Goal: Transaction & Acquisition: Purchase product/service

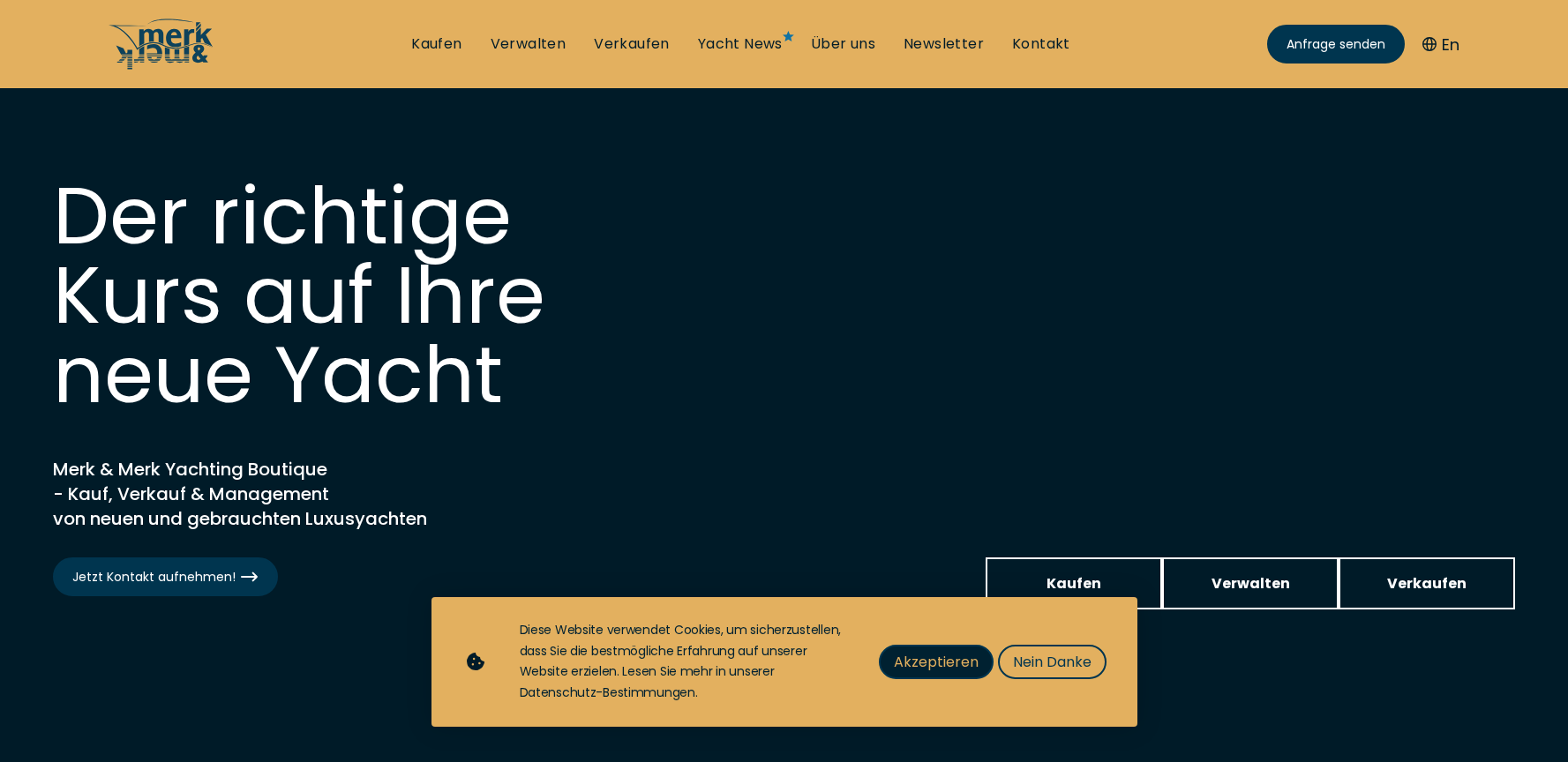
click at [942, 665] on span "Akzeptieren" at bounding box center [936, 662] width 85 height 22
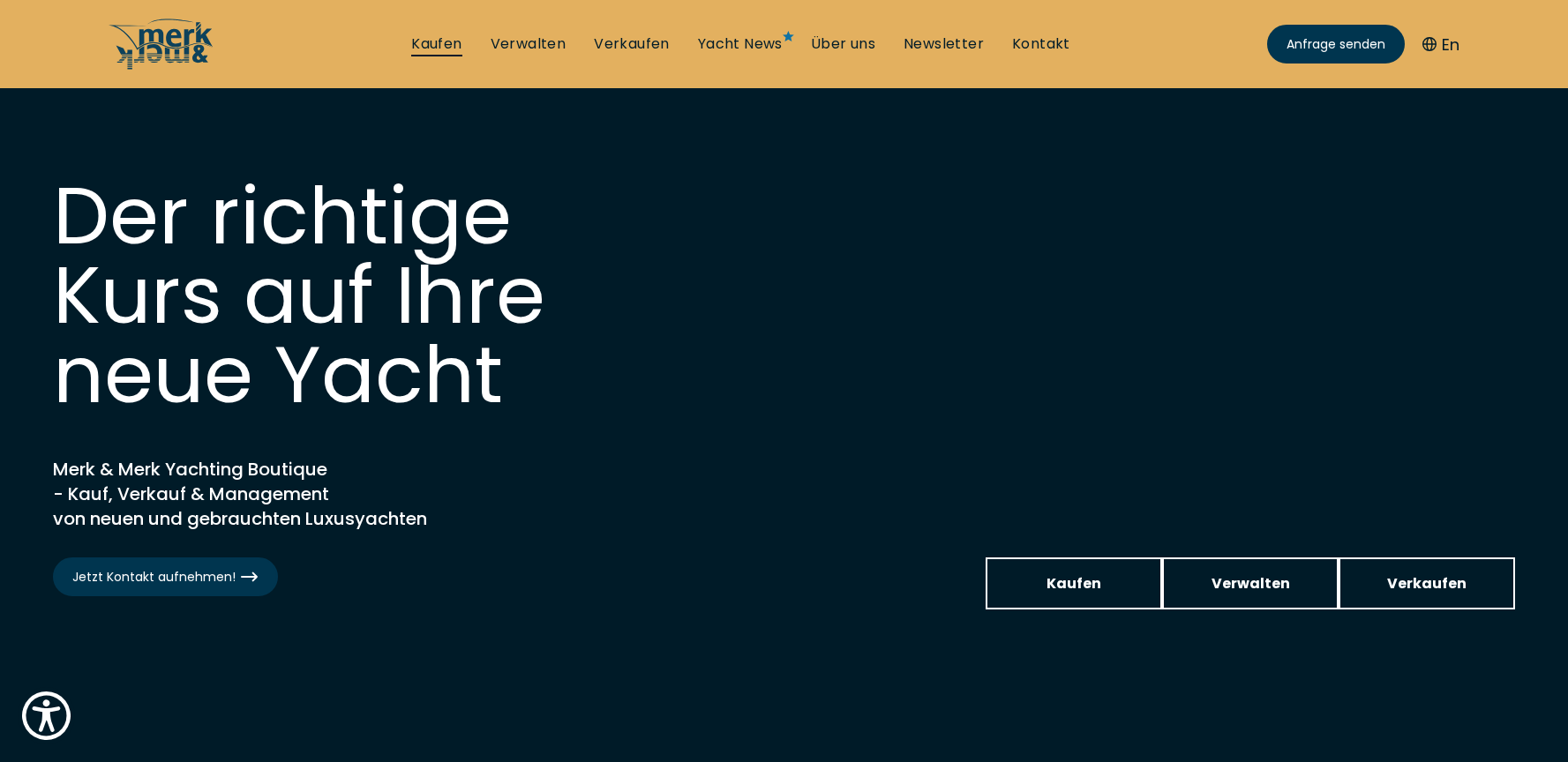
click at [438, 41] on link "Kaufen" at bounding box center [437, 44] width 51 height 20
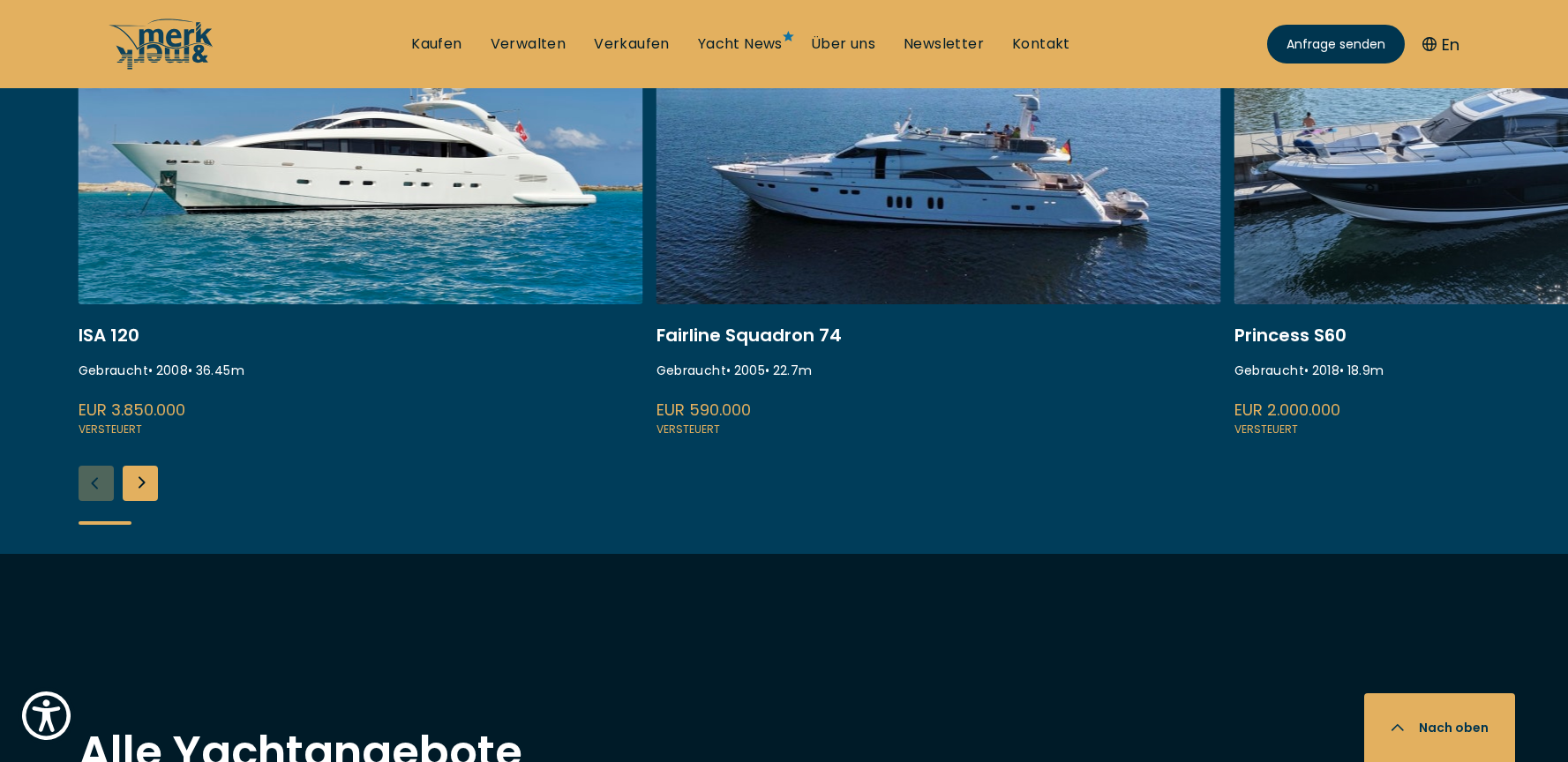
scroll to position [833, 0]
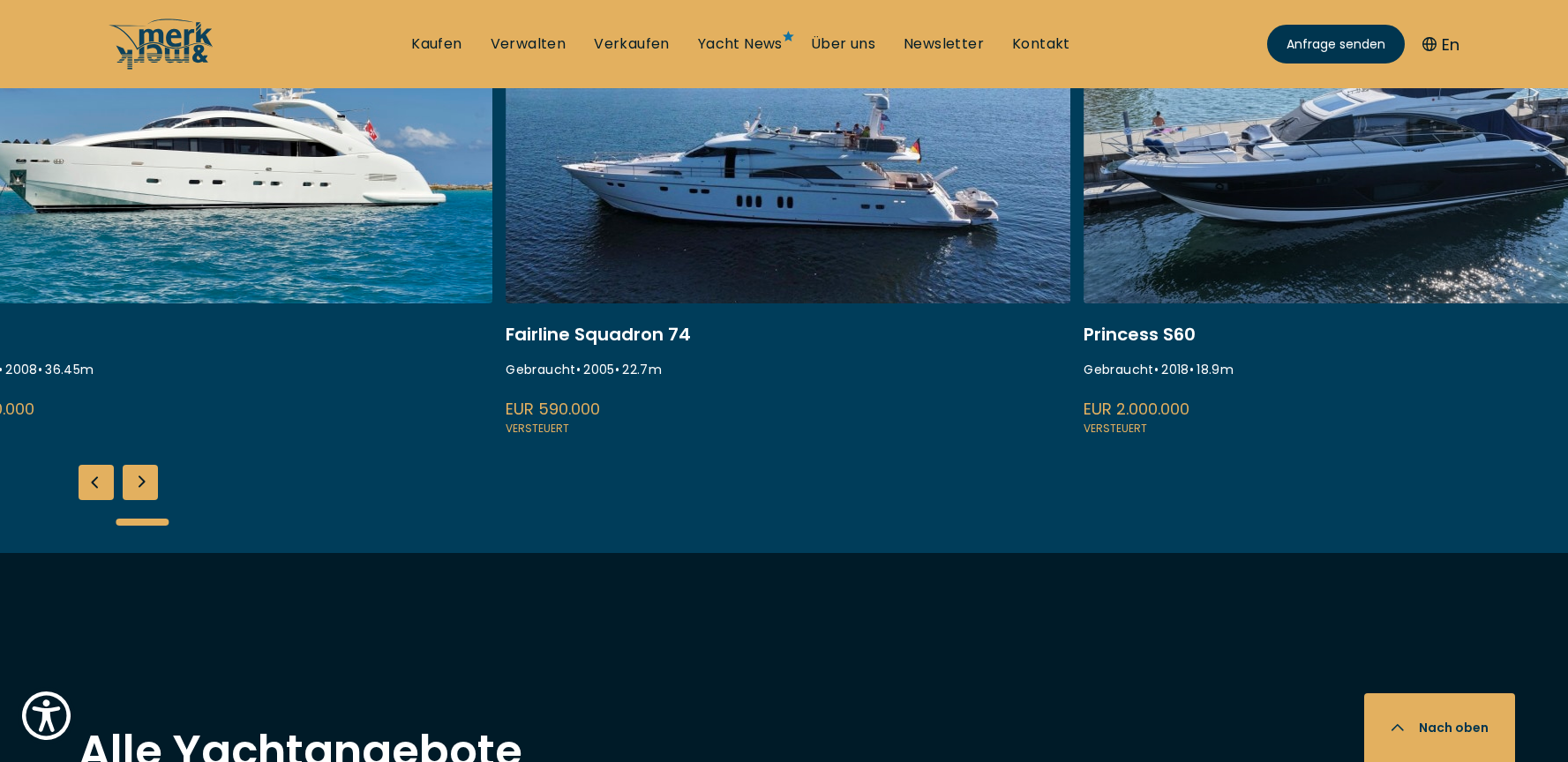
click at [142, 507] on div at bounding box center [784, 522] width 1412 height 44
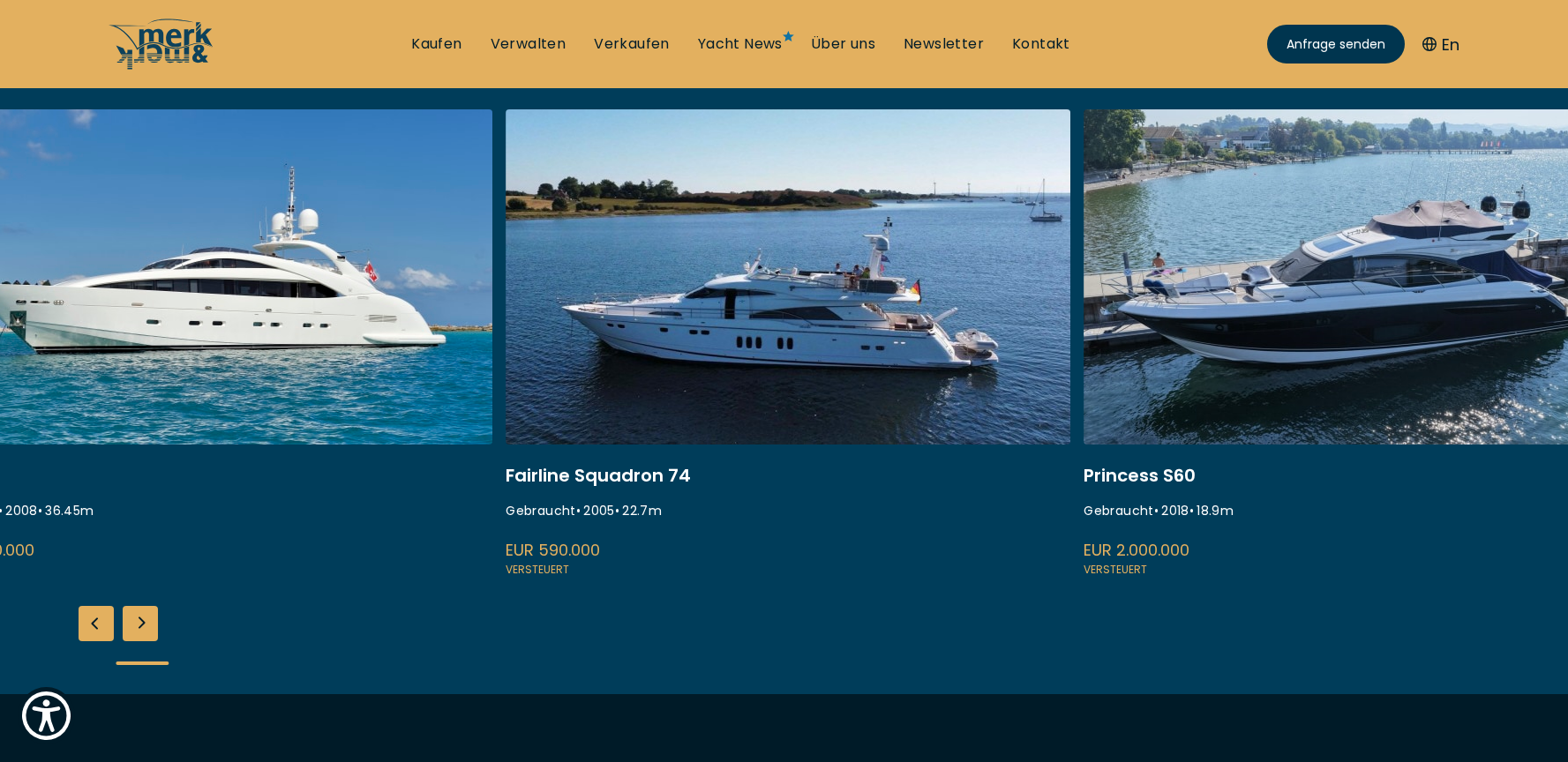
scroll to position [687, 0]
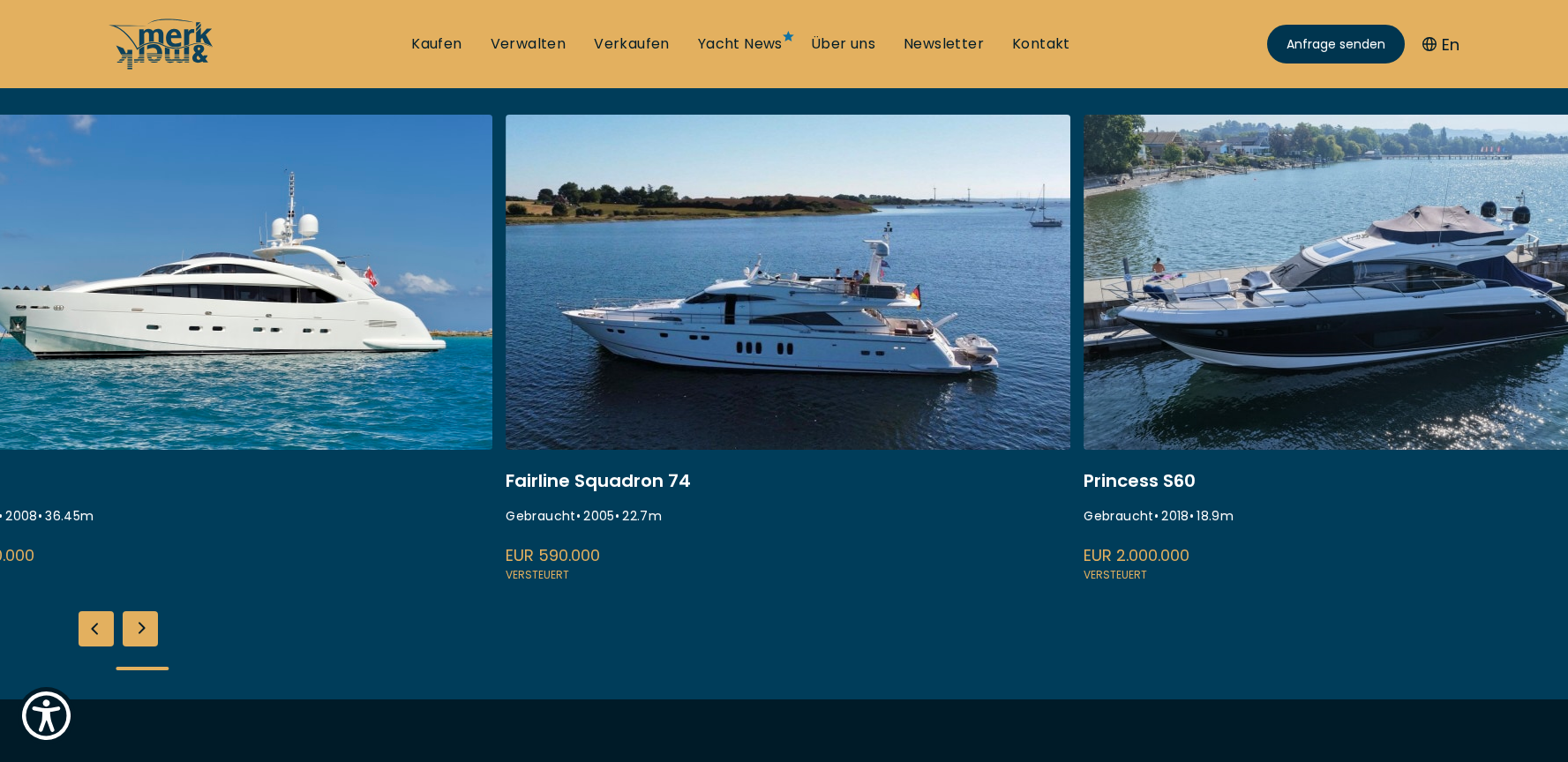
click at [143, 622] on div "Next slide" at bounding box center [140, 629] width 35 height 35
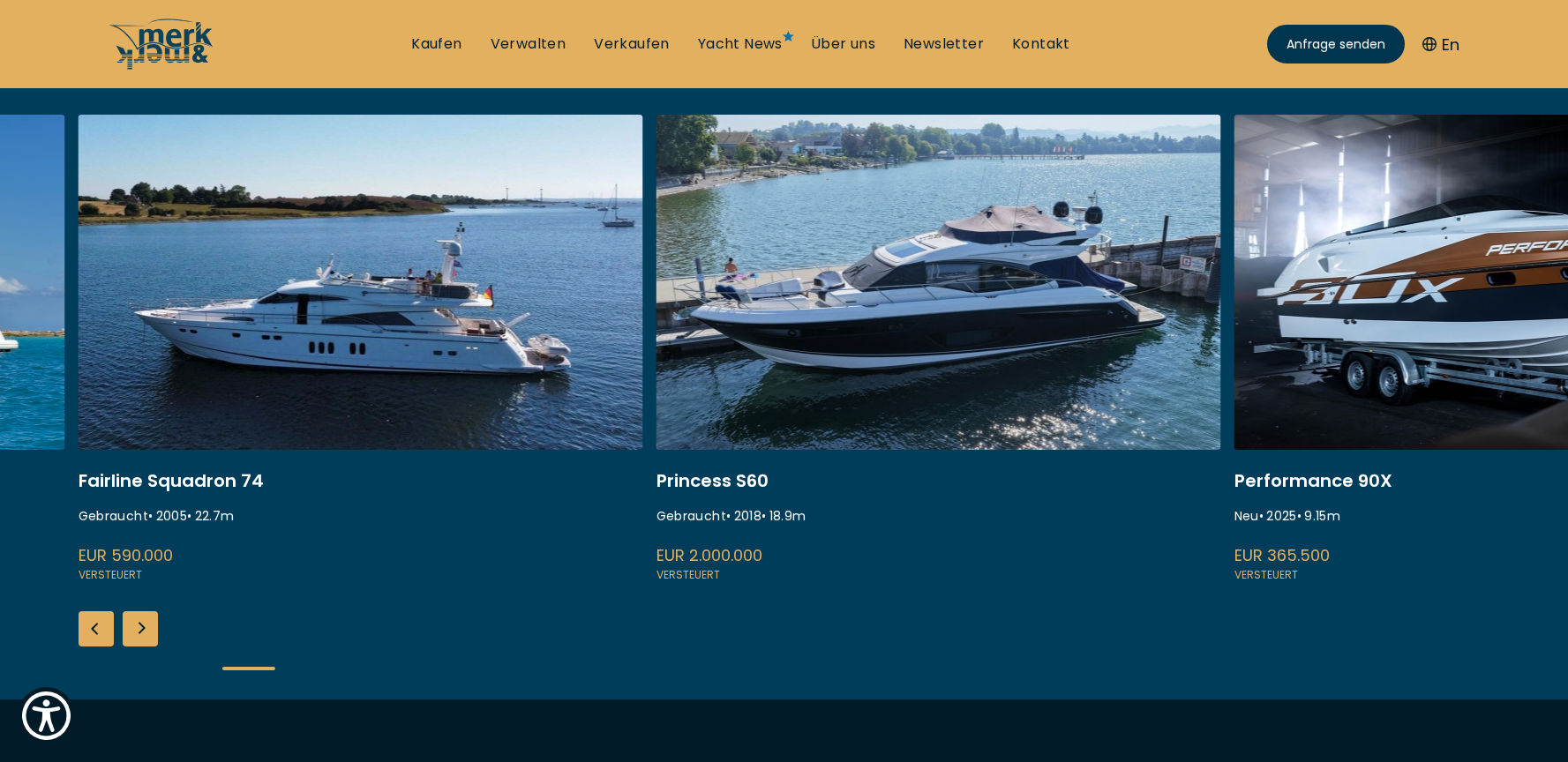
click at [143, 622] on div "Next slide" at bounding box center [140, 629] width 35 height 35
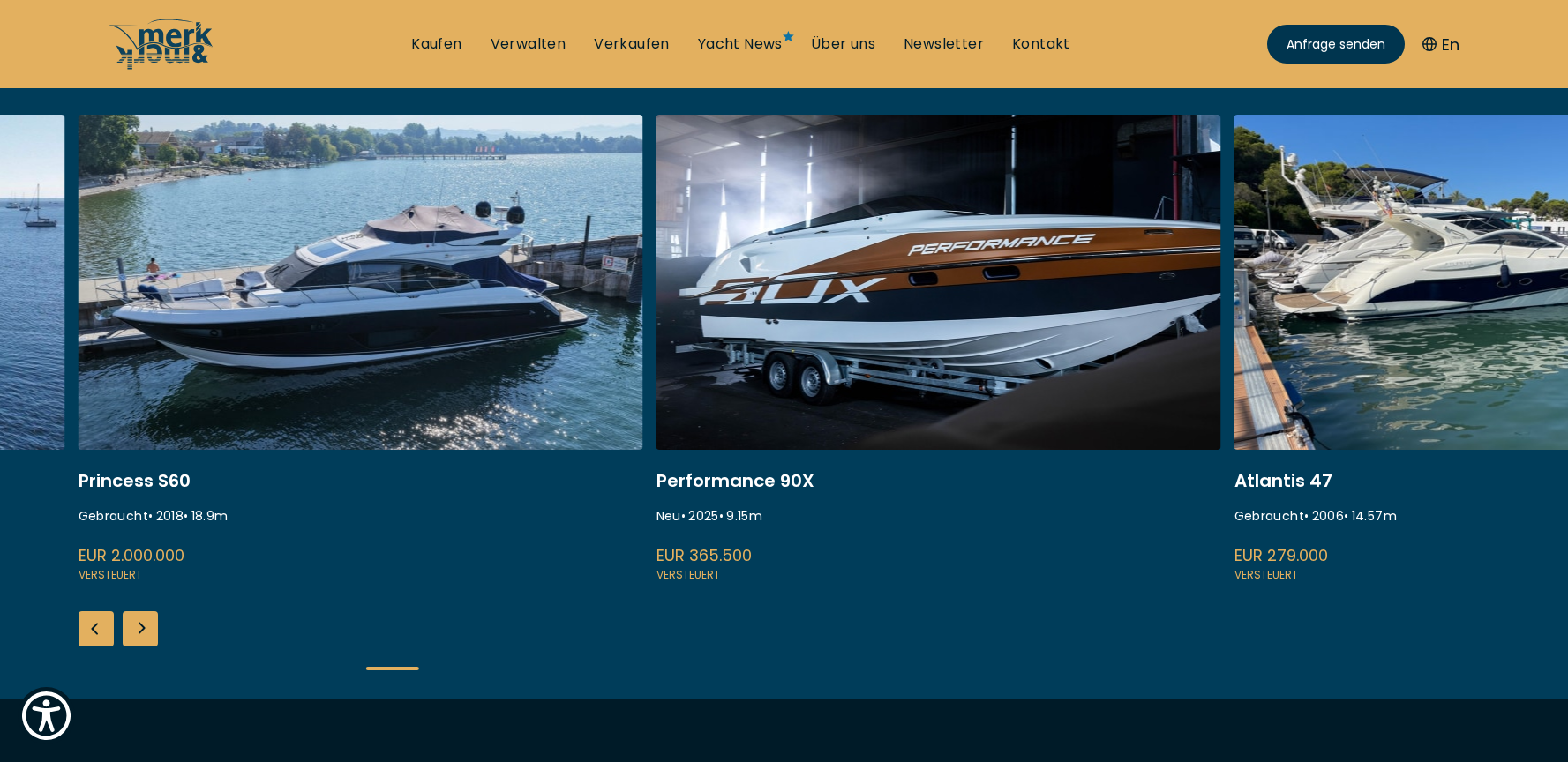
click at [143, 622] on div "Next slide" at bounding box center [140, 629] width 35 height 35
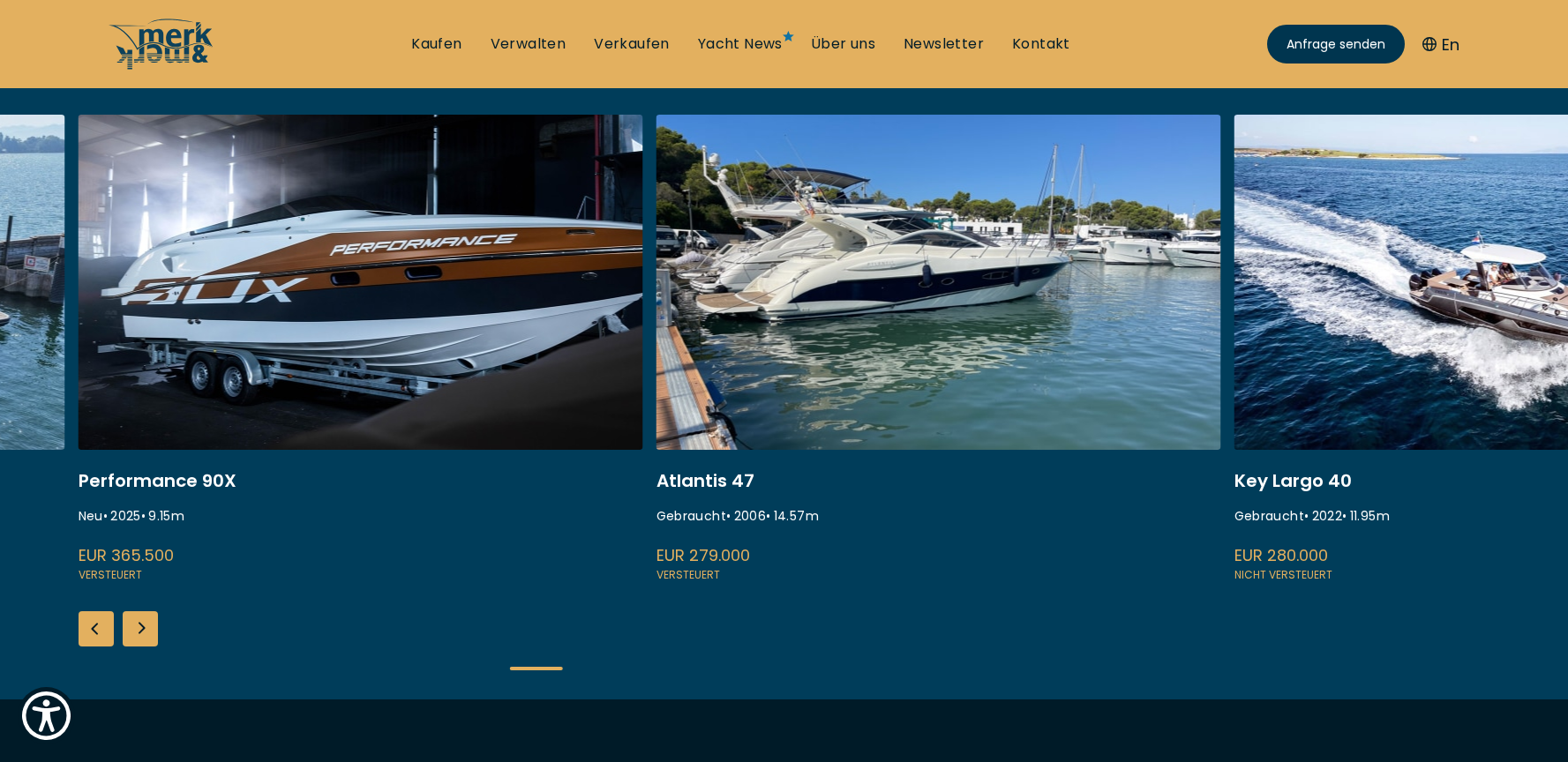
click at [143, 622] on div "Next slide" at bounding box center [140, 629] width 35 height 35
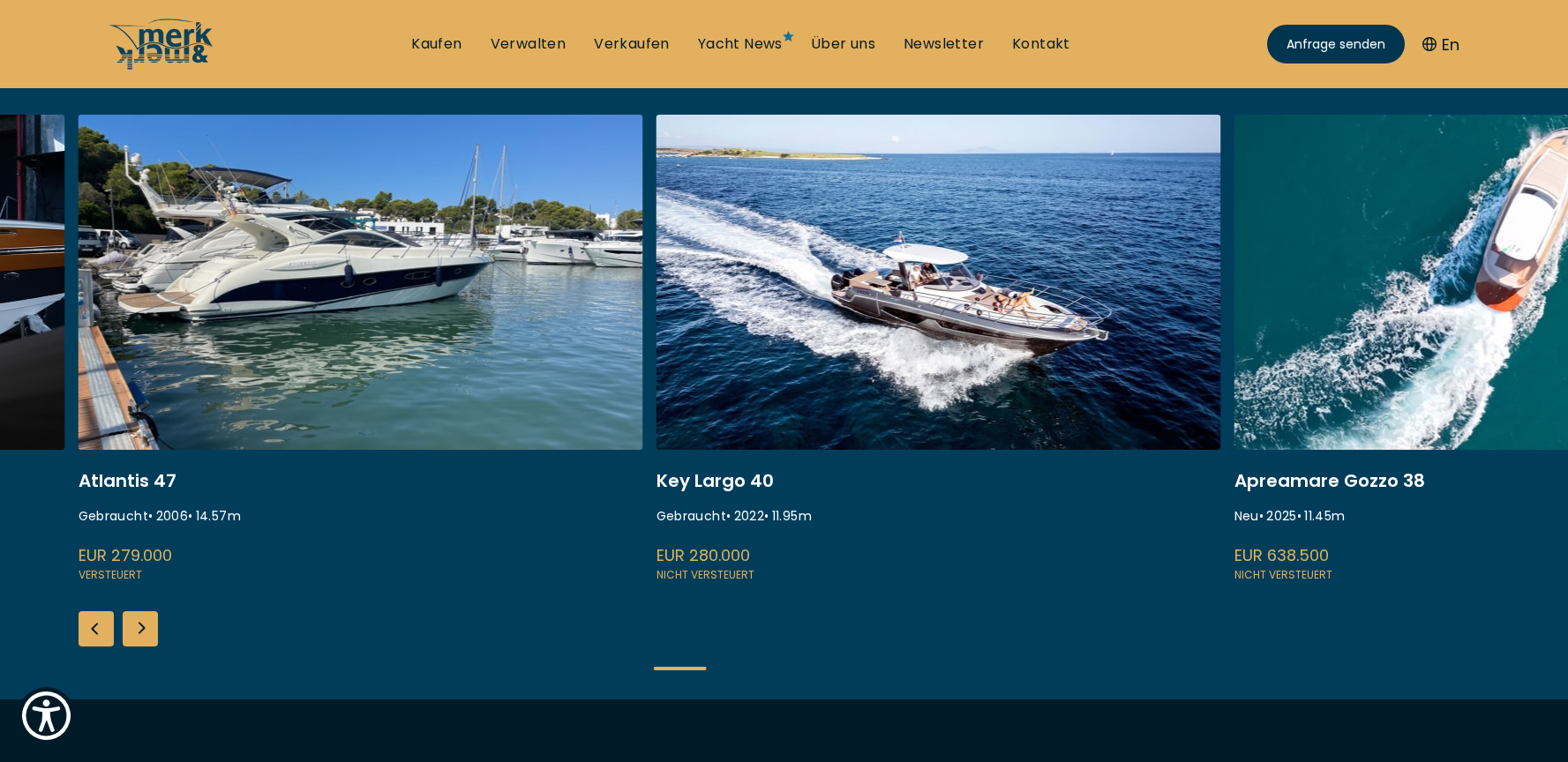
click at [143, 622] on div "Next slide" at bounding box center [140, 629] width 35 height 35
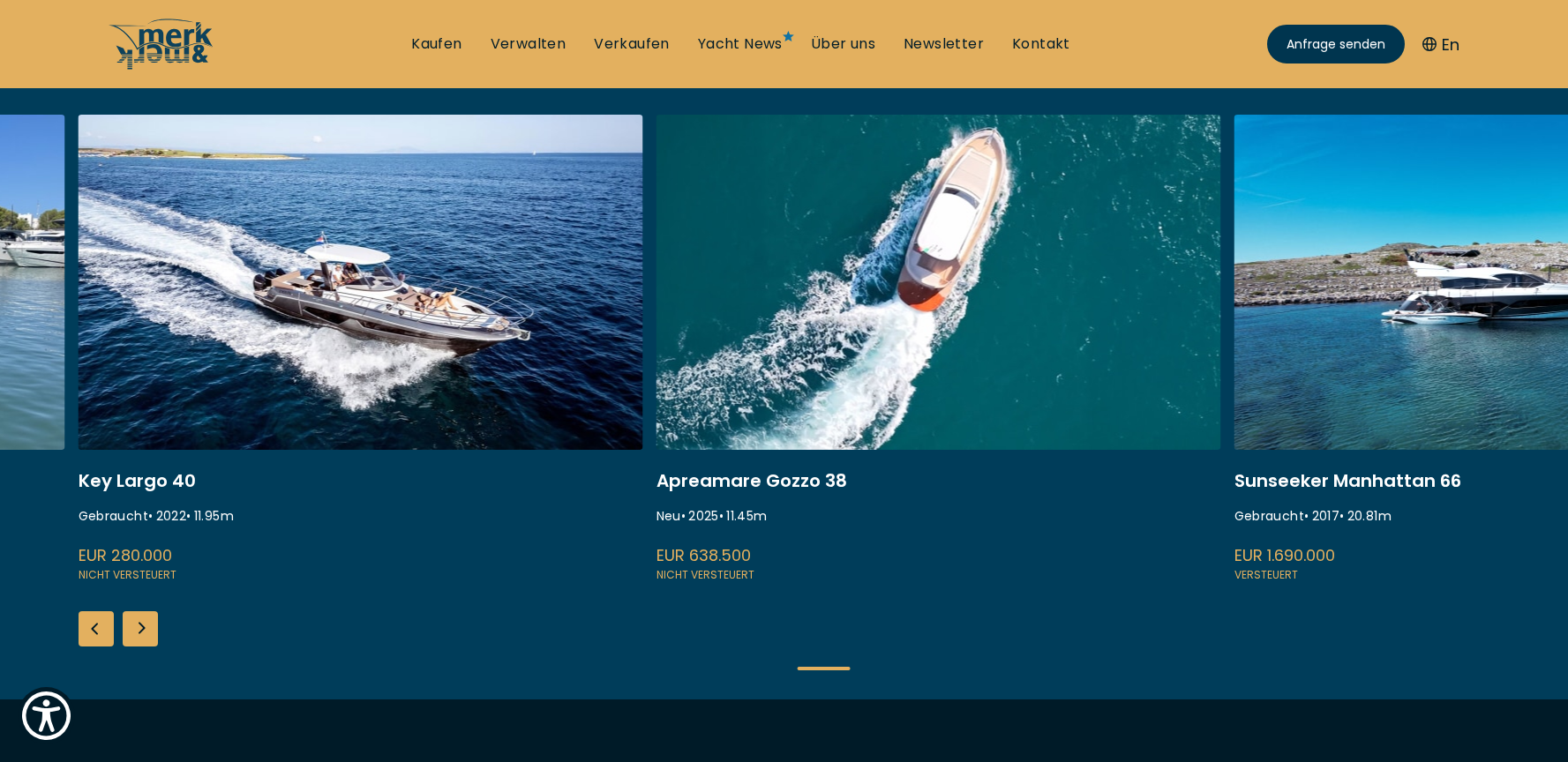
click at [143, 622] on div "Next slide" at bounding box center [140, 629] width 35 height 35
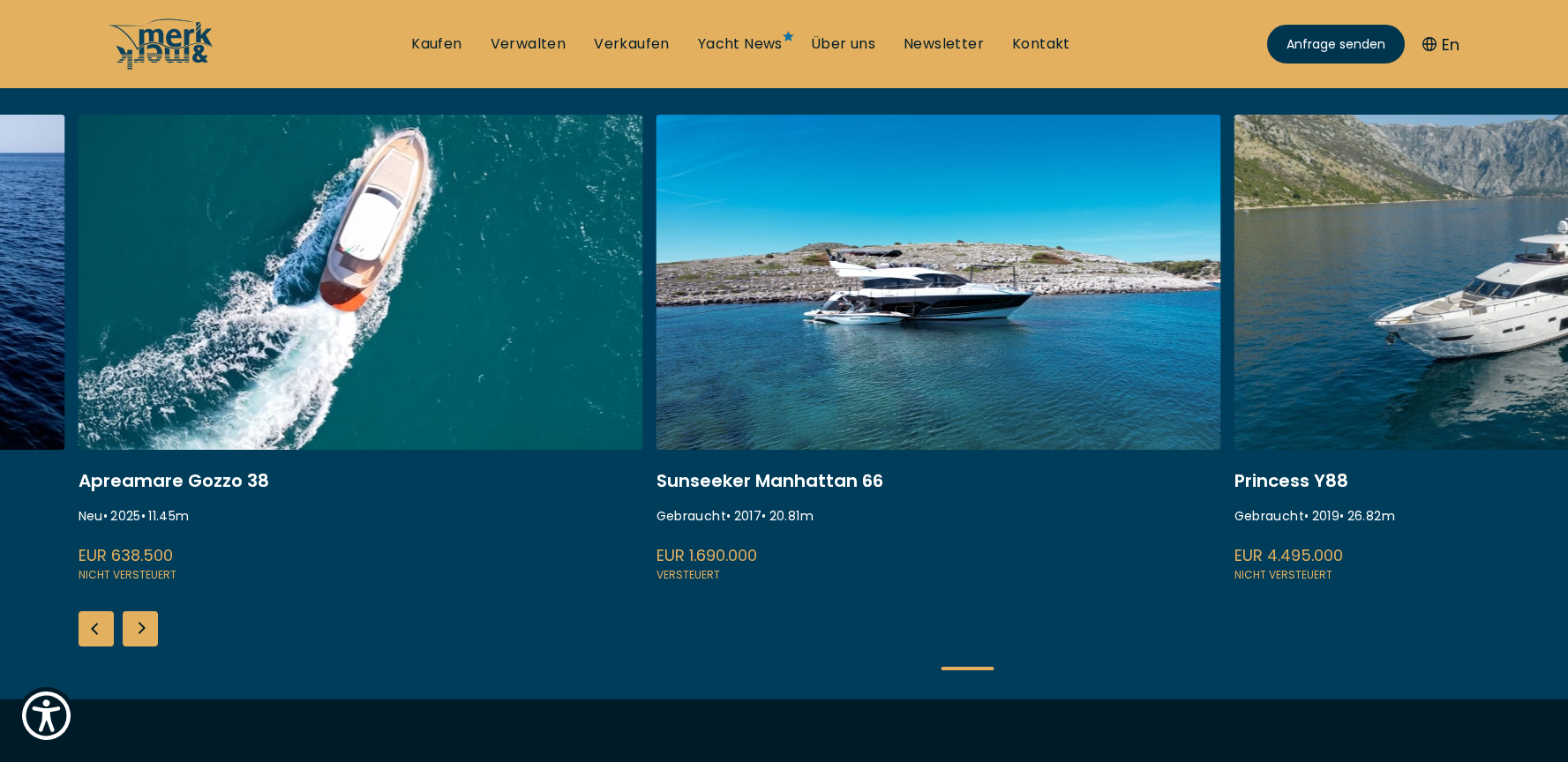
click at [143, 622] on div "Next slide" at bounding box center [140, 629] width 35 height 35
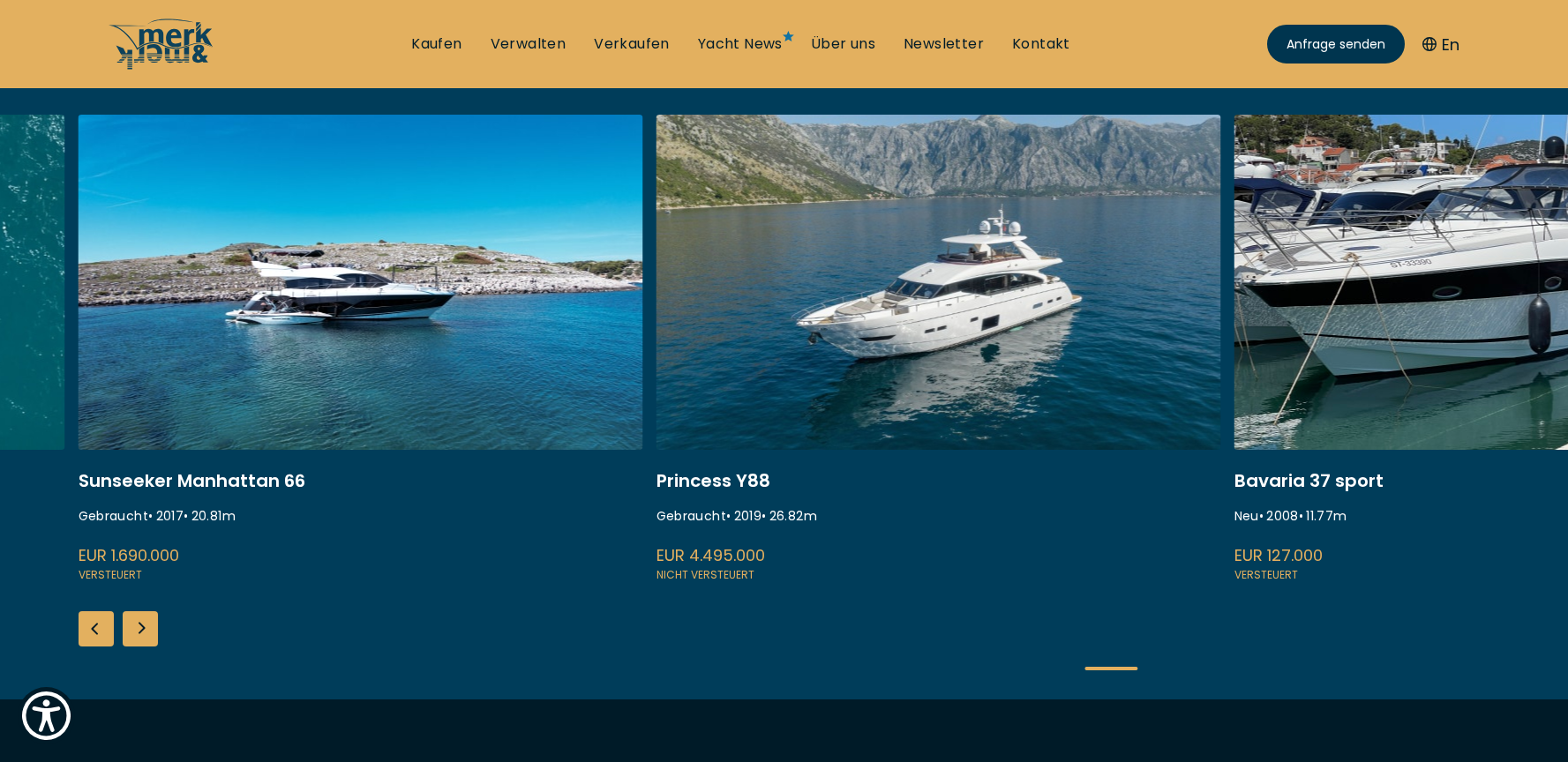
click at [143, 622] on div "Next slide" at bounding box center [140, 629] width 35 height 35
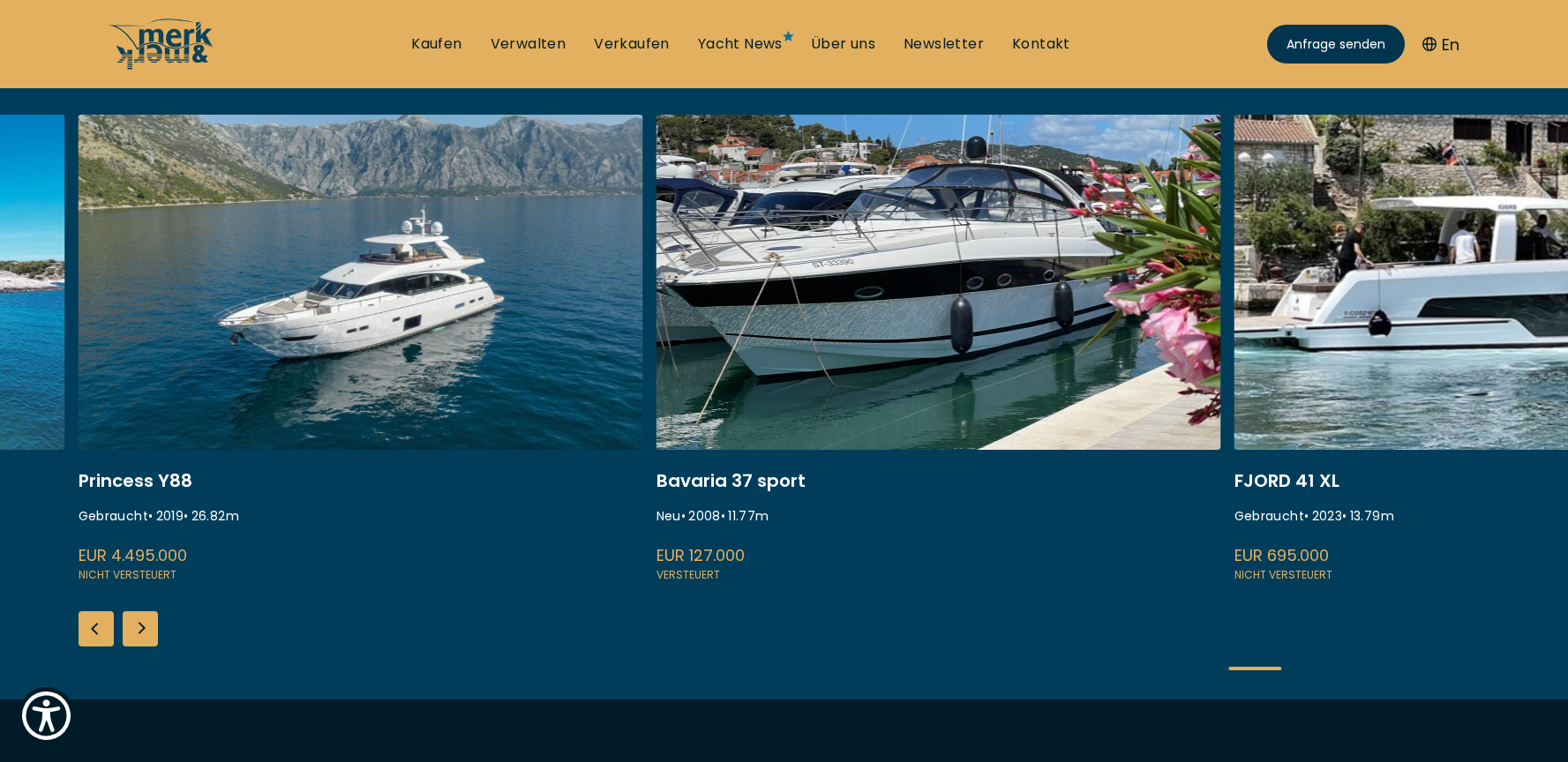
click at [143, 622] on div "Next slide" at bounding box center [140, 629] width 35 height 35
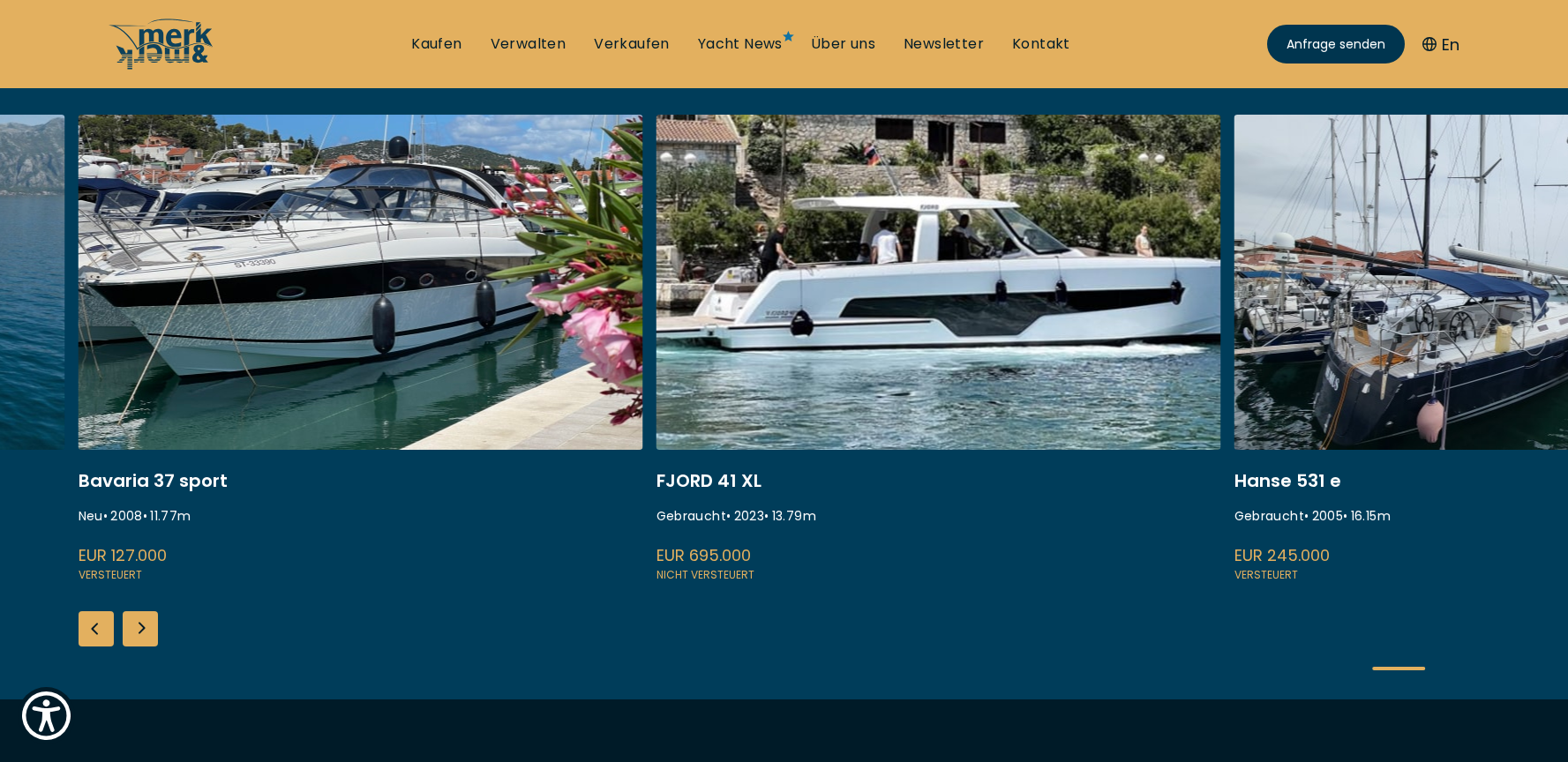
click at [143, 622] on div "Next slide" at bounding box center [140, 629] width 35 height 35
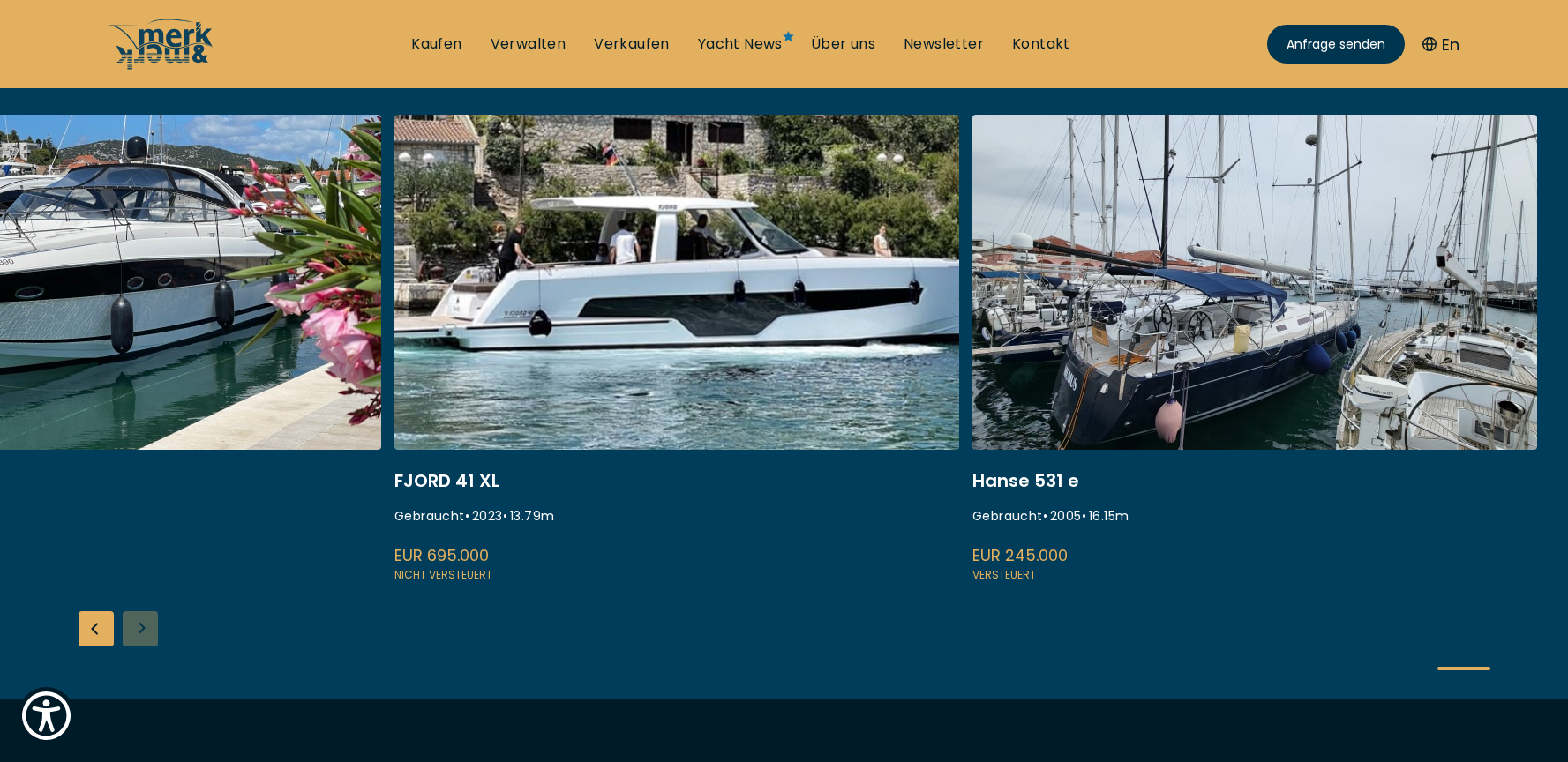
click at [143, 622] on div "ISA 120 Gebraucht • 2008 • 36.45 m EUR 3.850.000 Versteuert Fairline Squadron 7…" at bounding box center [784, 407] width 1568 height 585
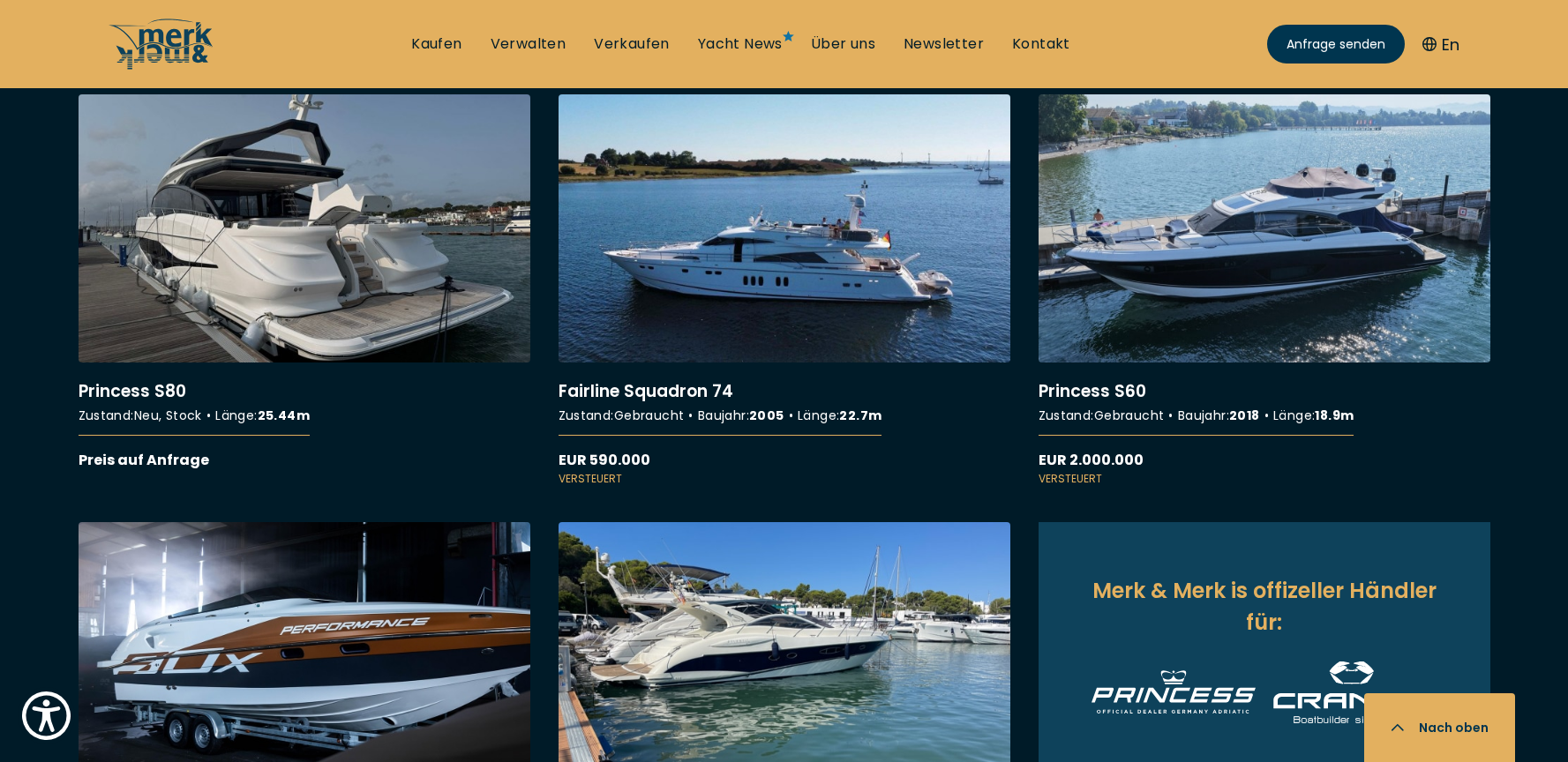
scroll to position [1584, 0]
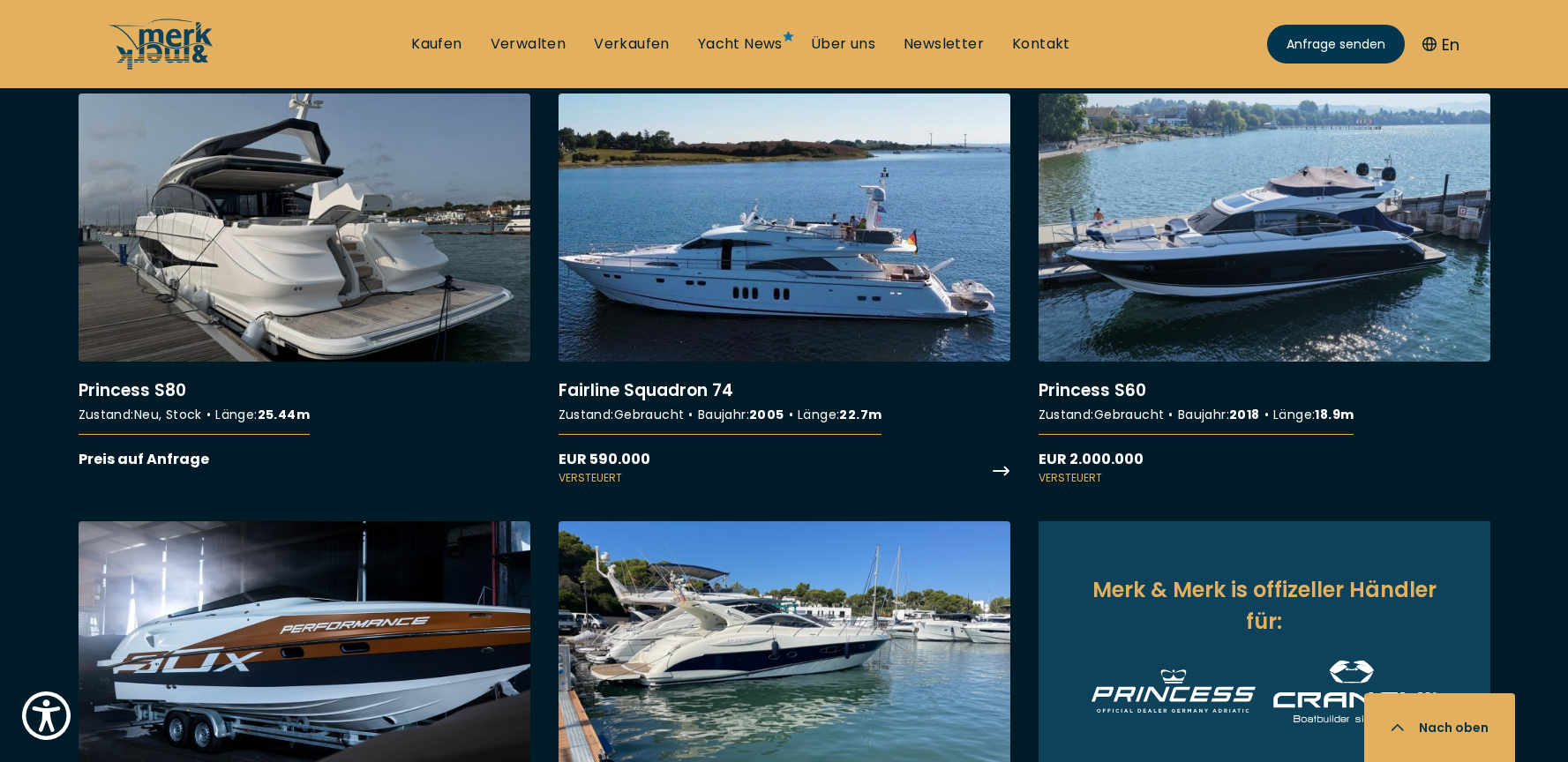
click at [838, 253] on link "More details about Fairline Squadron 74" at bounding box center [784, 289] width 452 height 392
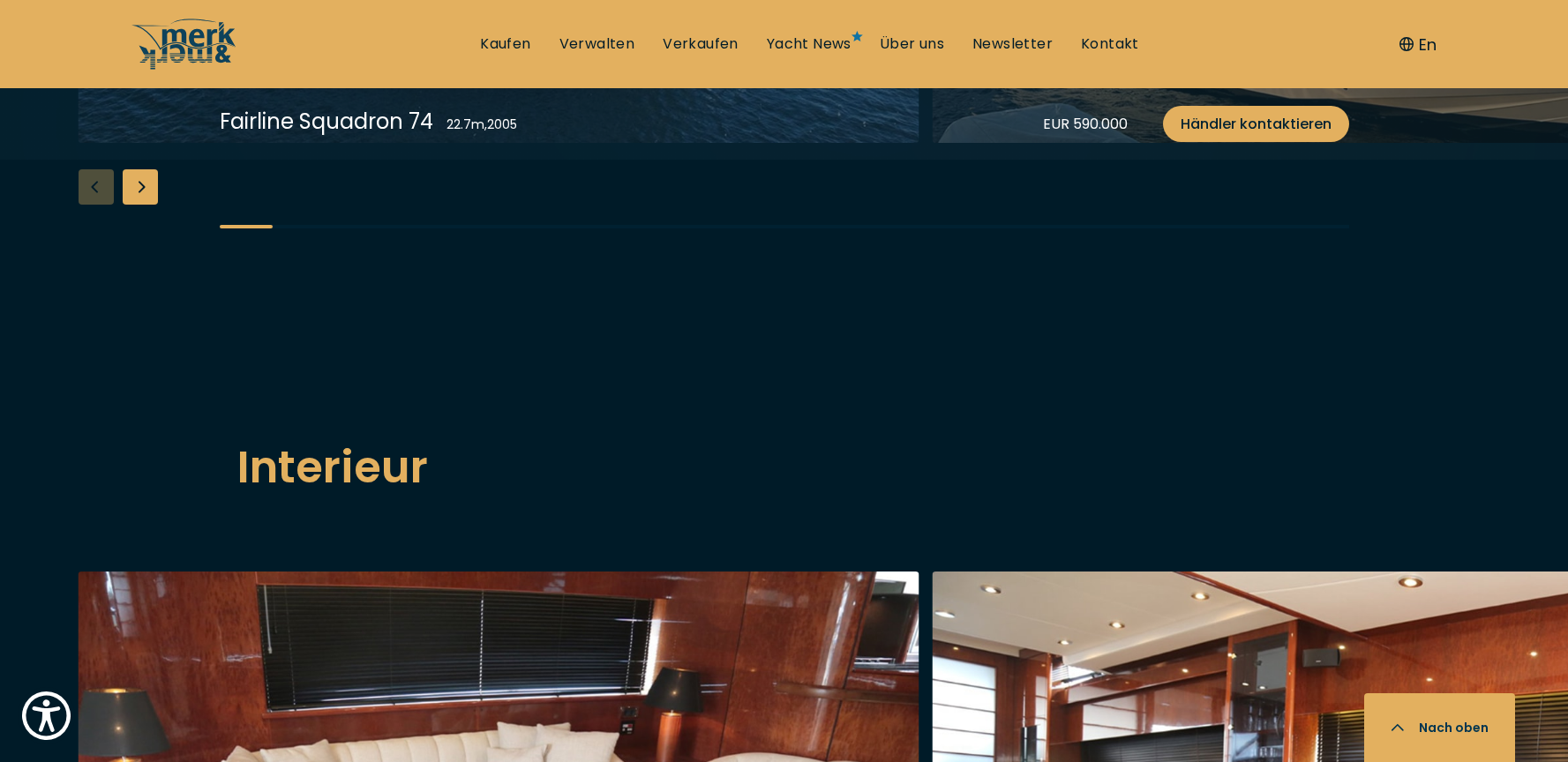
scroll to position [2379, 0]
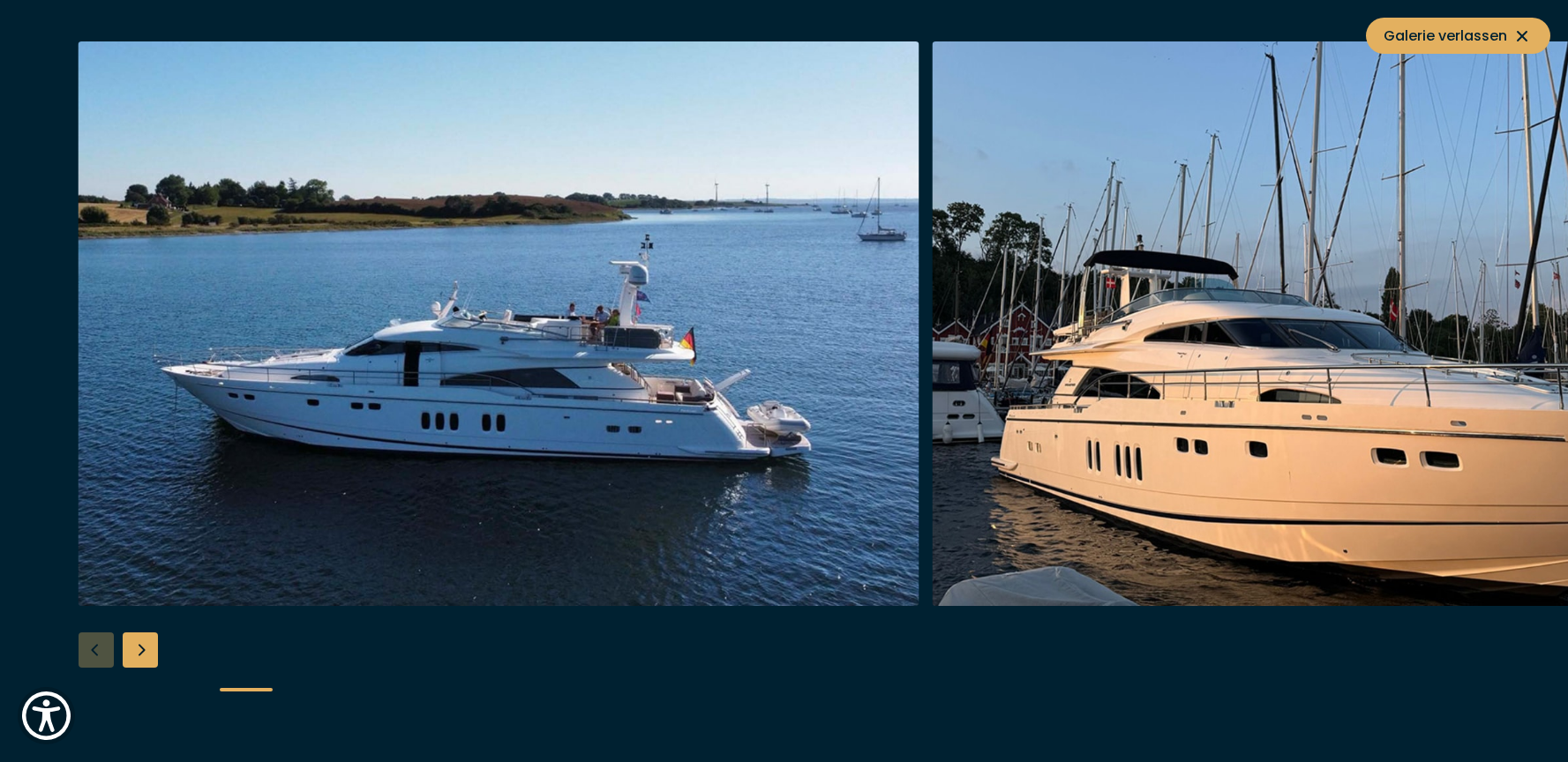
click at [151, 656] on div "Next slide" at bounding box center [140, 649] width 35 height 35
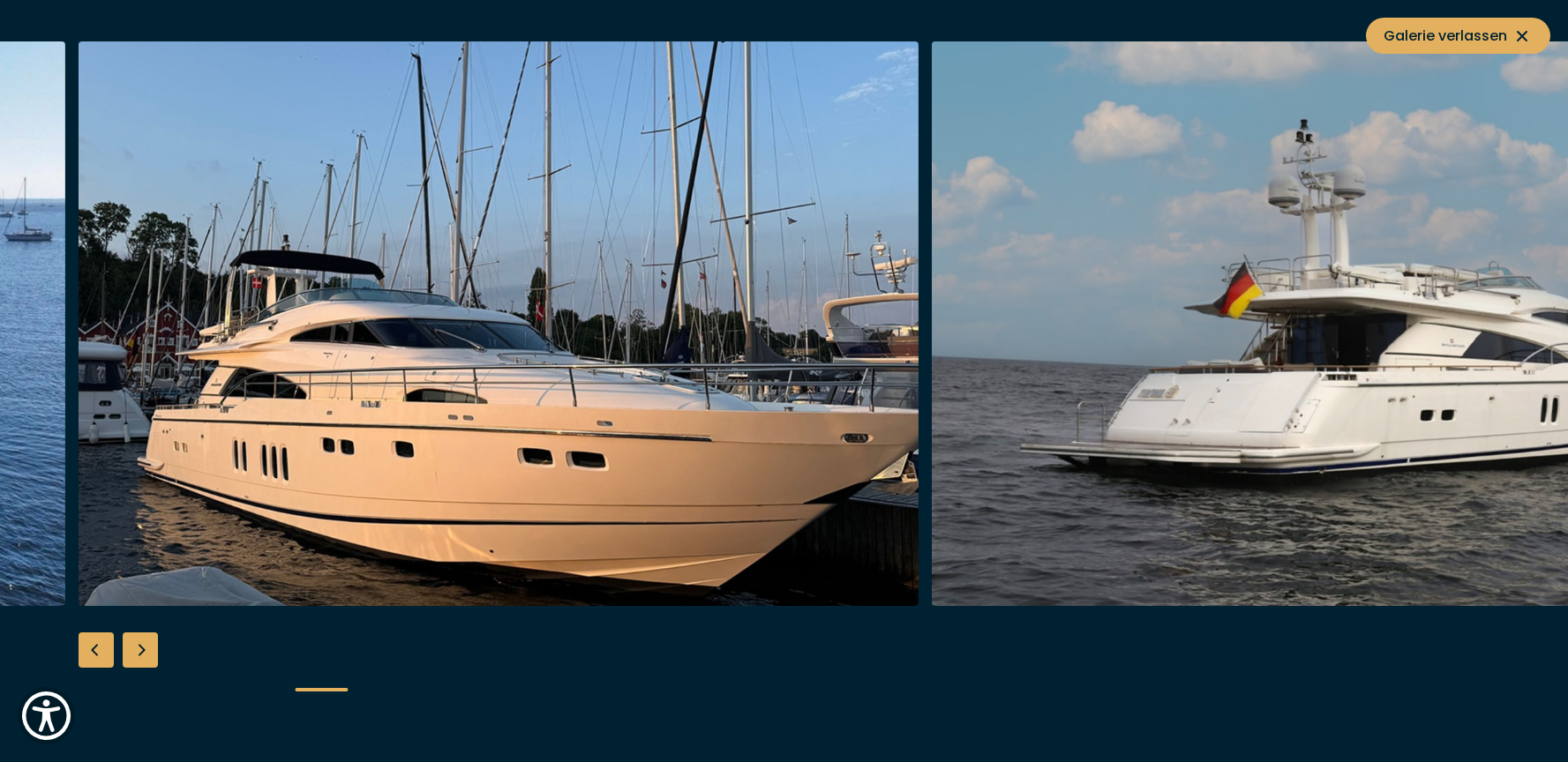
click at [151, 656] on div "Next slide" at bounding box center [140, 649] width 35 height 35
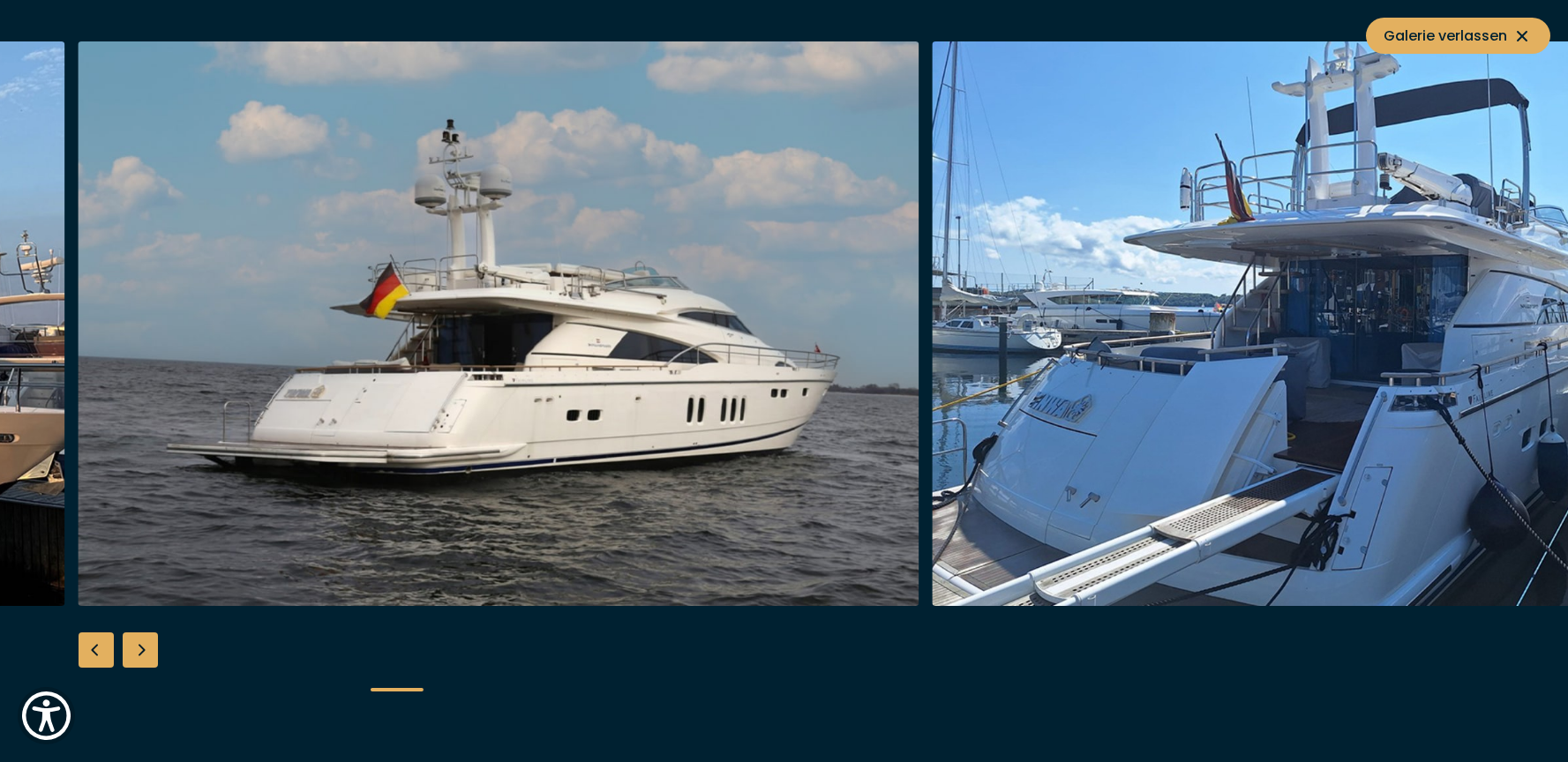
click at [577, 381] on img "button" at bounding box center [498, 324] width 841 height 565
click at [144, 658] on div "Next slide" at bounding box center [140, 649] width 35 height 35
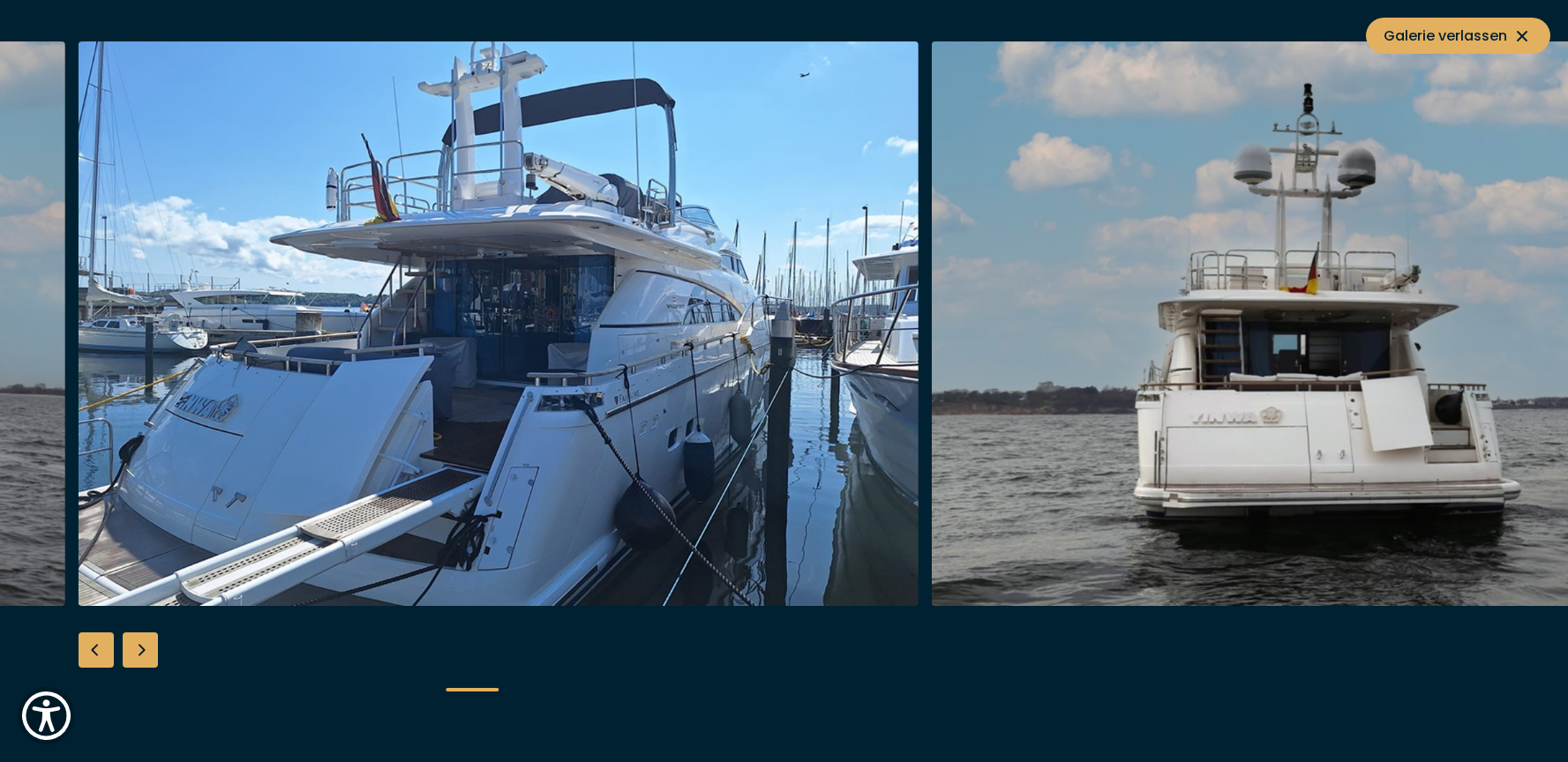
click at [144, 658] on div "Next slide" at bounding box center [140, 649] width 35 height 35
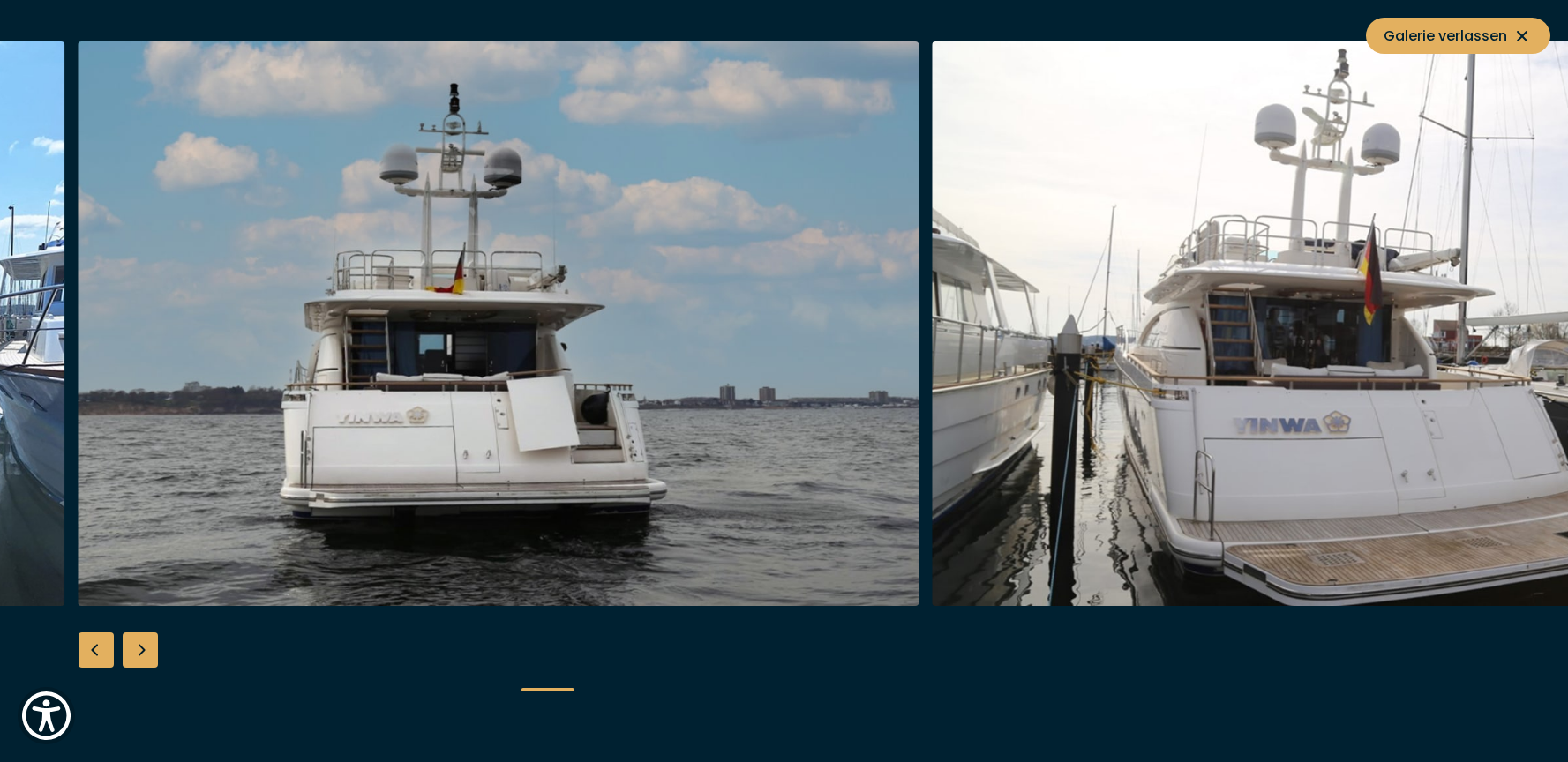
click at [144, 658] on div "Next slide" at bounding box center [140, 649] width 35 height 35
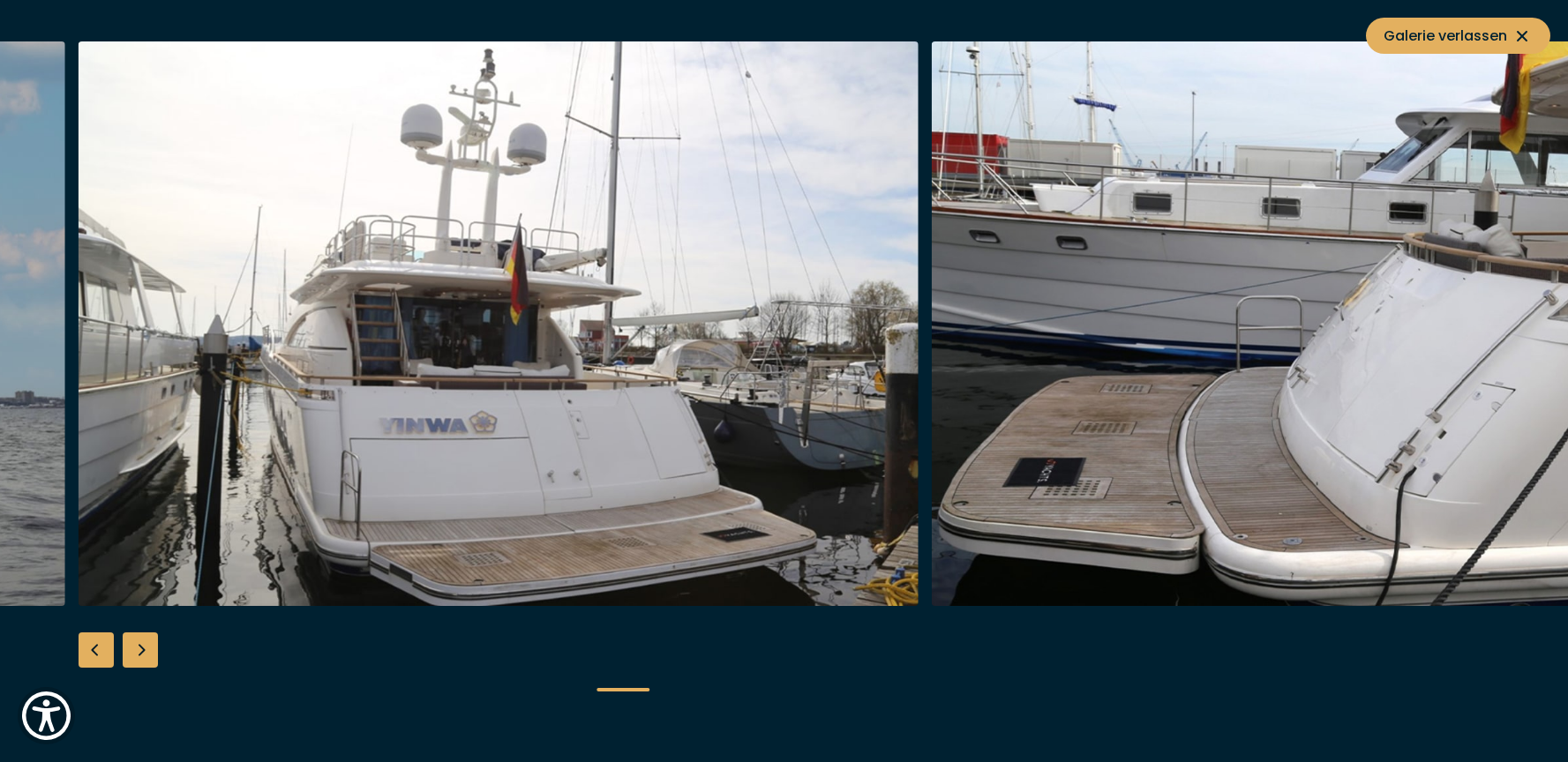
click at [144, 658] on div "Next slide" at bounding box center [140, 649] width 35 height 35
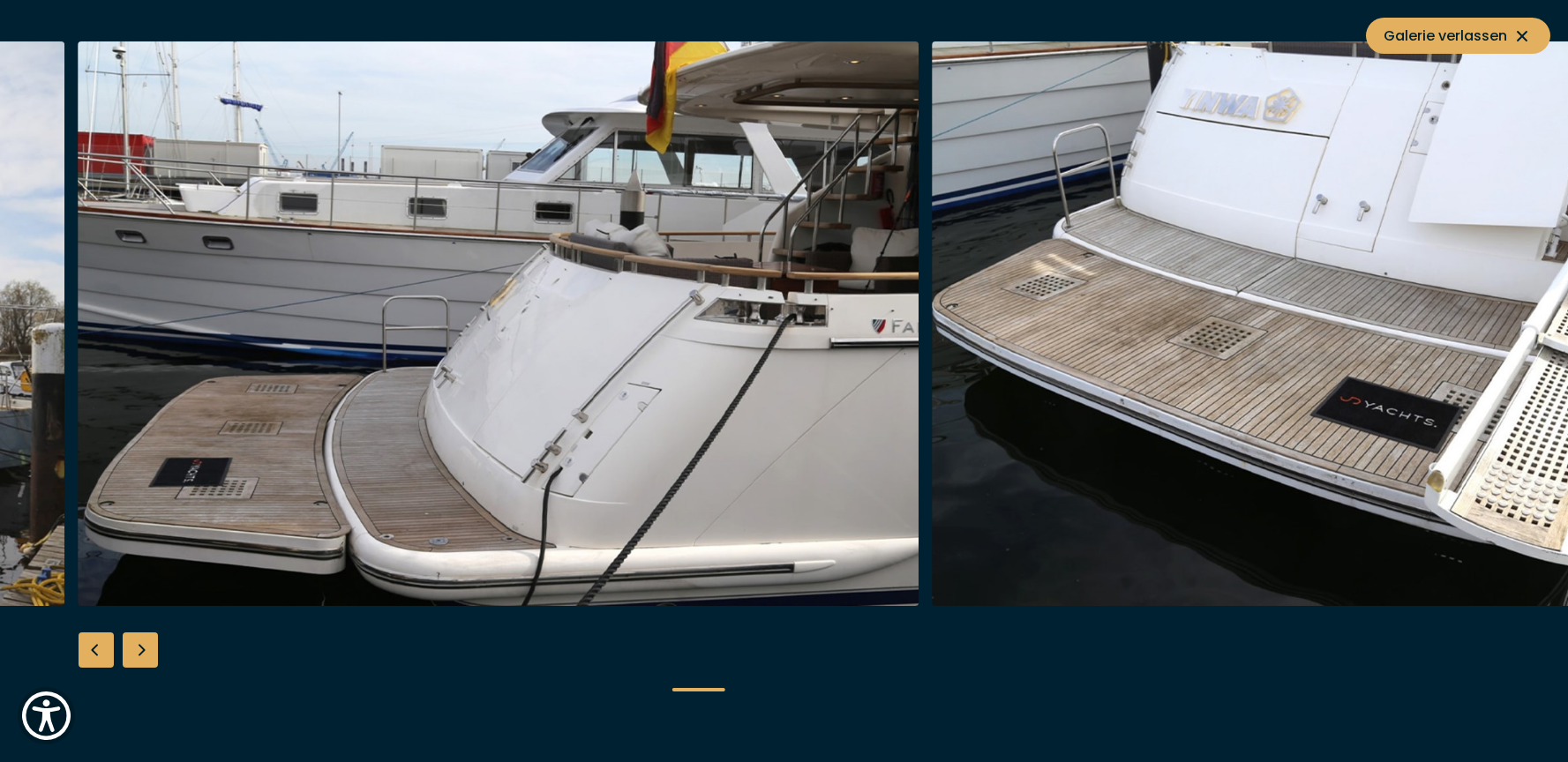
click at [144, 658] on div "Next slide" at bounding box center [140, 649] width 35 height 35
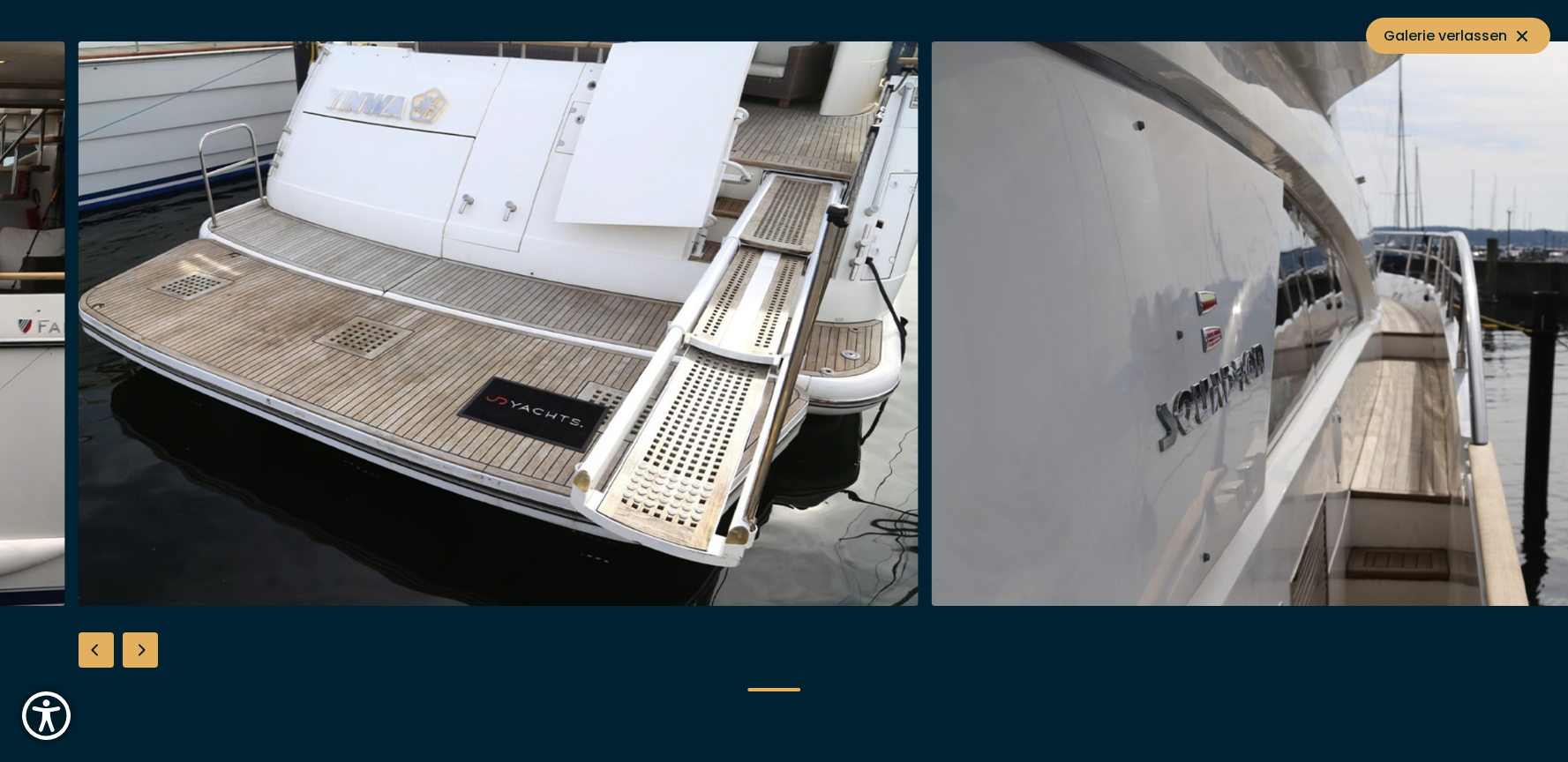
click at [144, 658] on div "Next slide" at bounding box center [140, 649] width 35 height 35
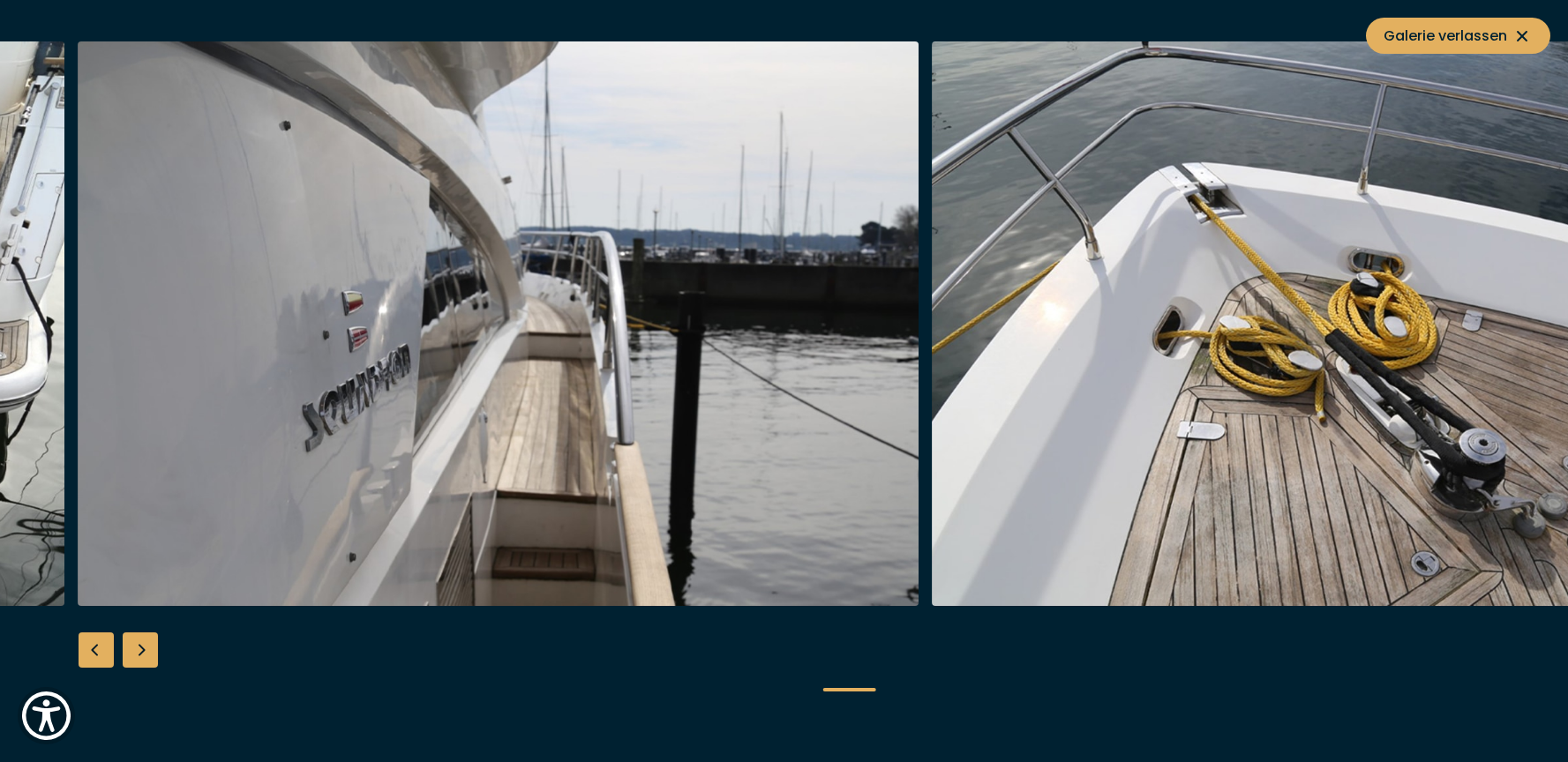
click at [144, 658] on div "Next slide" at bounding box center [140, 649] width 35 height 35
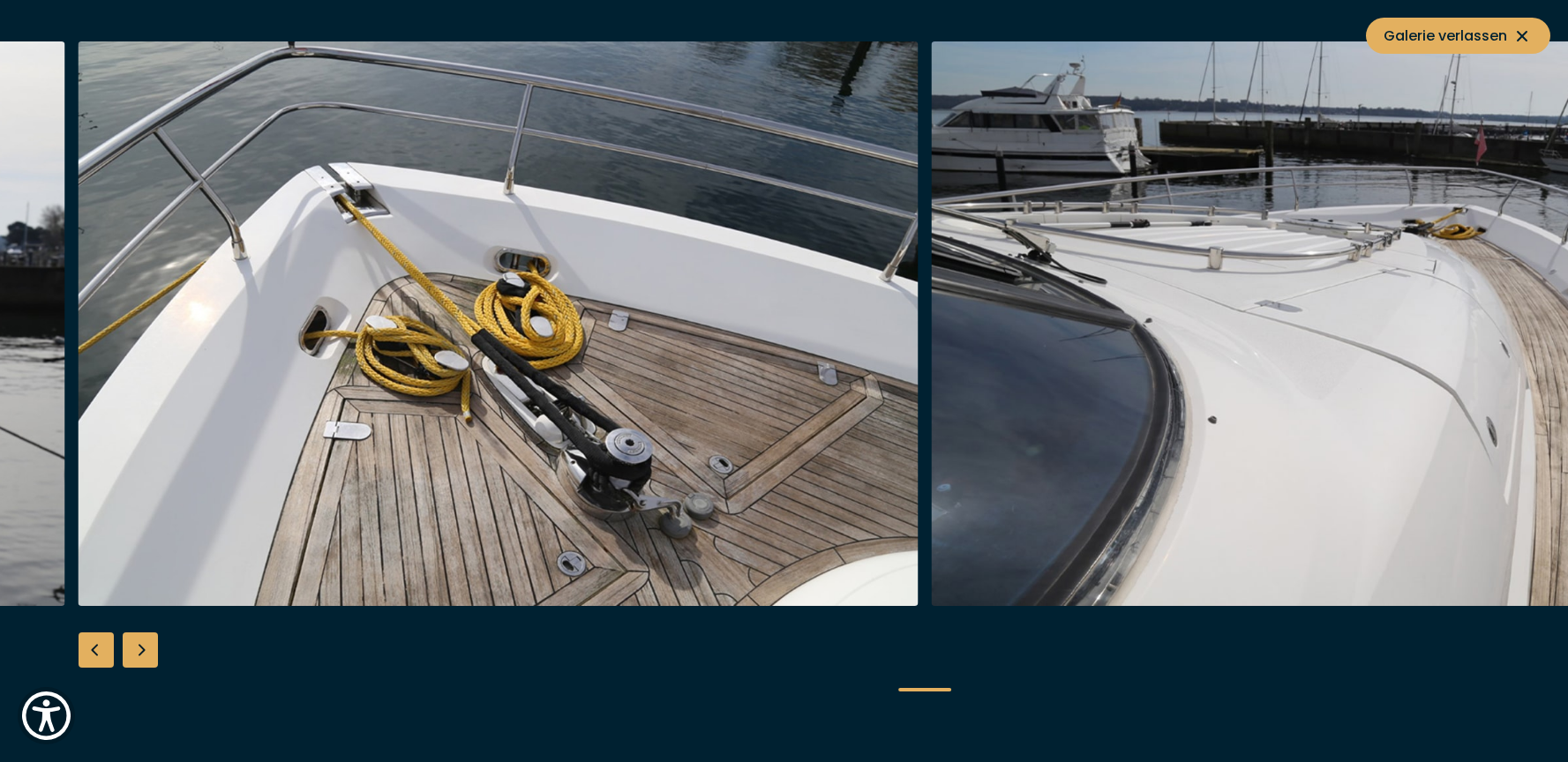
click at [144, 658] on div "Next slide" at bounding box center [140, 649] width 35 height 35
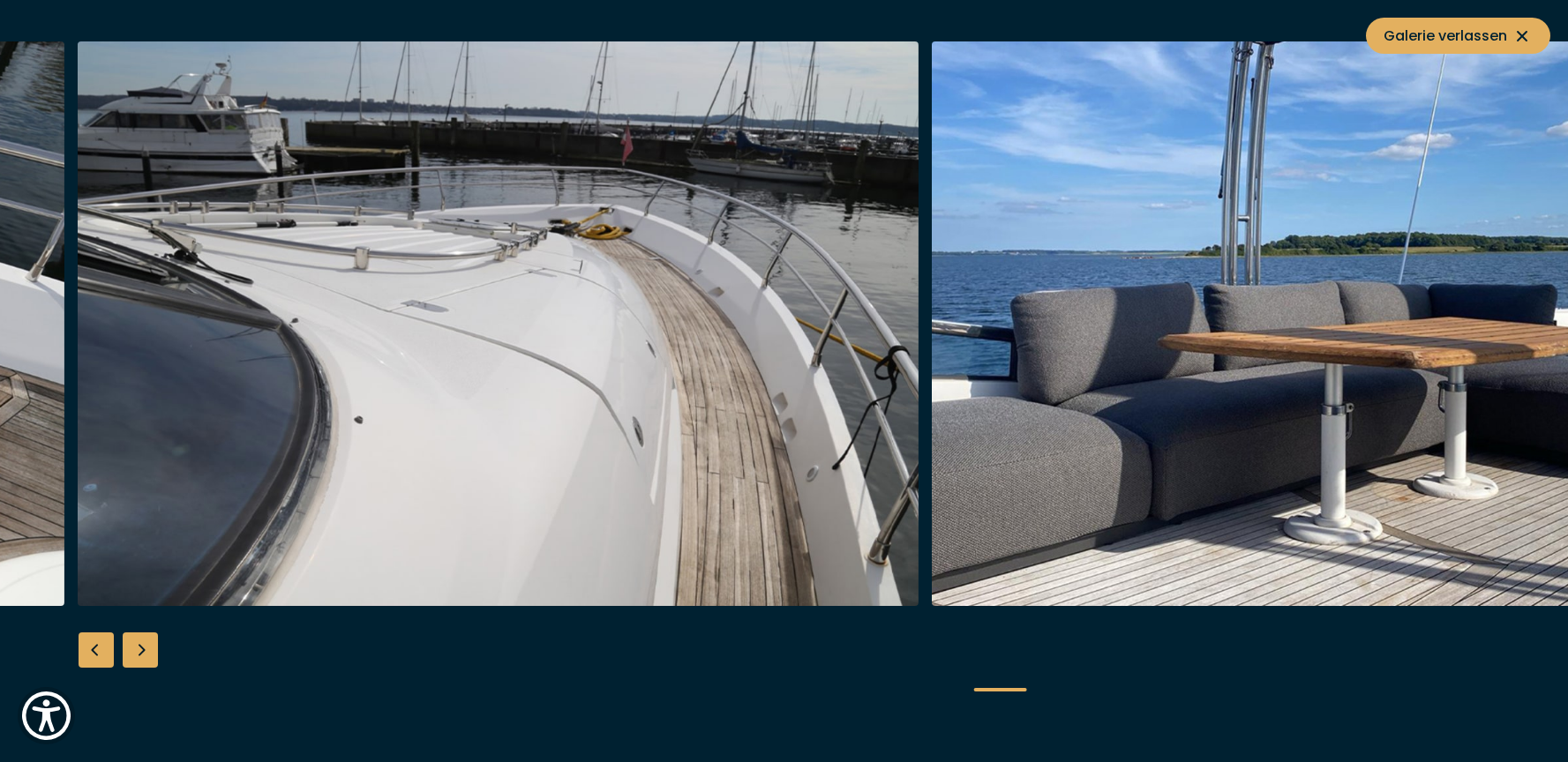
click at [144, 658] on div "Next slide" at bounding box center [140, 649] width 35 height 35
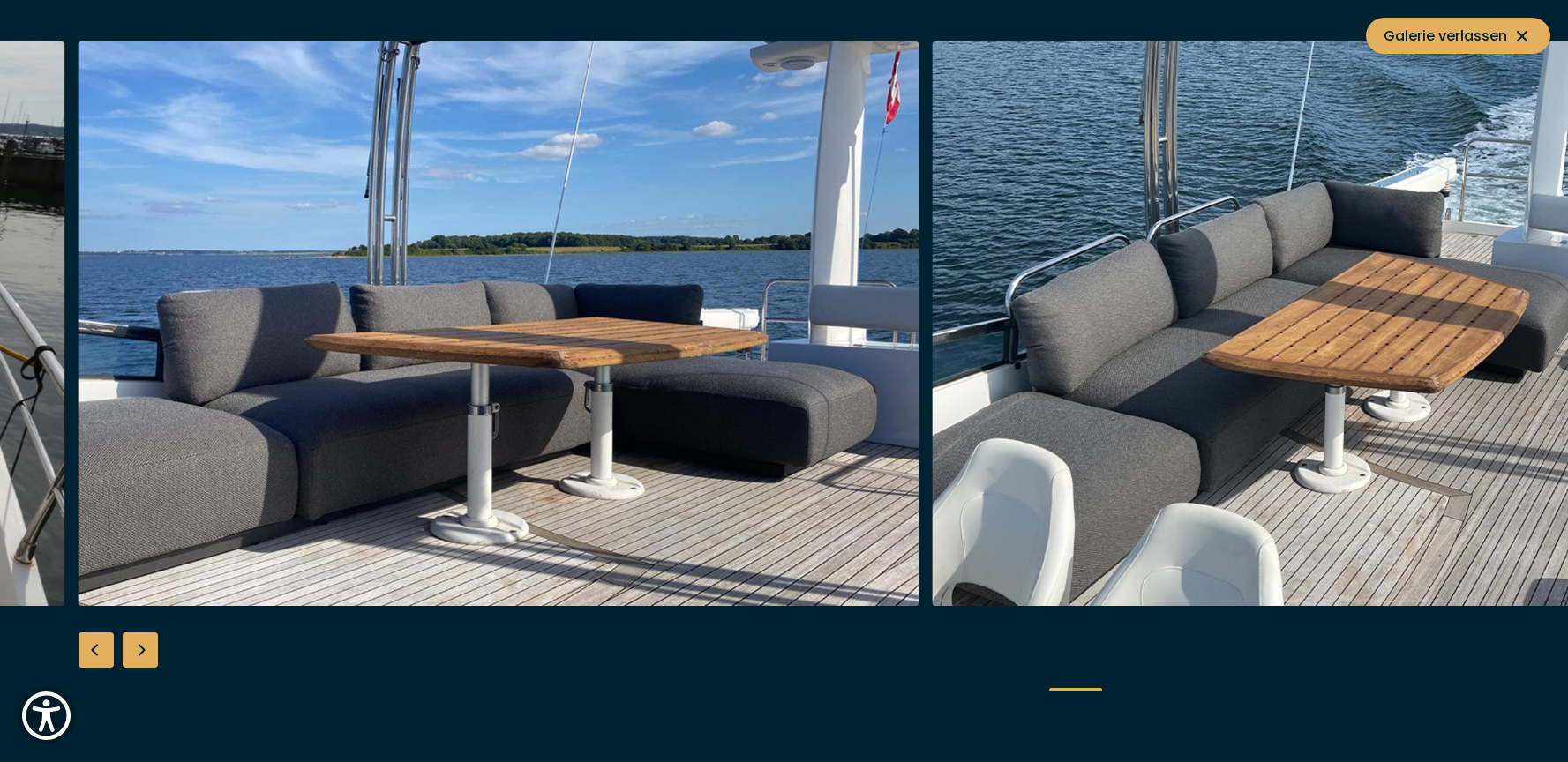
click at [144, 658] on div "Next slide" at bounding box center [140, 649] width 35 height 35
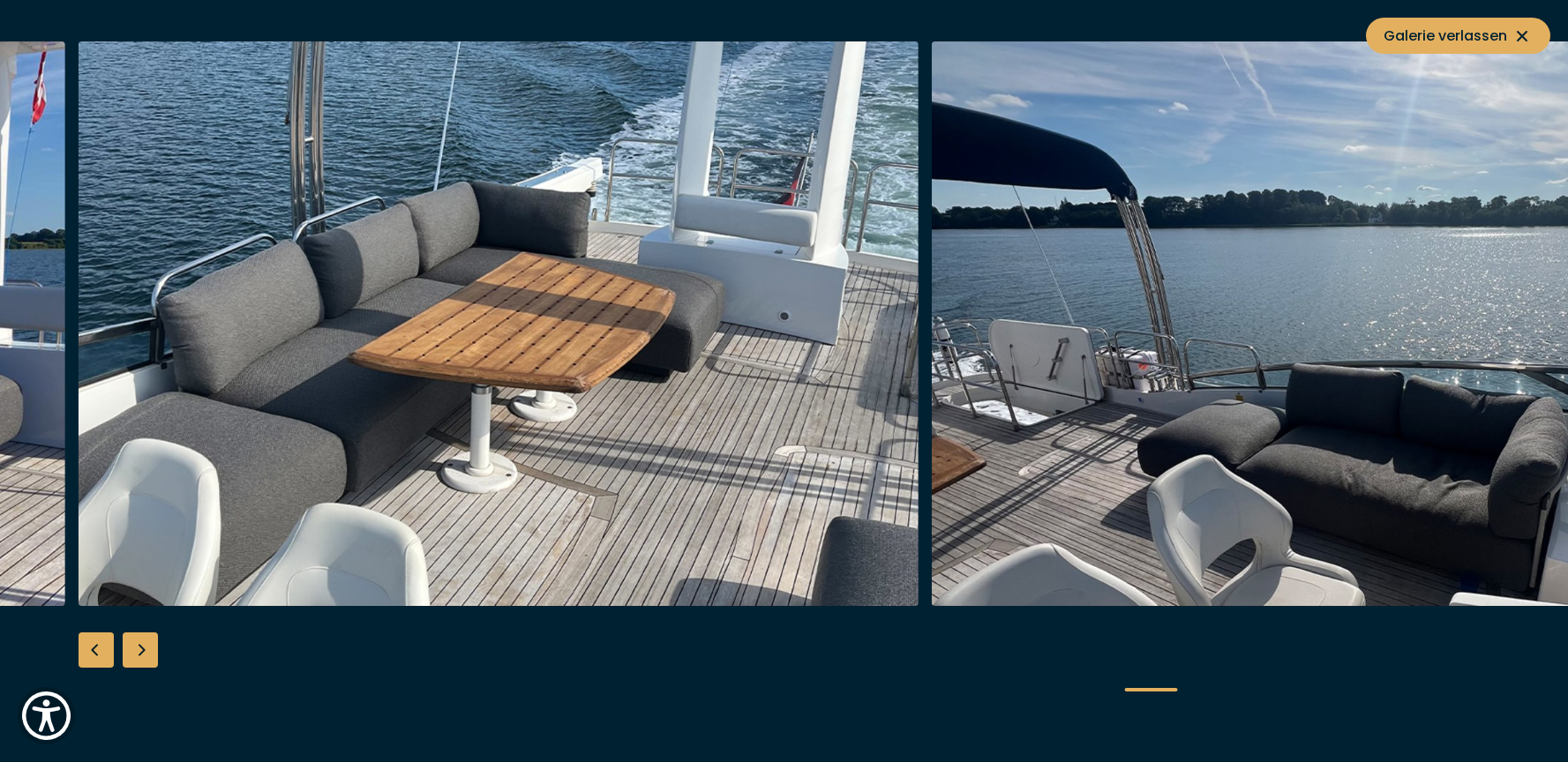
click at [144, 658] on div "Next slide" at bounding box center [140, 649] width 35 height 35
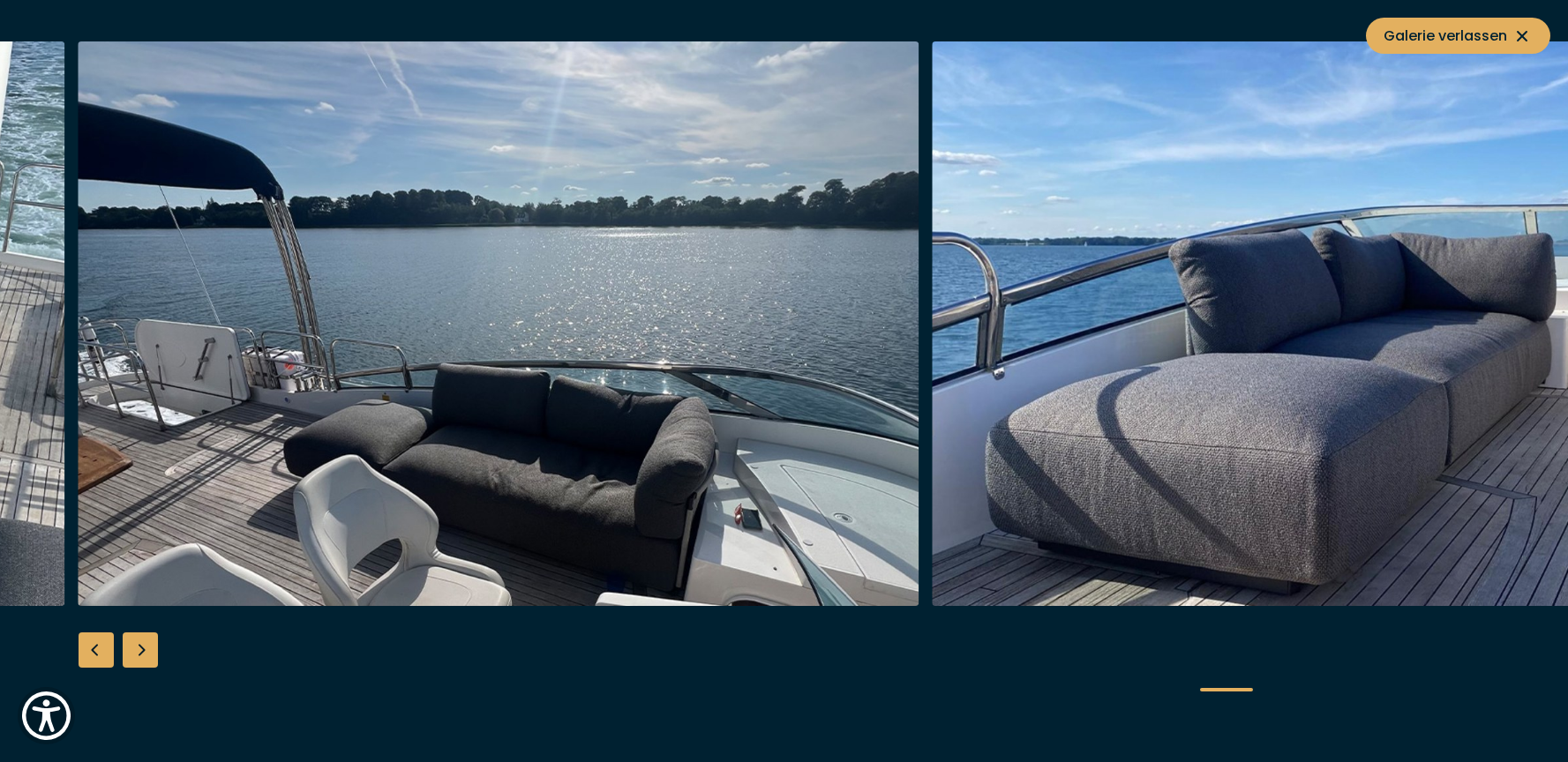
click at [144, 658] on div "Next slide" at bounding box center [140, 649] width 35 height 35
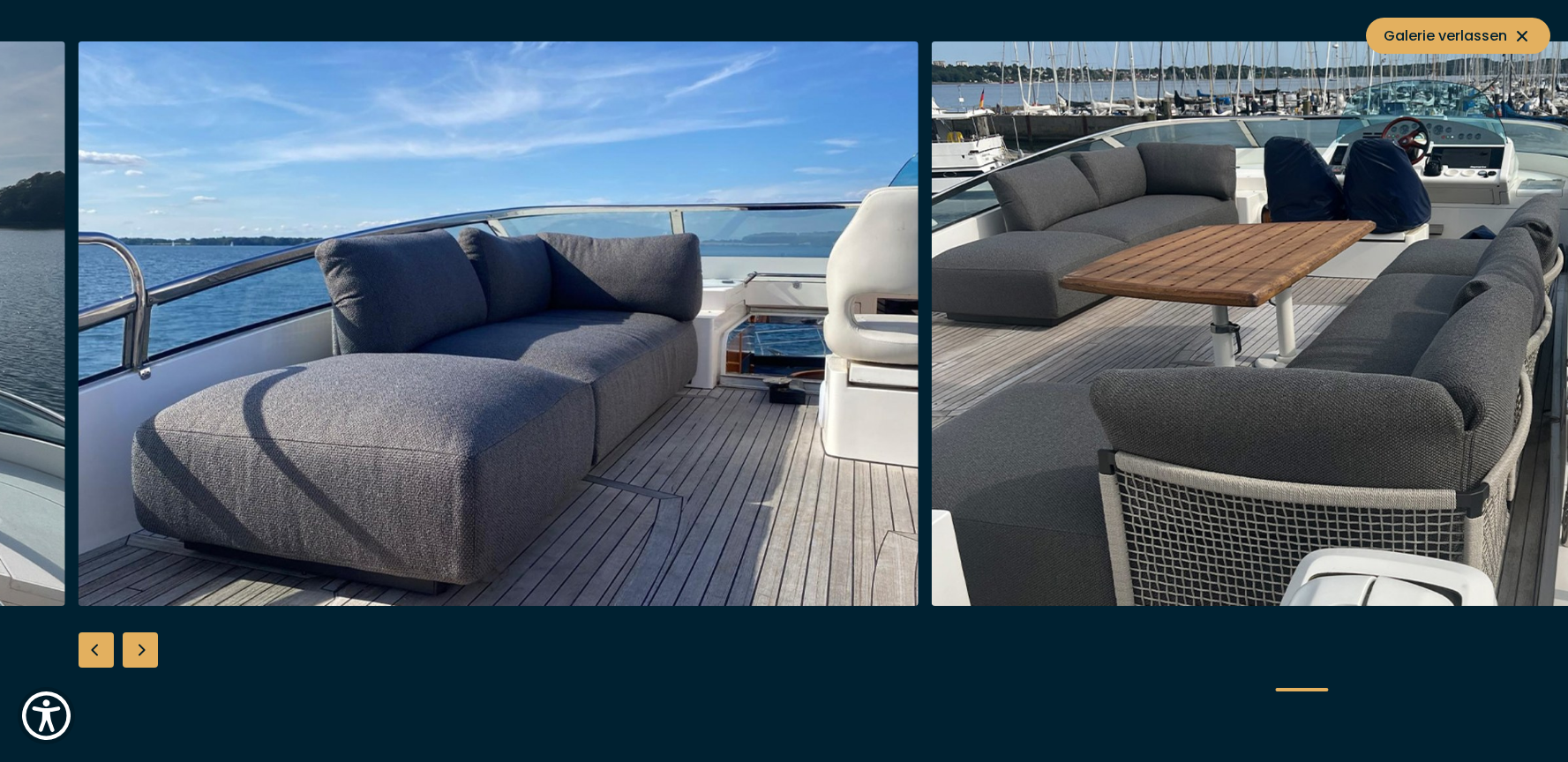
click at [144, 658] on div "Next slide" at bounding box center [140, 649] width 35 height 35
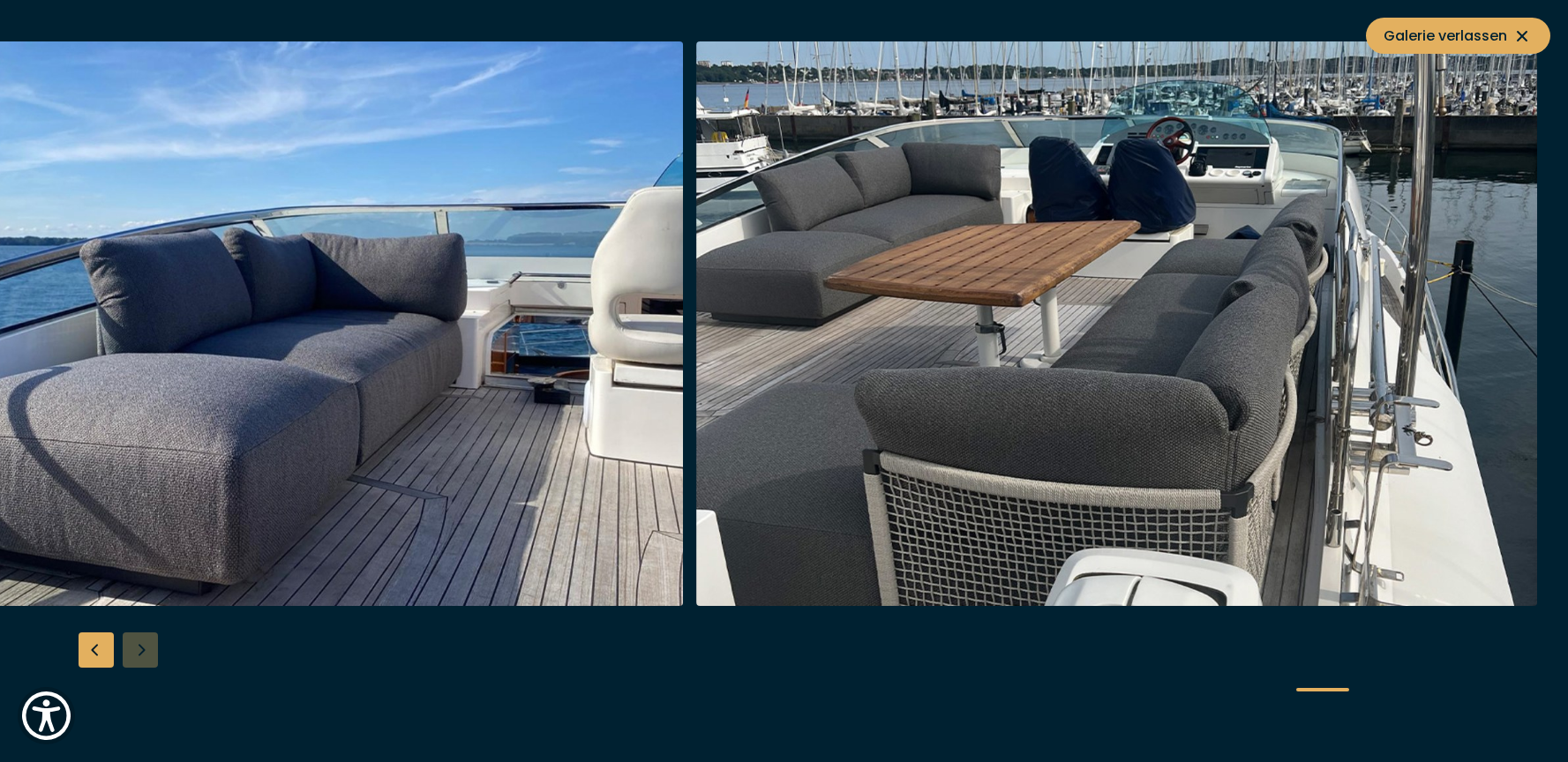
click at [144, 658] on div at bounding box center [784, 381] width 1568 height 679
click at [1523, 21] on button "Galerie verlassen" at bounding box center [1458, 36] width 184 height 36
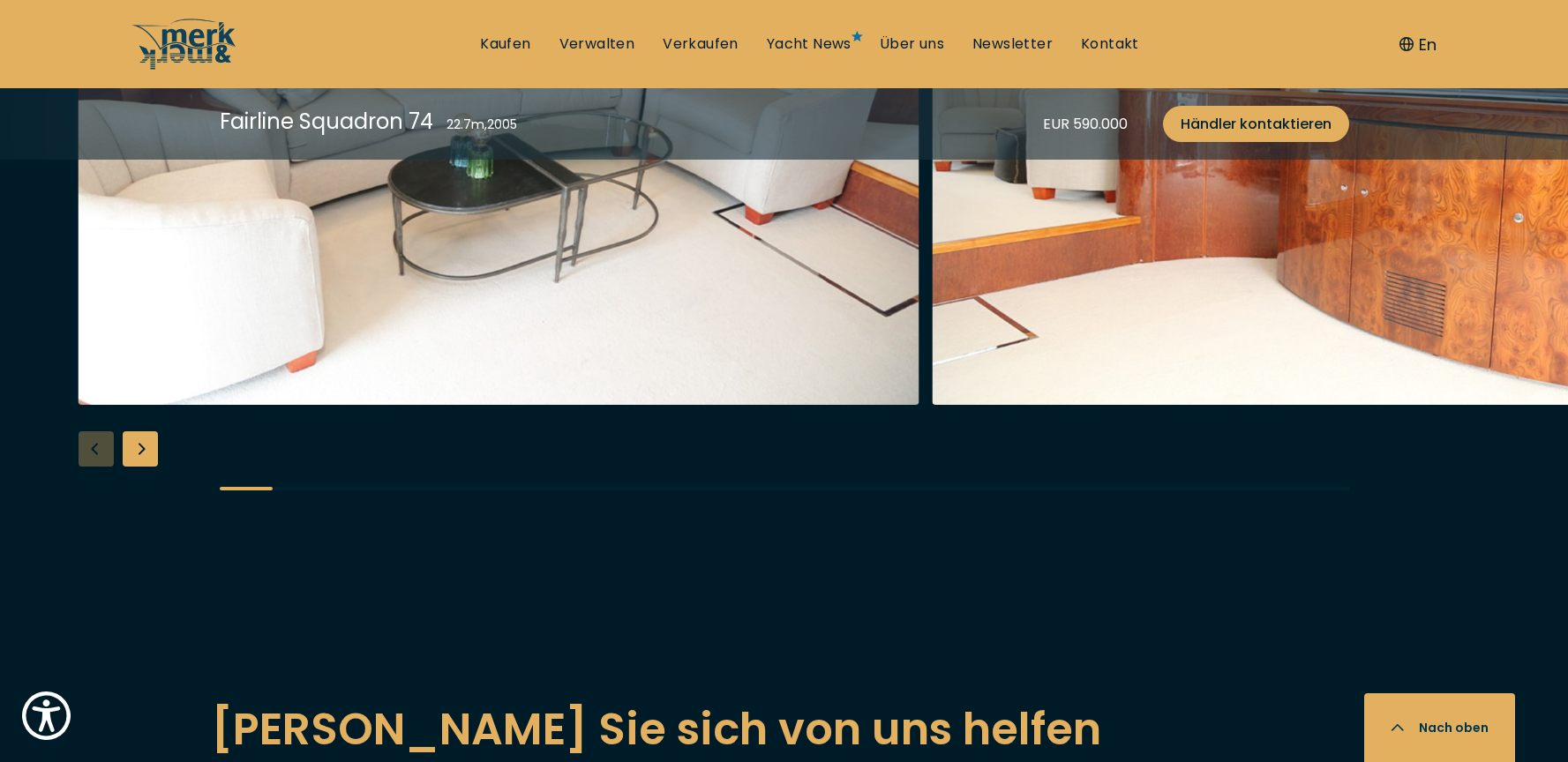
scroll to position [3155, 0]
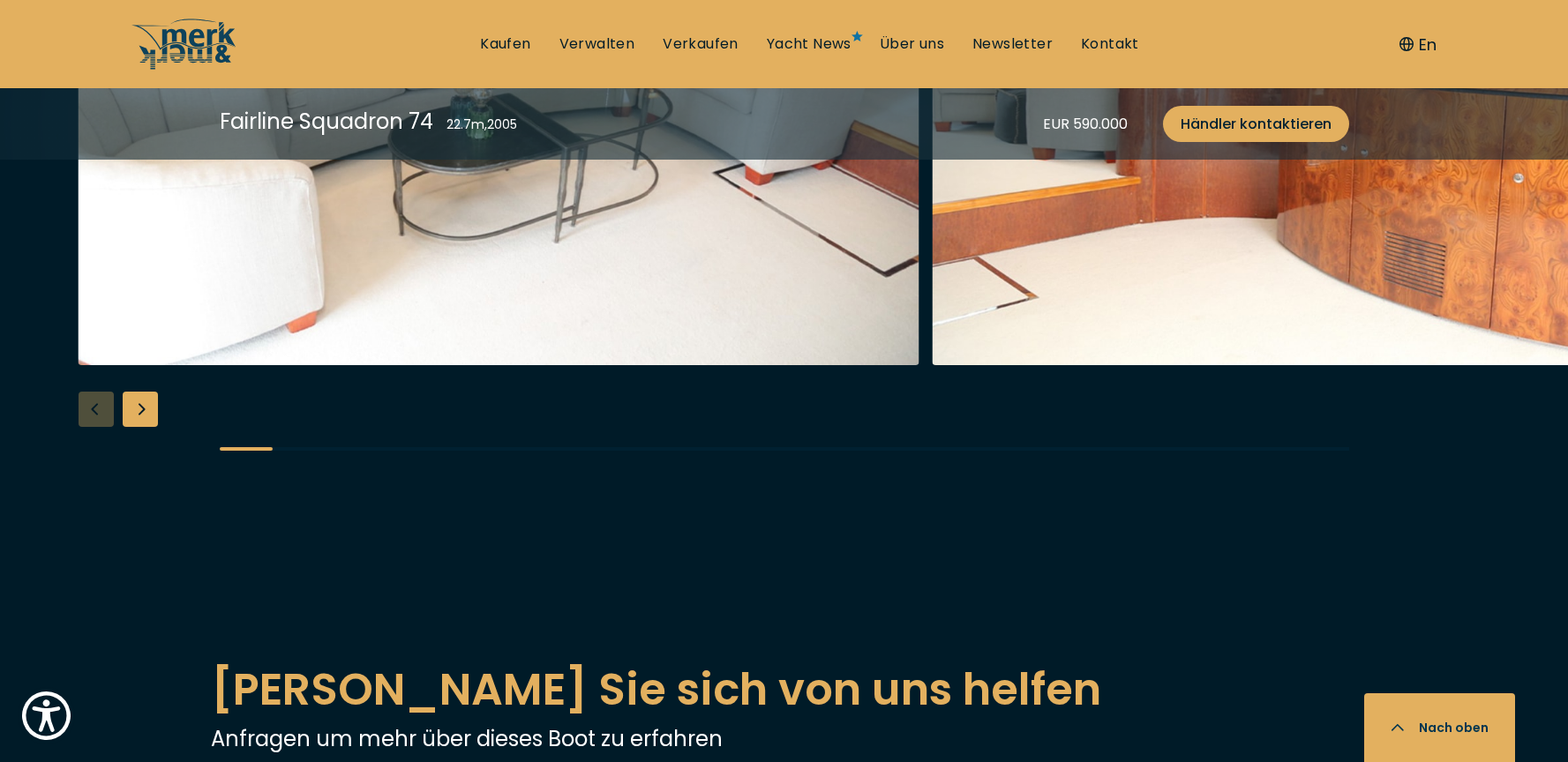
click at [750, 365] on img "button" at bounding box center [499, 83] width 841 height 565
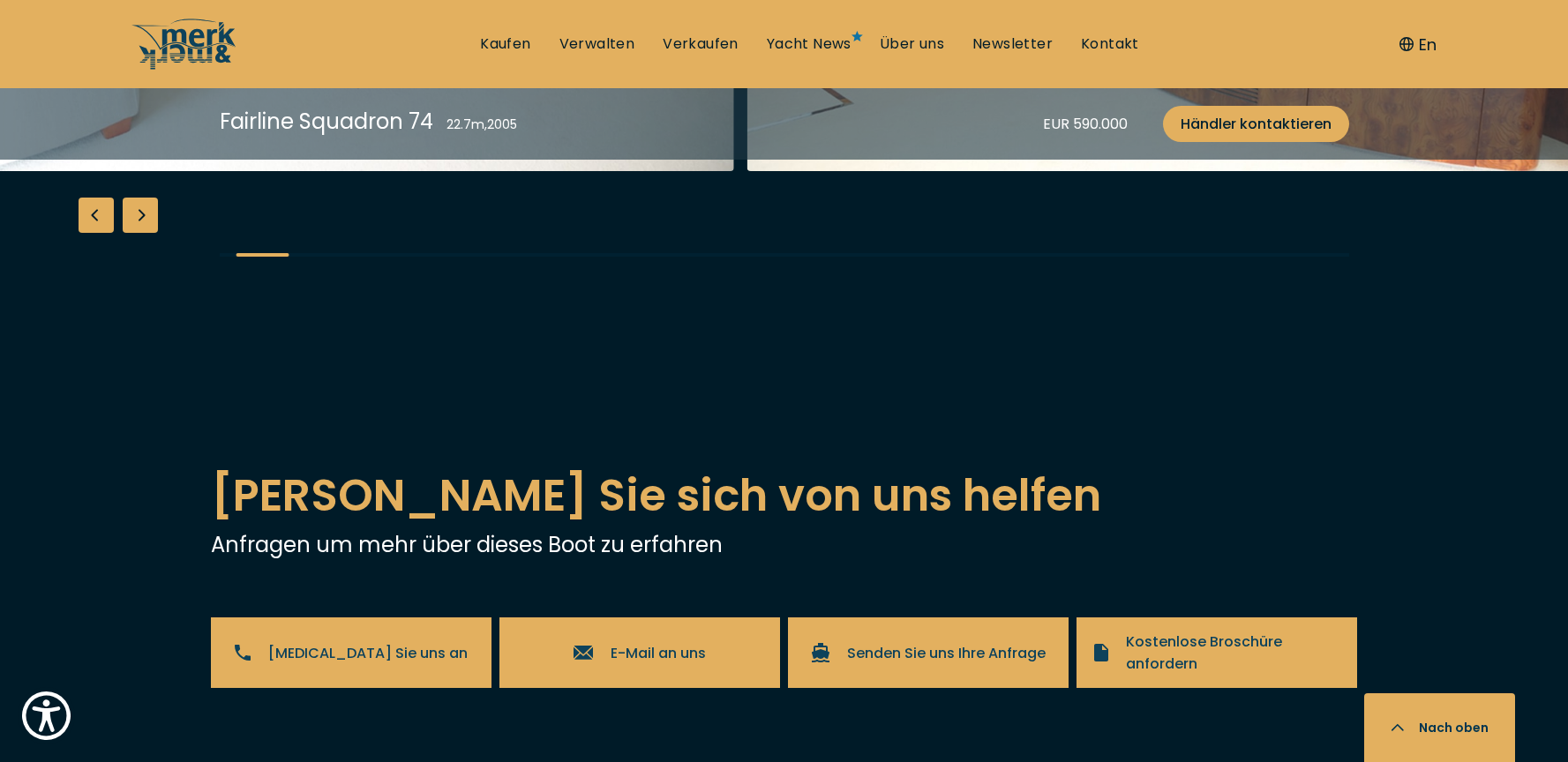
scroll to position [3350, 0]
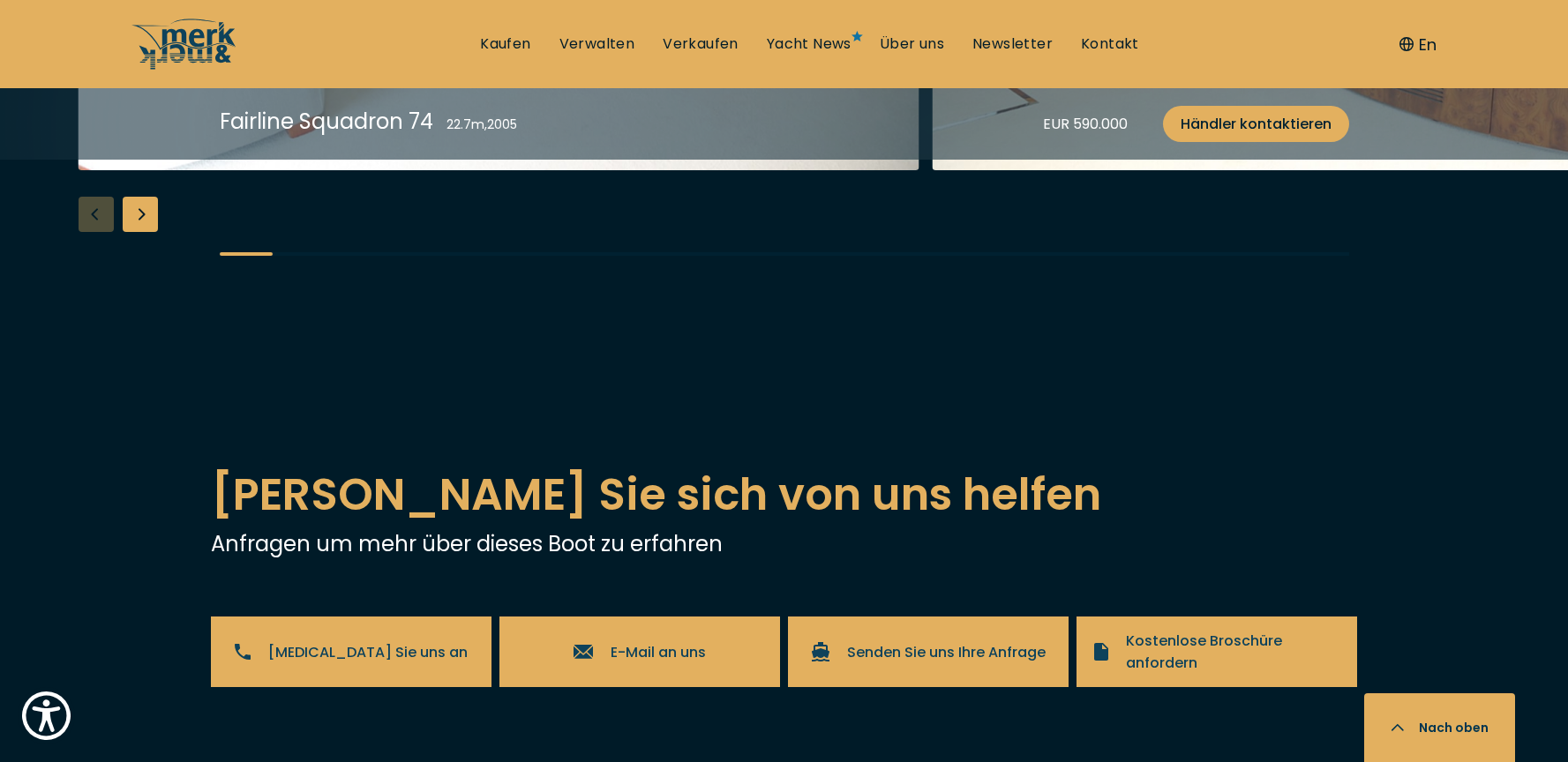
click at [142, 232] on div "Next slide" at bounding box center [140, 214] width 35 height 35
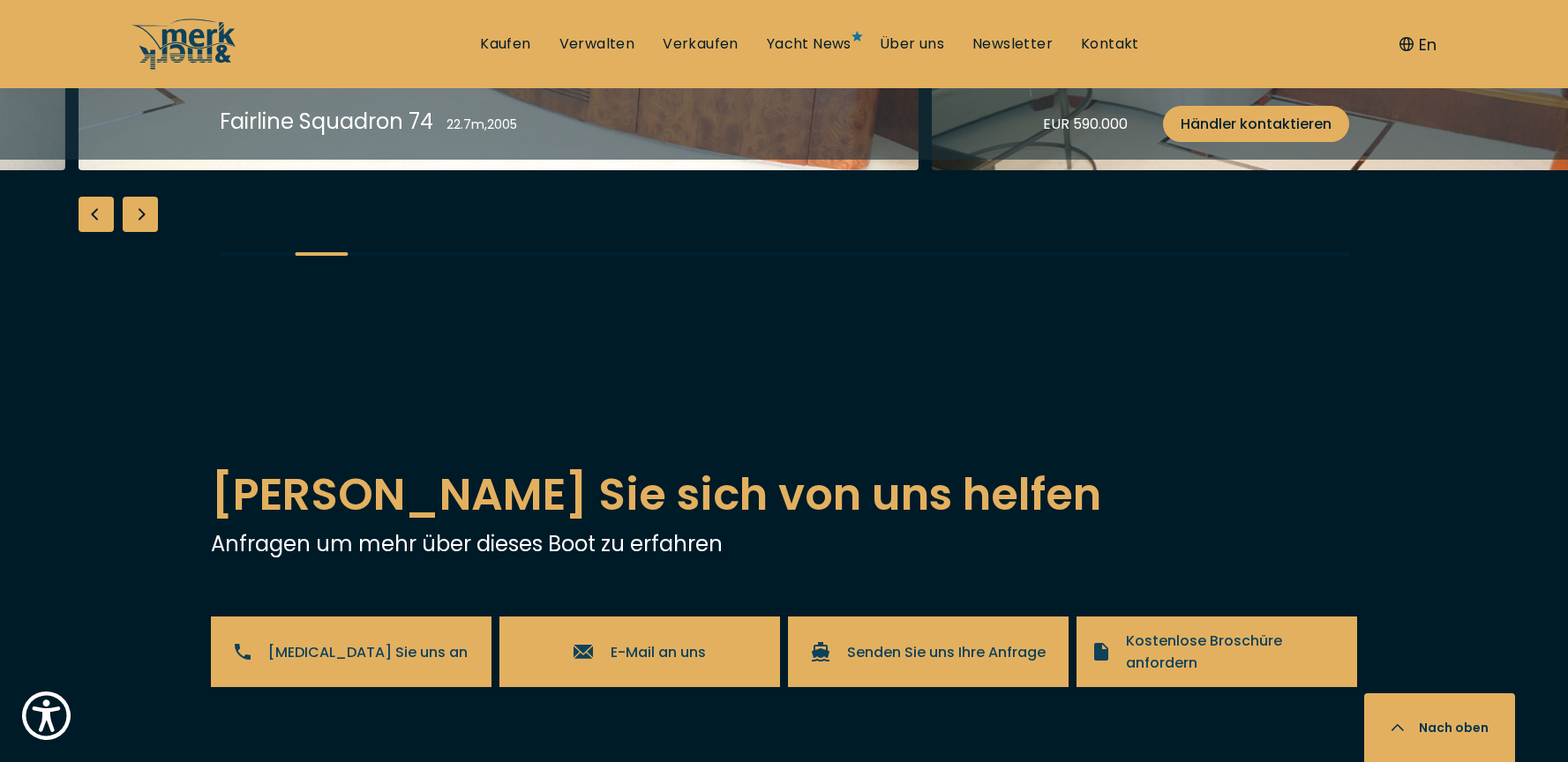
click at [142, 232] on div "Next slide" at bounding box center [140, 214] width 35 height 35
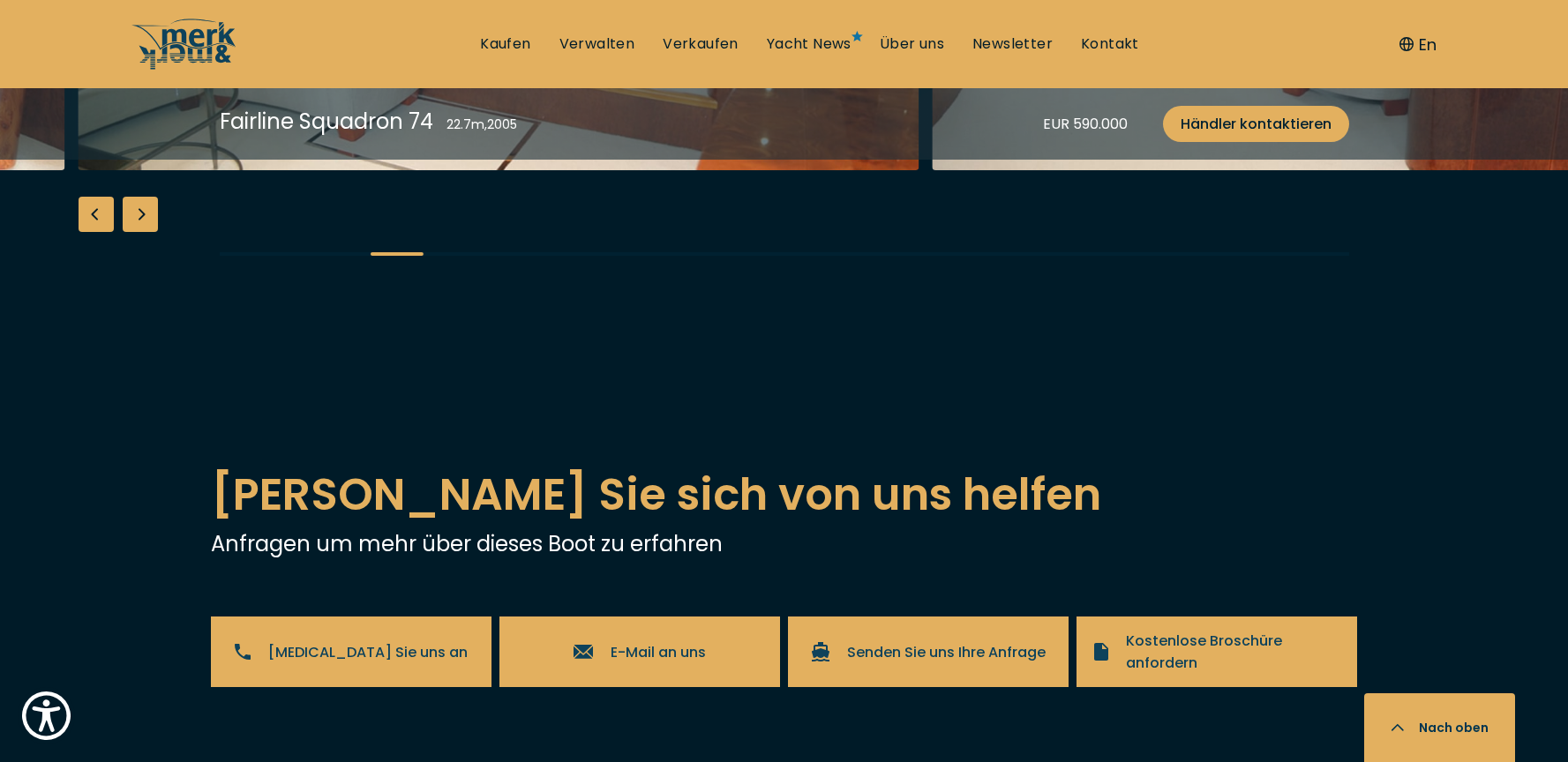
click at [142, 232] on div "Next slide" at bounding box center [140, 214] width 35 height 35
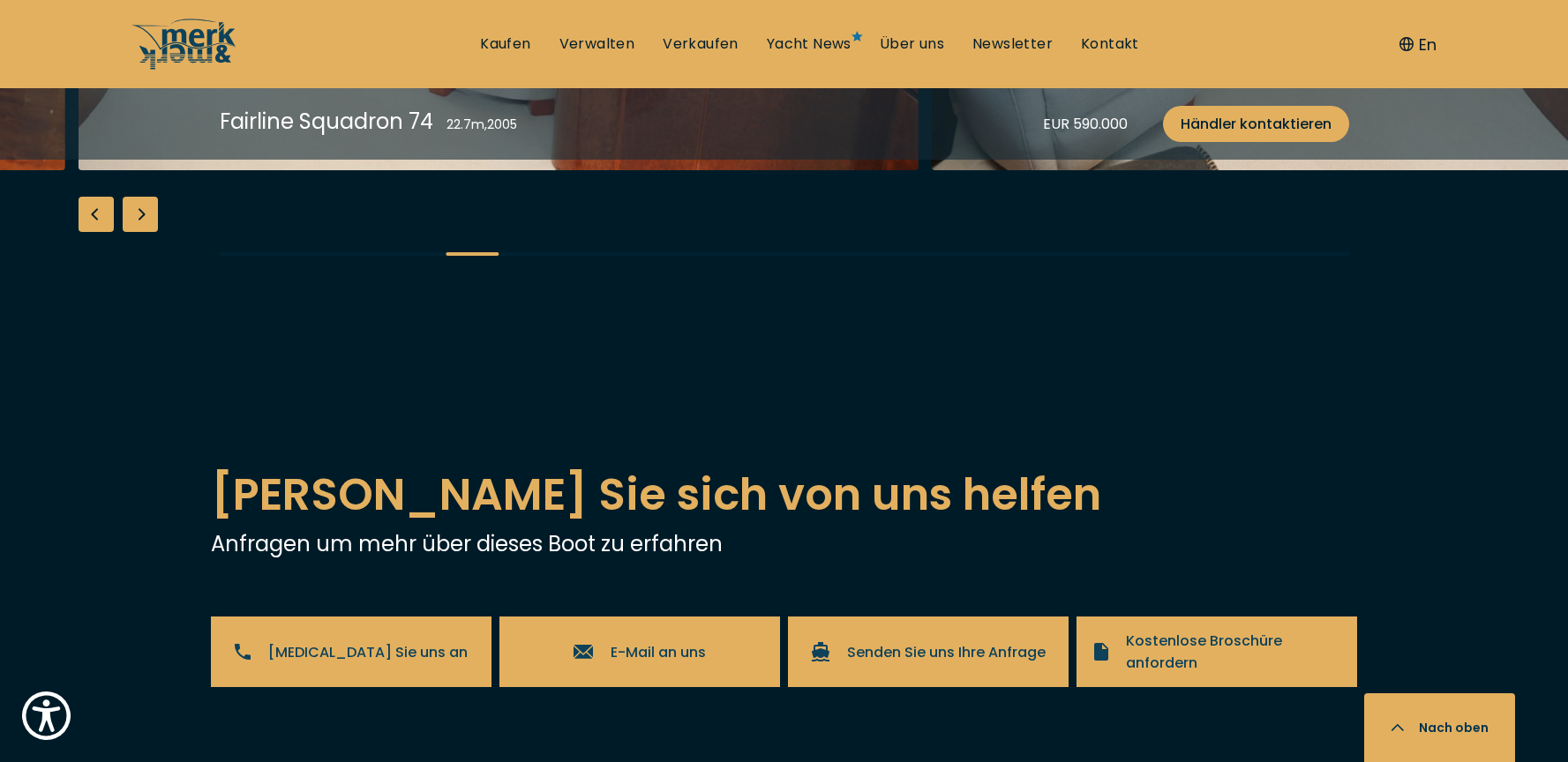
click at [142, 232] on div "Next slide" at bounding box center [140, 214] width 35 height 35
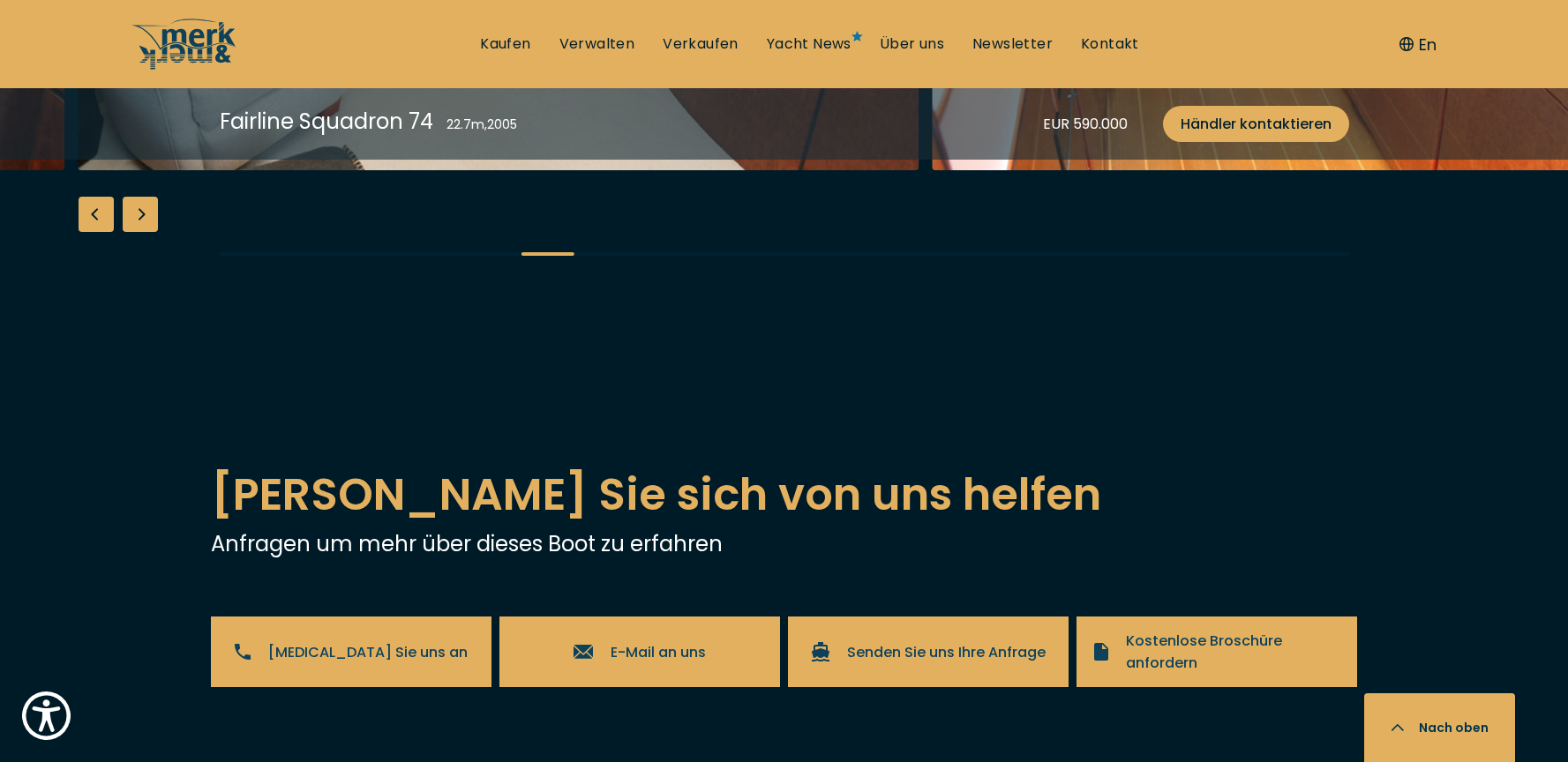
click at [142, 232] on div "Next slide" at bounding box center [140, 214] width 35 height 35
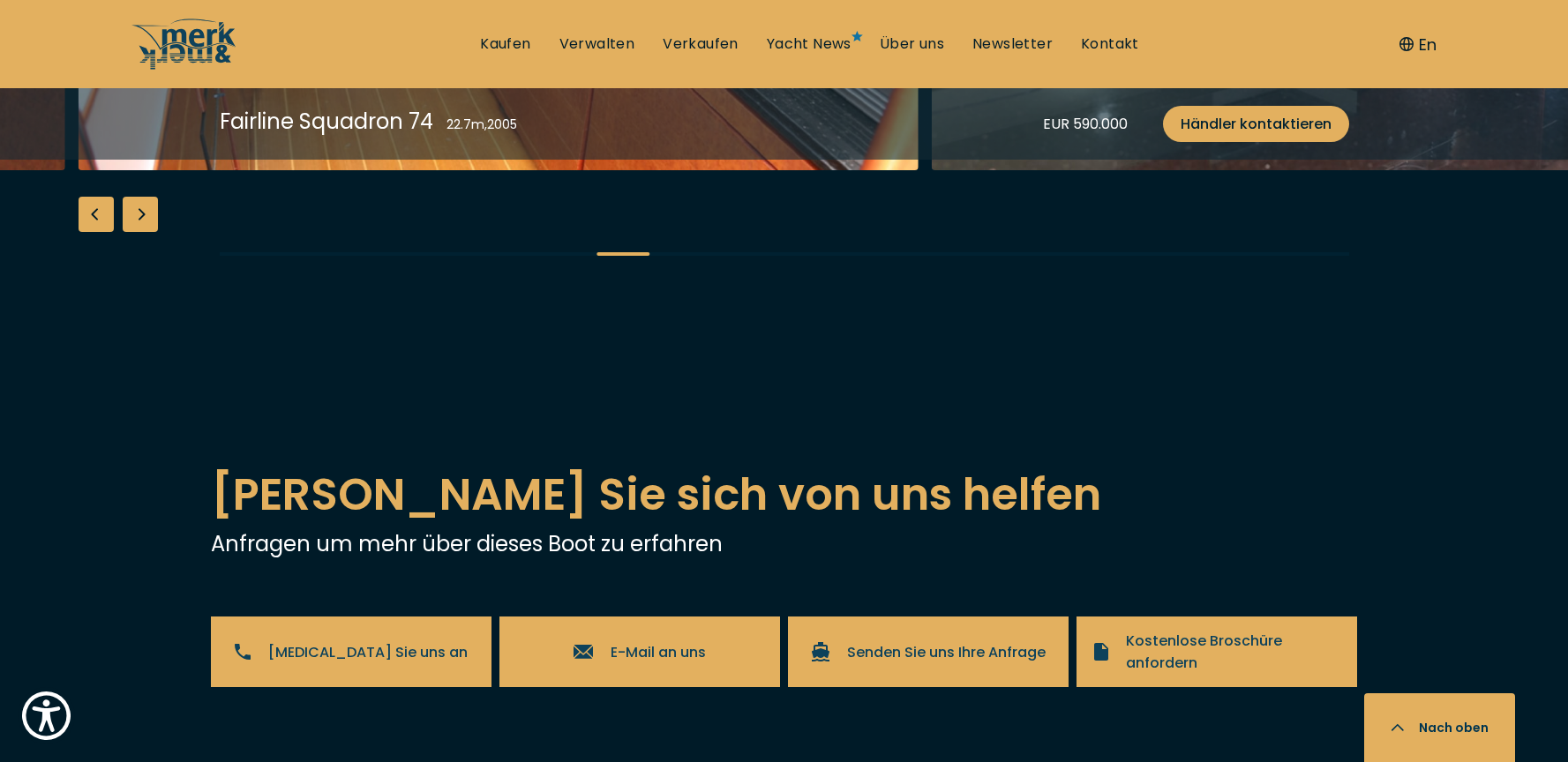
click at [142, 232] on div "Next slide" at bounding box center [140, 214] width 35 height 35
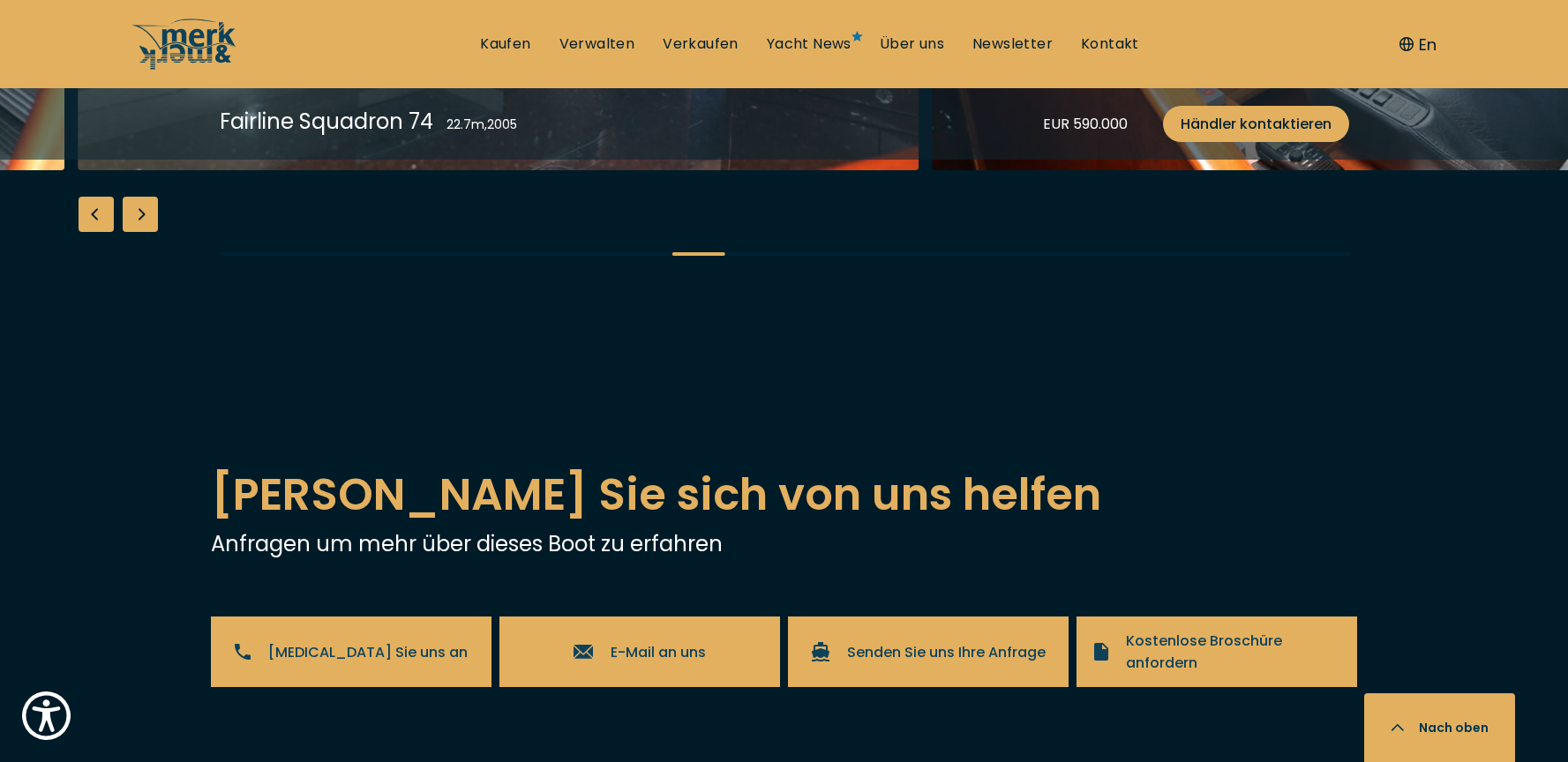
click at [142, 232] on div "Next slide" at bounding box center [140, 214] width 35 height 35
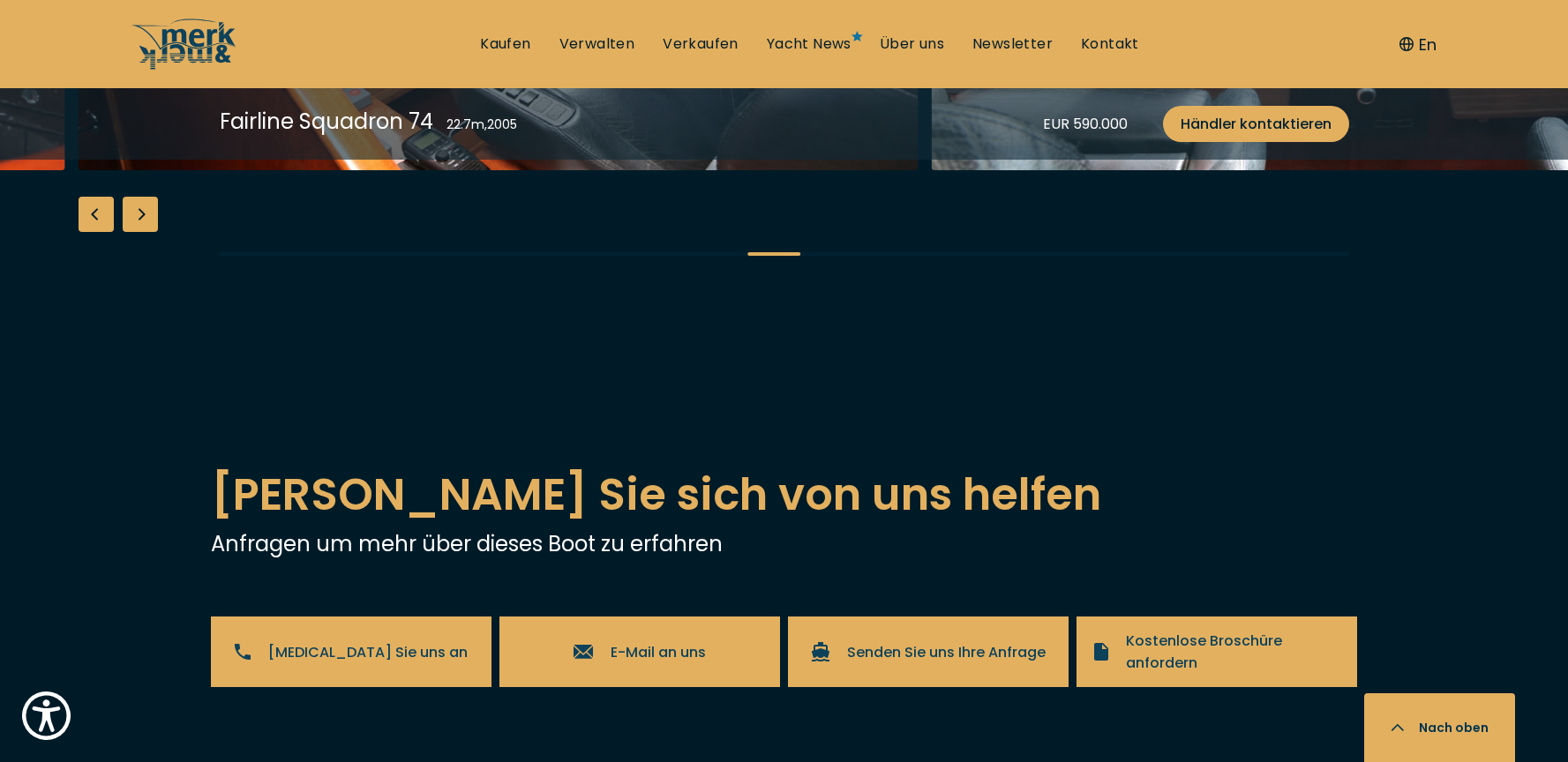
click at [142, 232] on div "Next slide" at bounding box center [140, 214] width 35 height 35
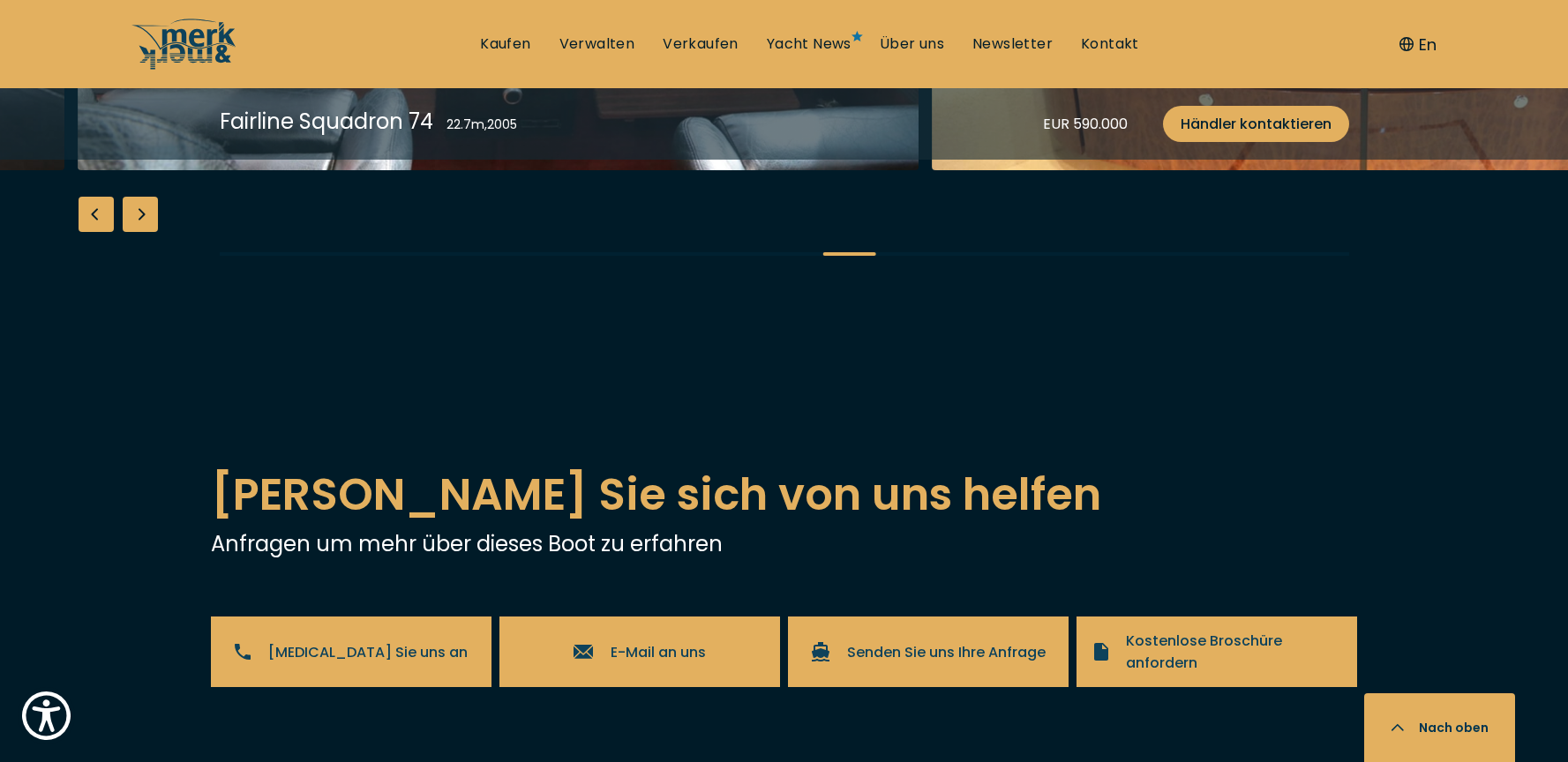
click at [142, 232] on div "Next slide" at bounding box center [140, 214] width 35 height 35
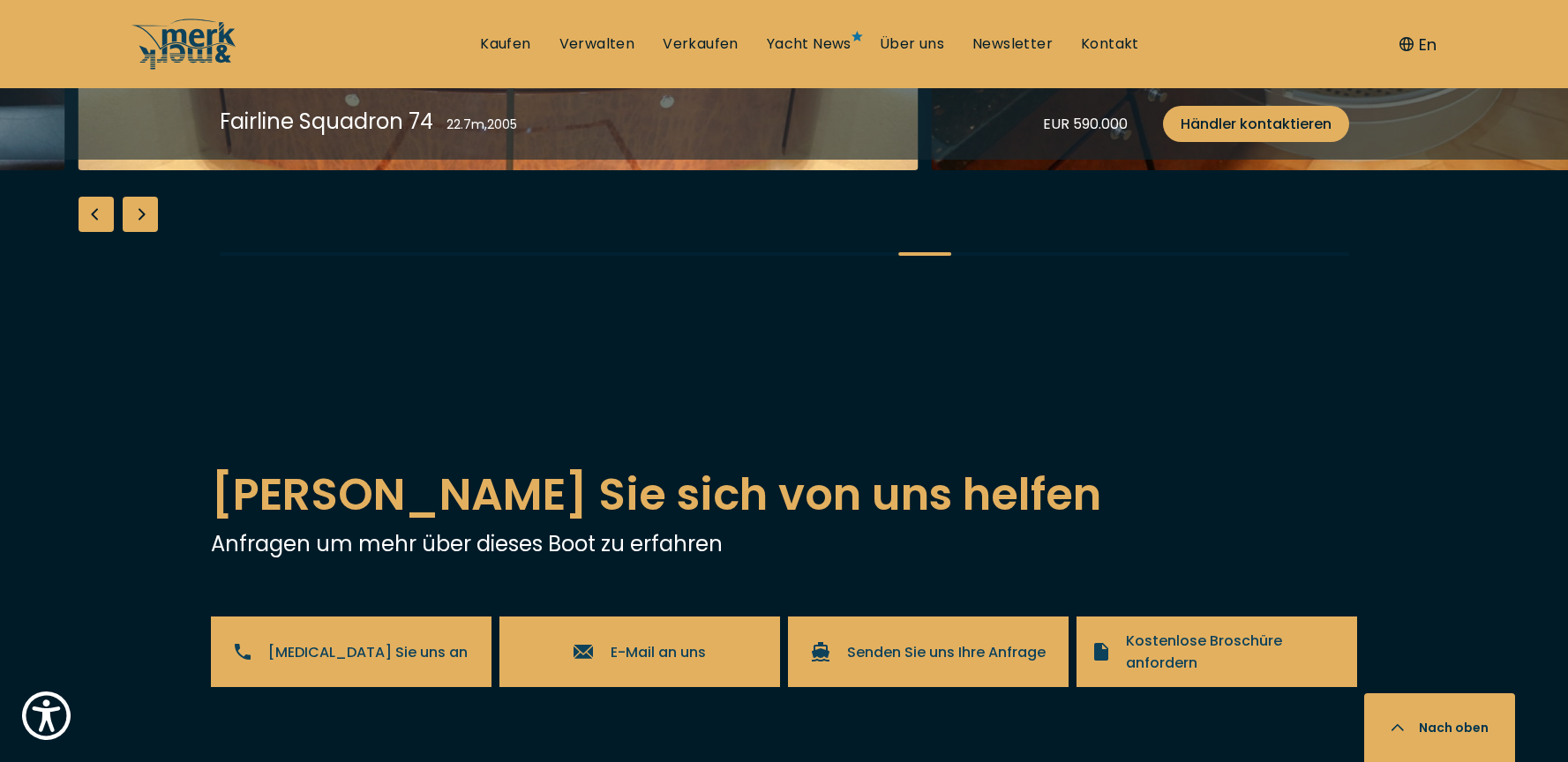
click at [142, 232] on div "Next slide" at bounding box center [140, 214] width 35 height 35
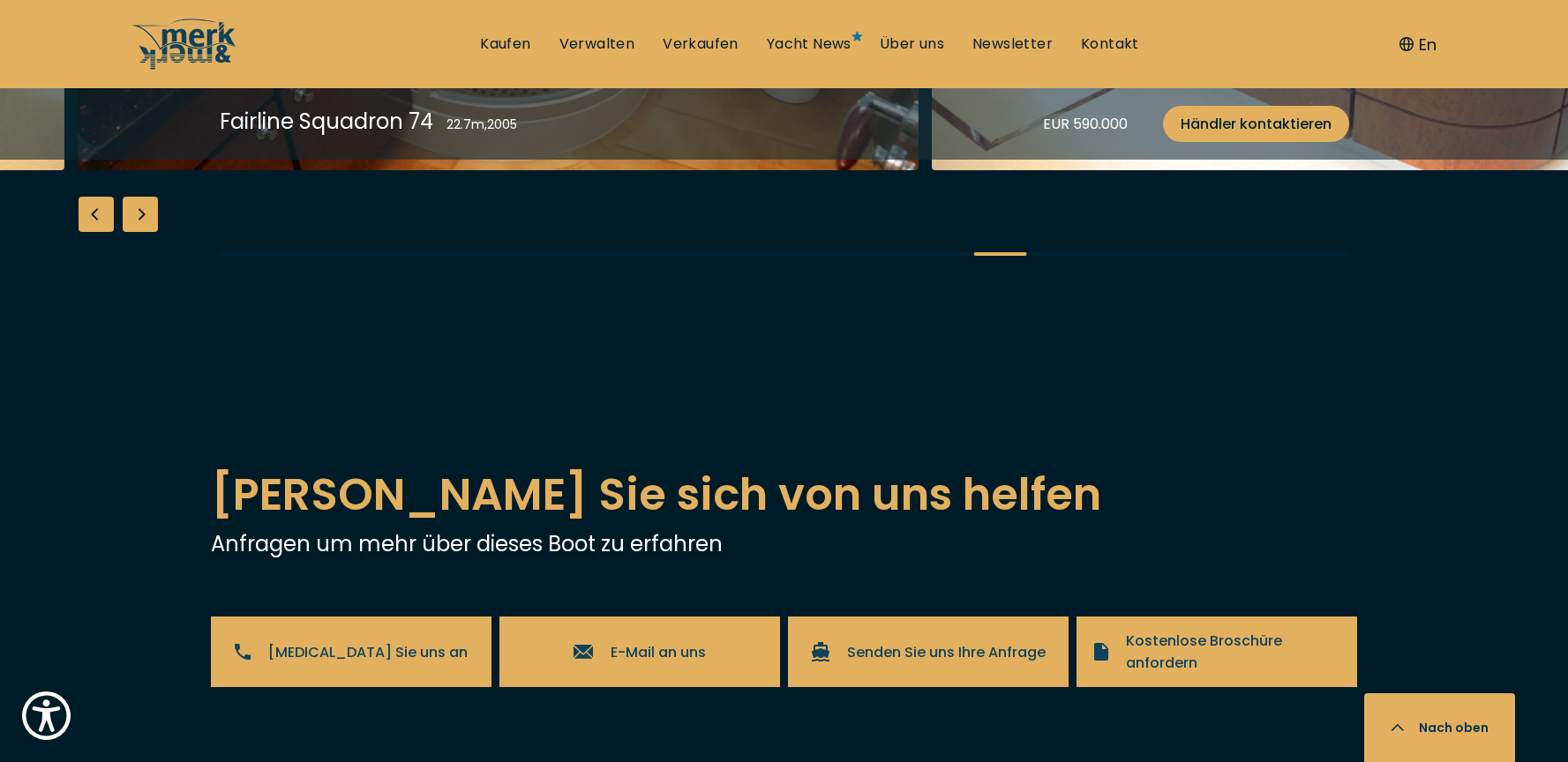
click at [142, 232] on div "Next slide" at bounding box center [140, 214] width 35 height 35
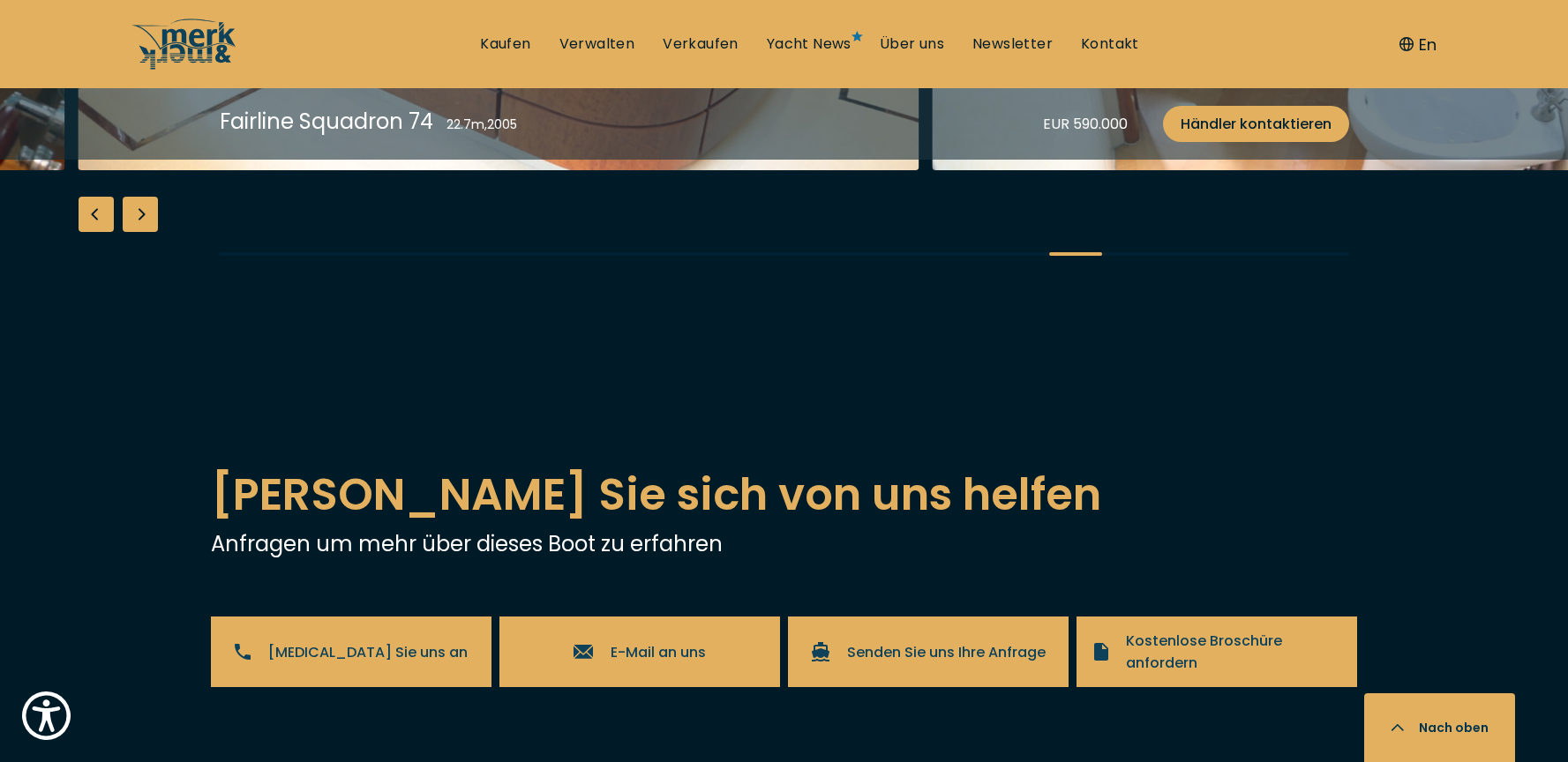
click at [142, 232] on div "Next slide" at bounding box center [140, 214] width 35 height 35
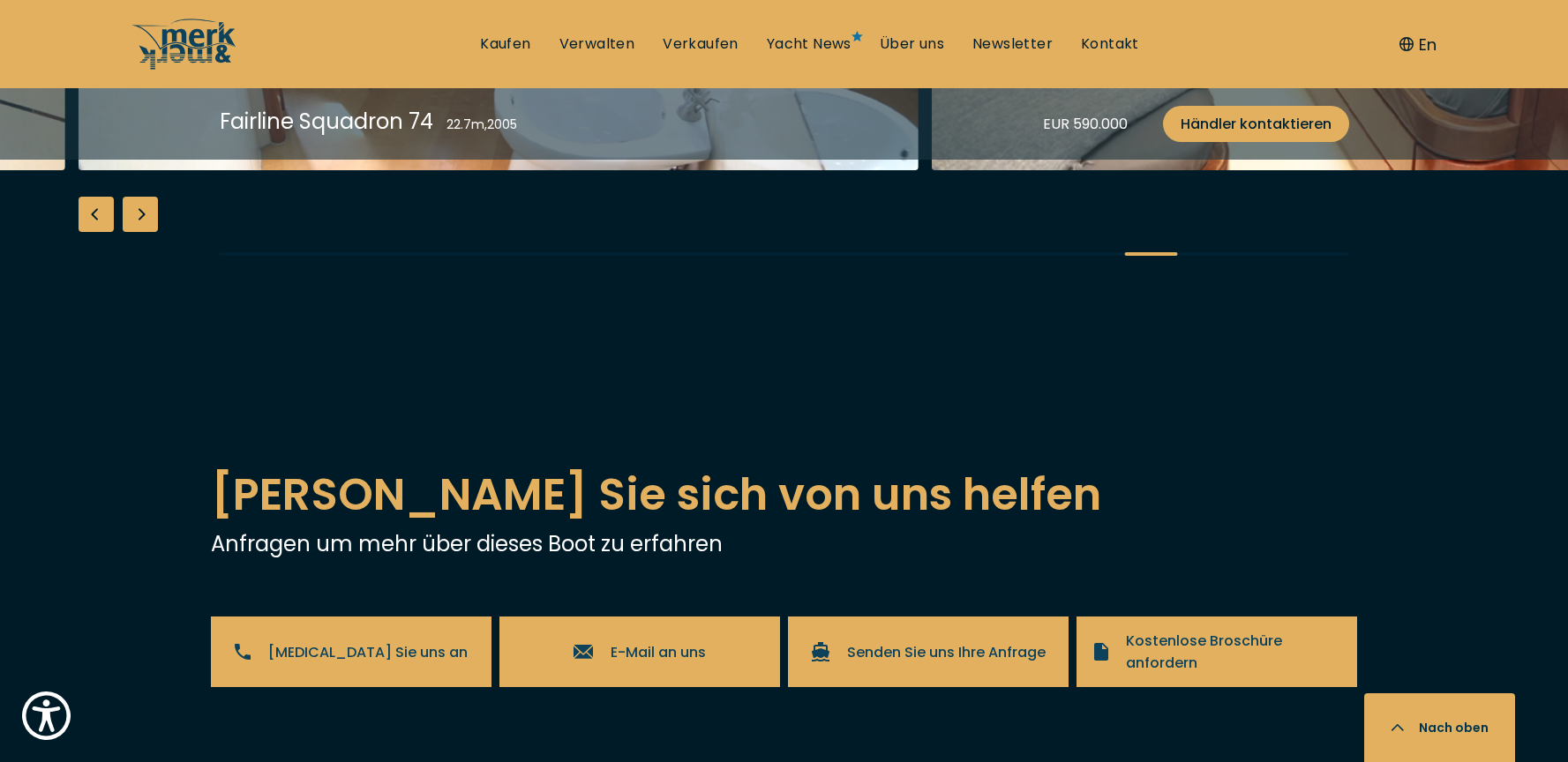
click at [142, 232] on div "Next slide" at bounding box center [140, 214] width 35 height 35
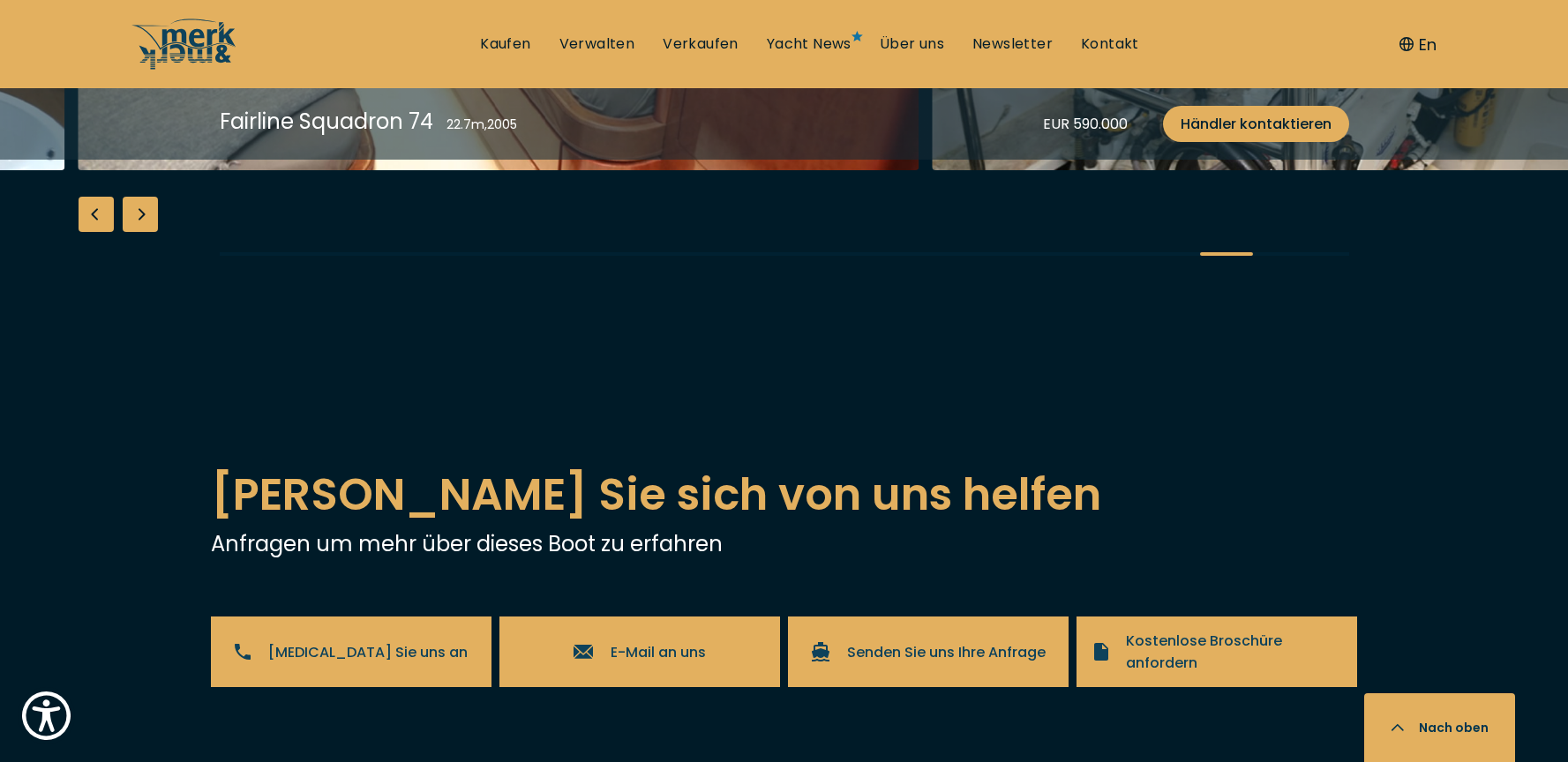
click at [142, 232] on div "Next slide" at bounding box center [140, 214] width 35 height 35
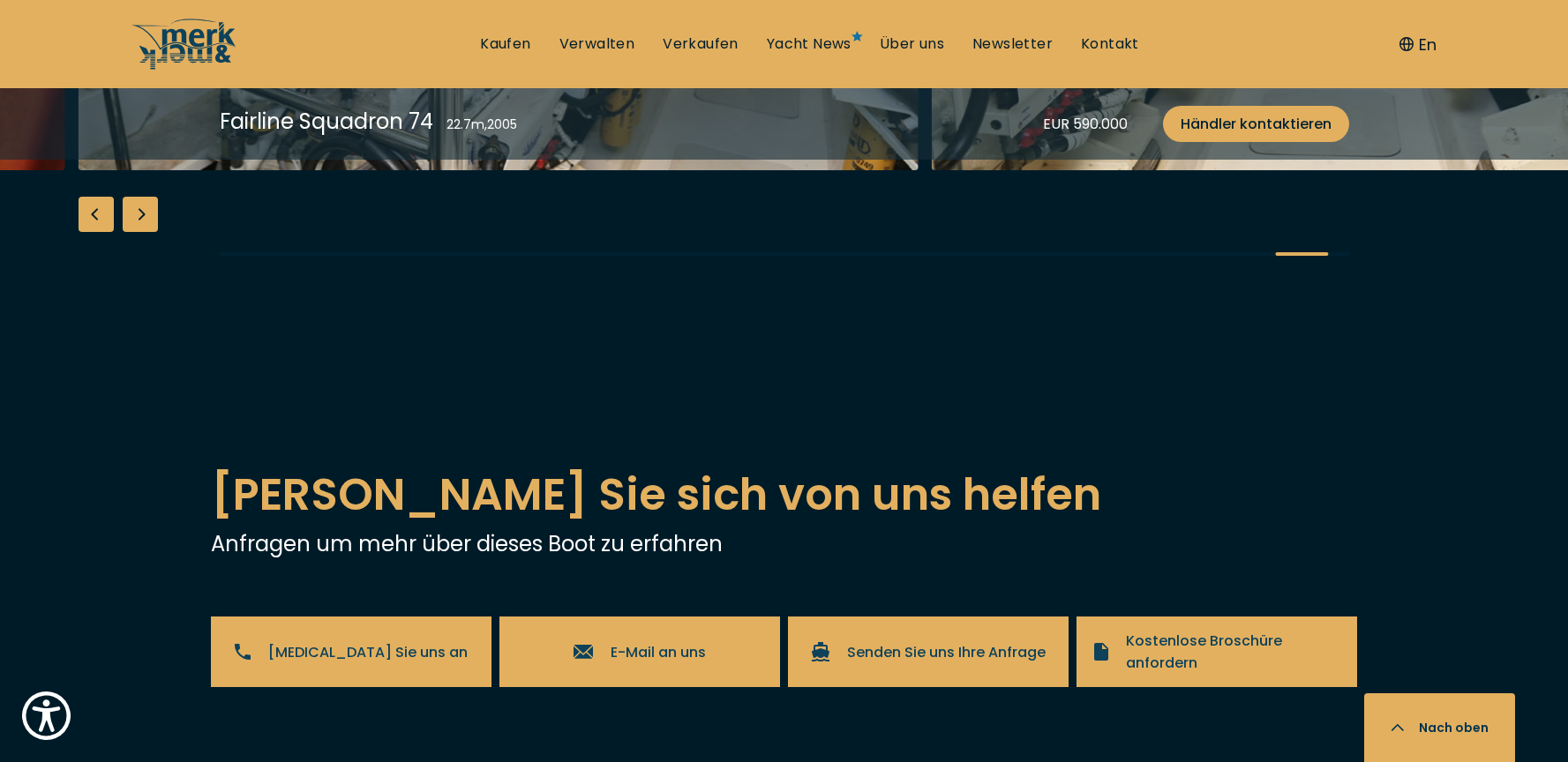
click at [142, 232] on div "Next slide" at bounding box center [140, 214] width 35 height 35
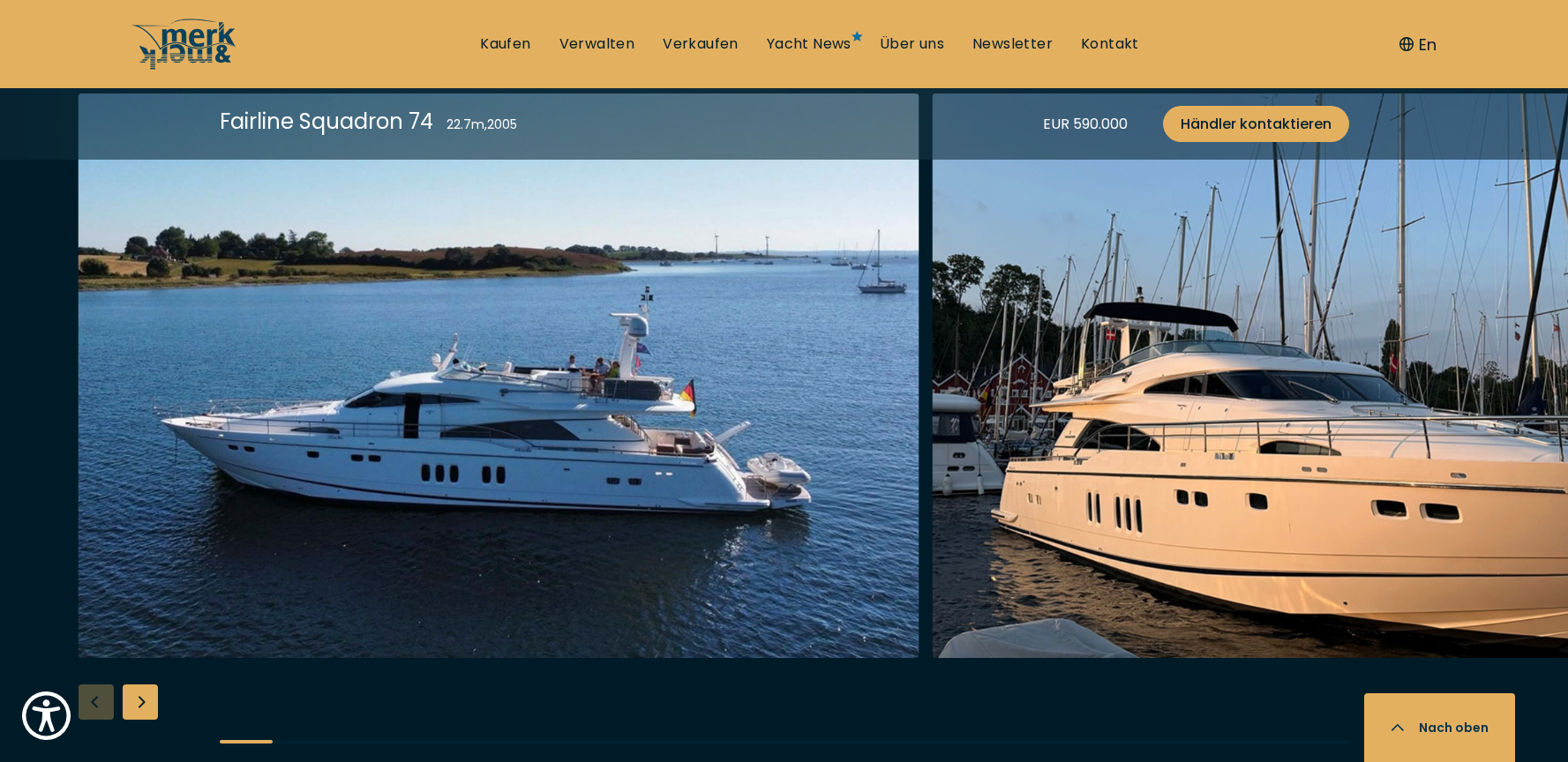
scroll to position [2260, 0]
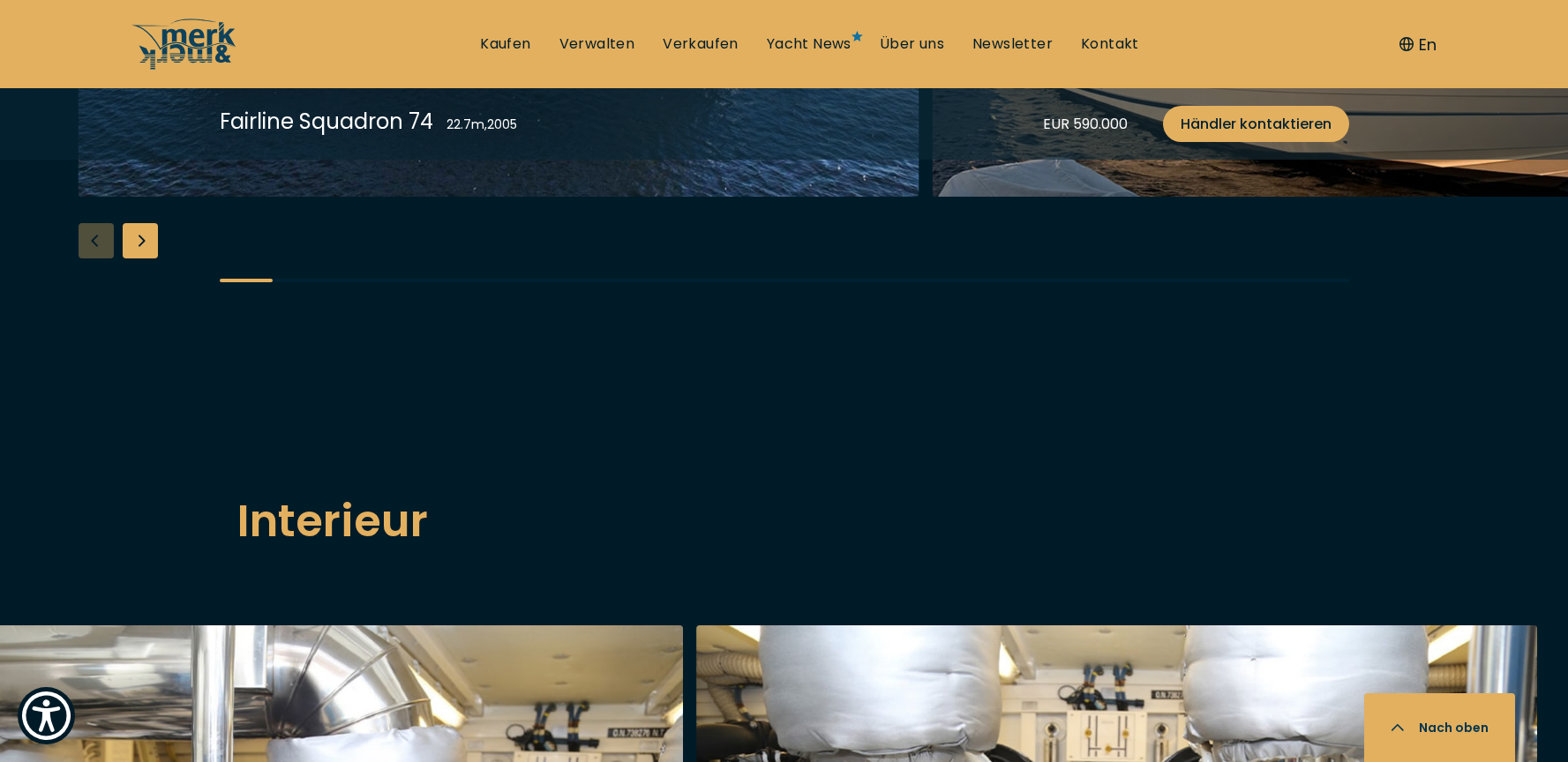
scroll to position [2484, 0]
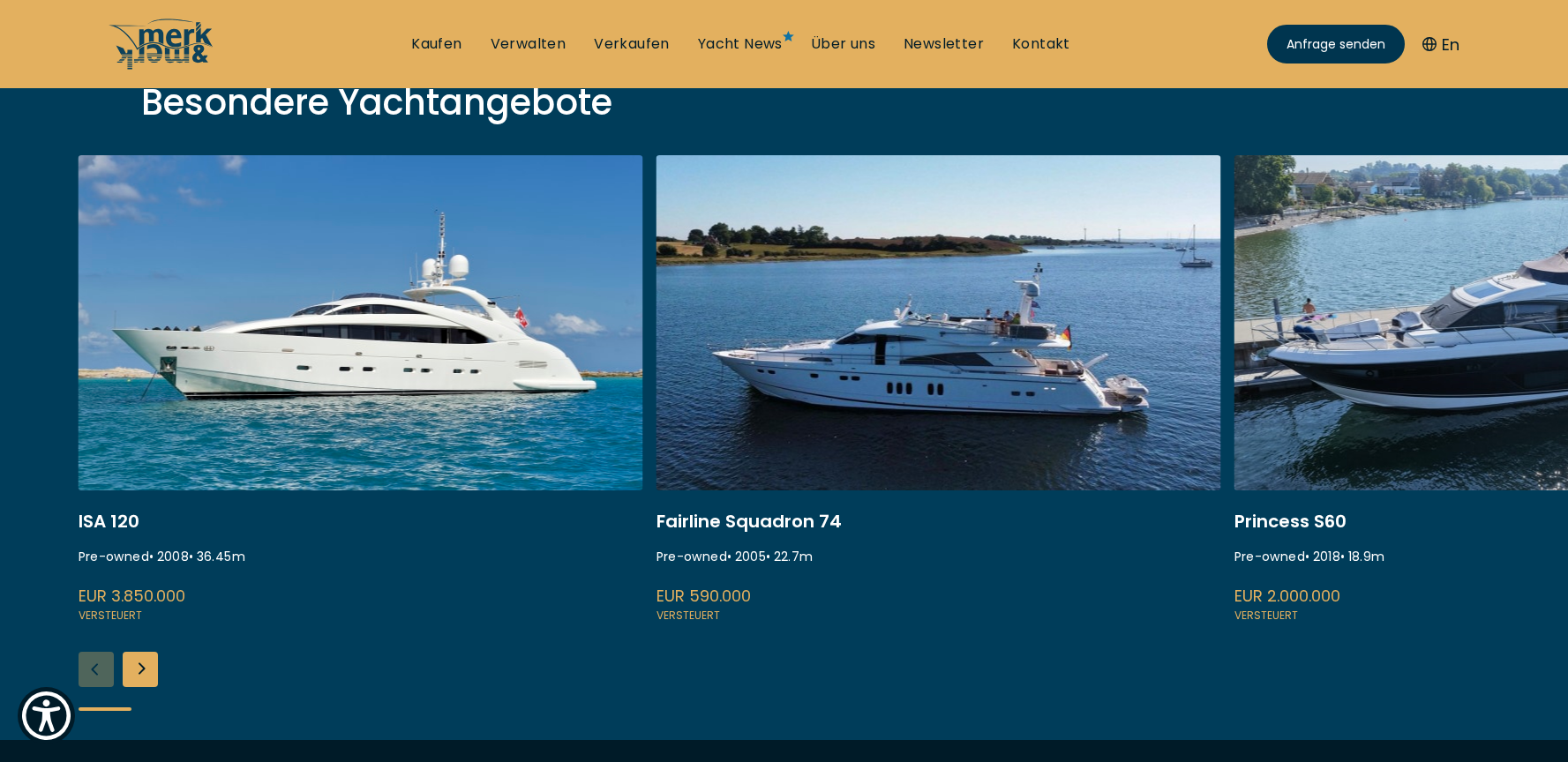
scroll to position [647, 0]
click at [159, 666] on div "ISA 120 Pre-owned • 2008 • 36.45 m EUR 3.850.000 Versteuert Fairline Squadron 7…" at bounding box center [784, 446] width 1568 height 585
click at [142, 666] on div "Next slide" at bounding box center [140, 668] width 35 height 35
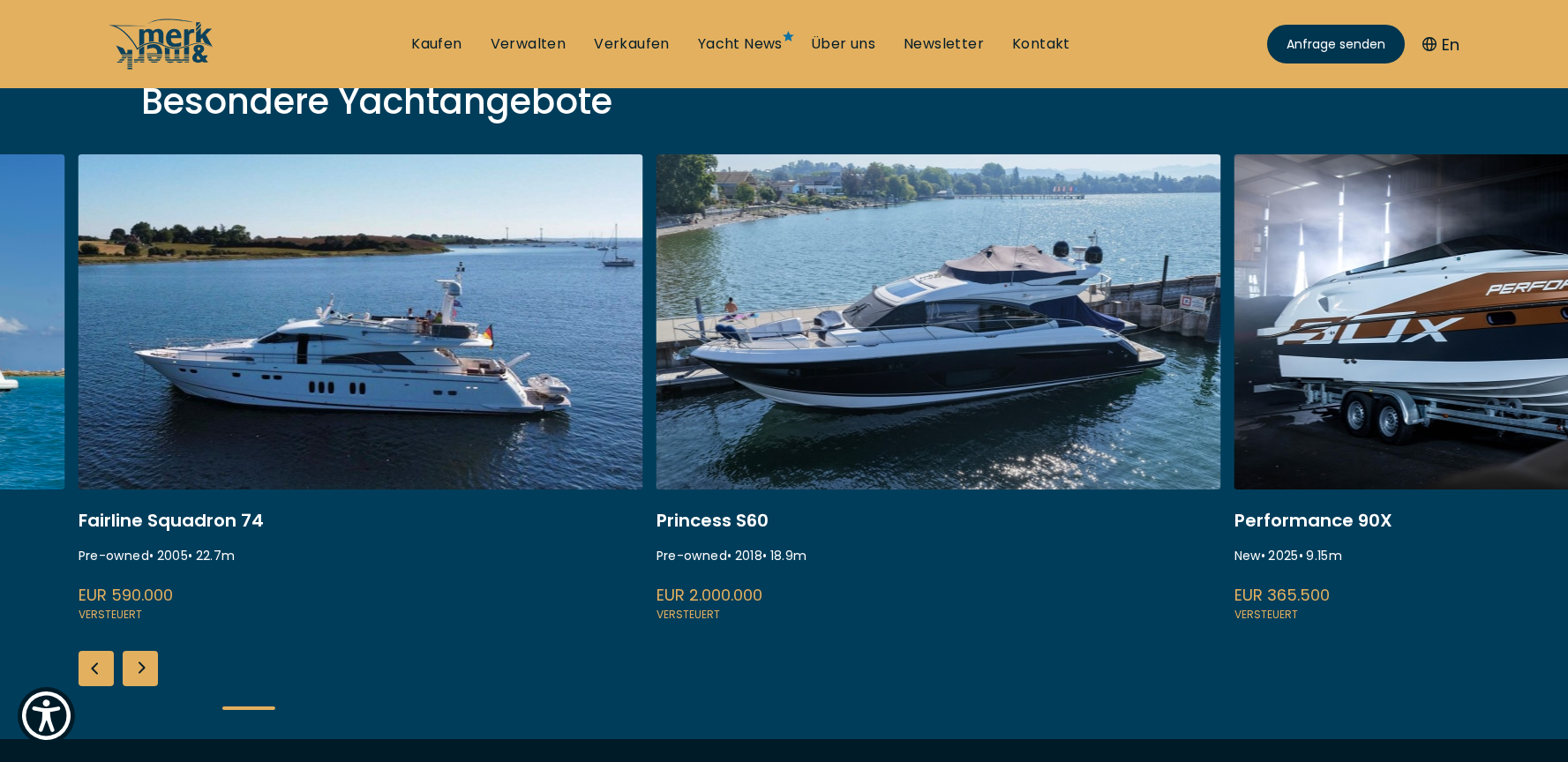
click at [142, 666] on div "Next slide" at bounding box center [140, 668] width 35 height 35
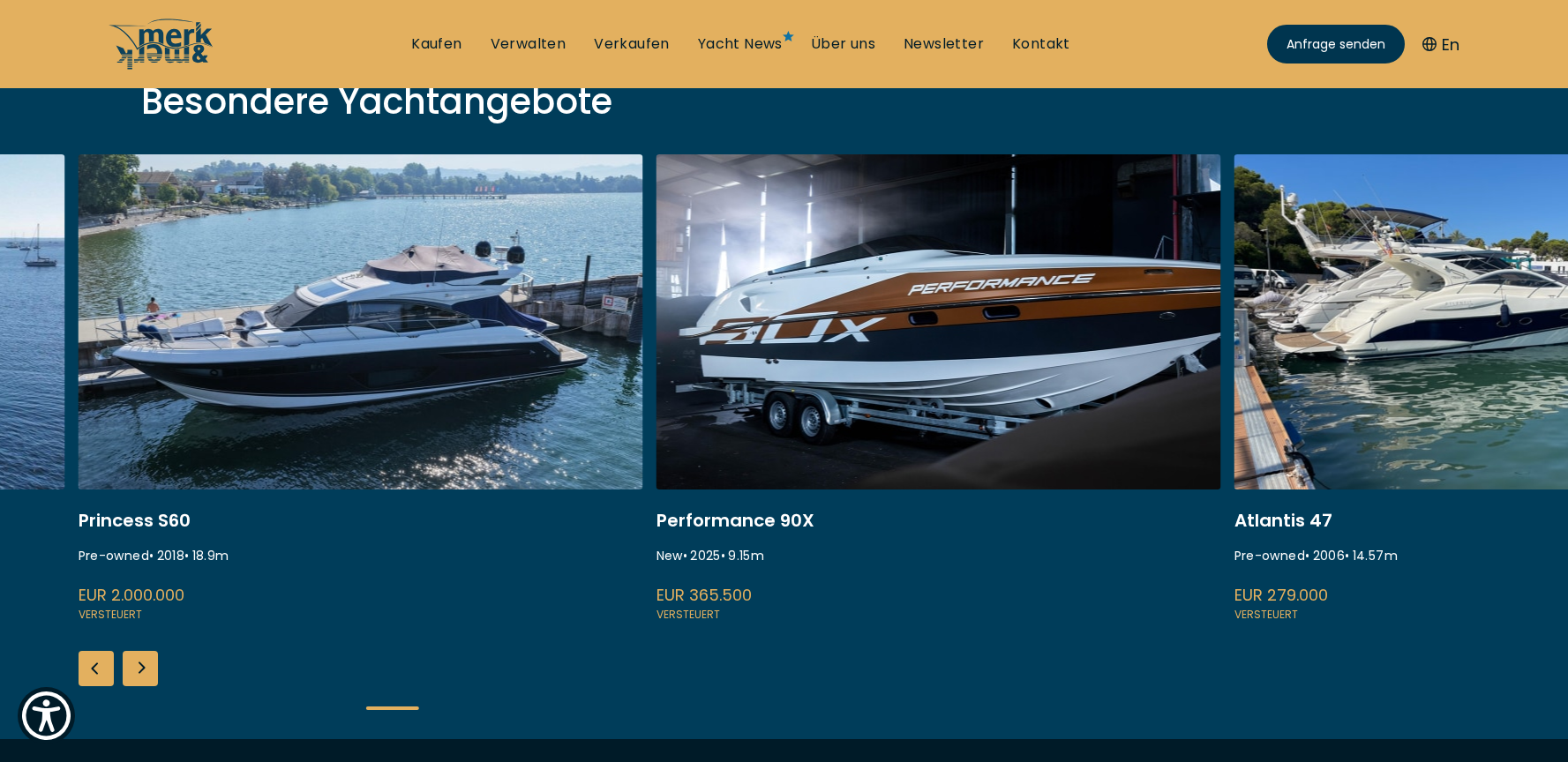
click at [142, 666] on div "Next slide" at bounding box center [140, 668] width 35 height 35
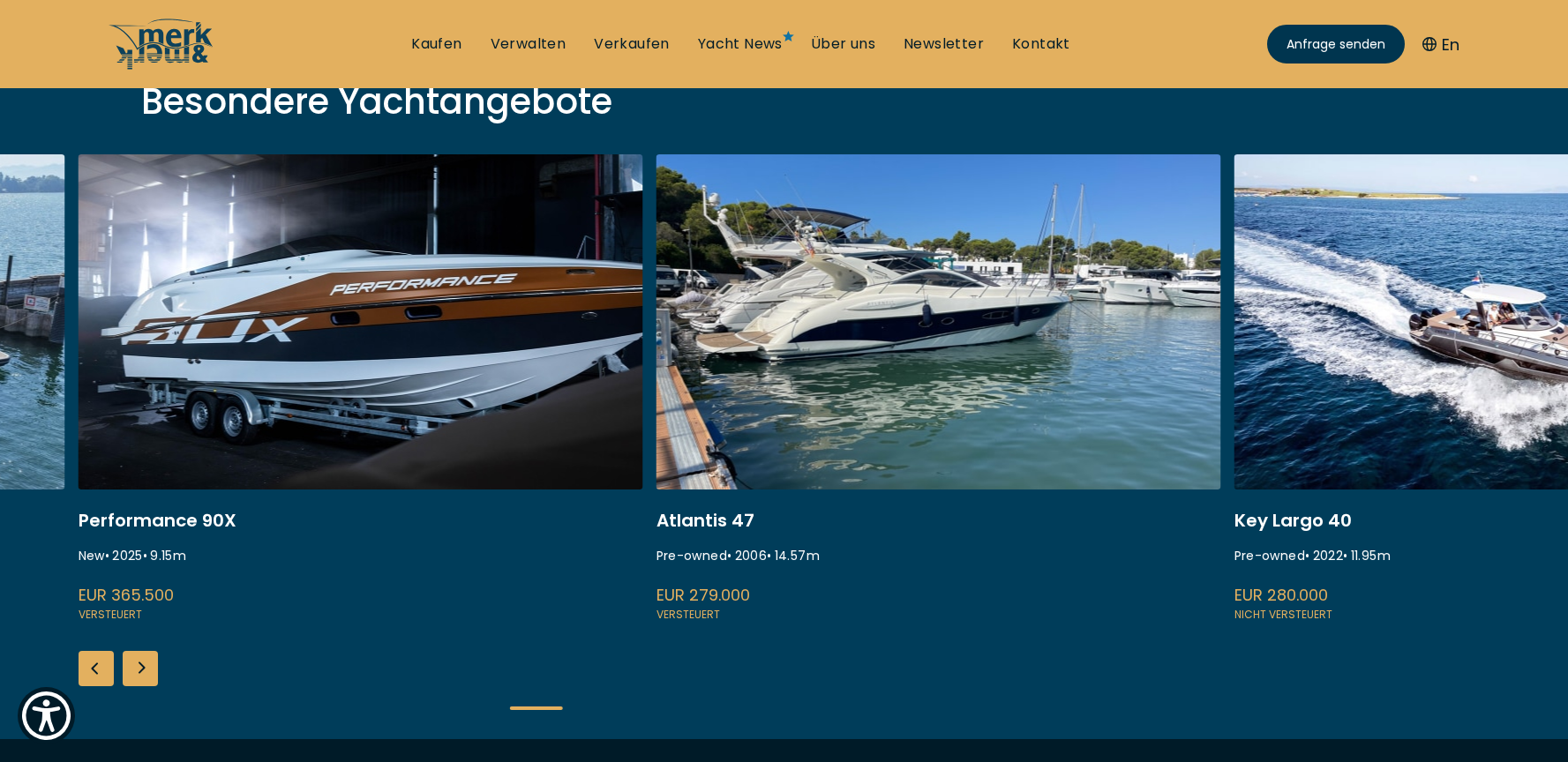
click at [142, 666] on div "Next slide" at bounding box center [140, 668] width 35 height 35
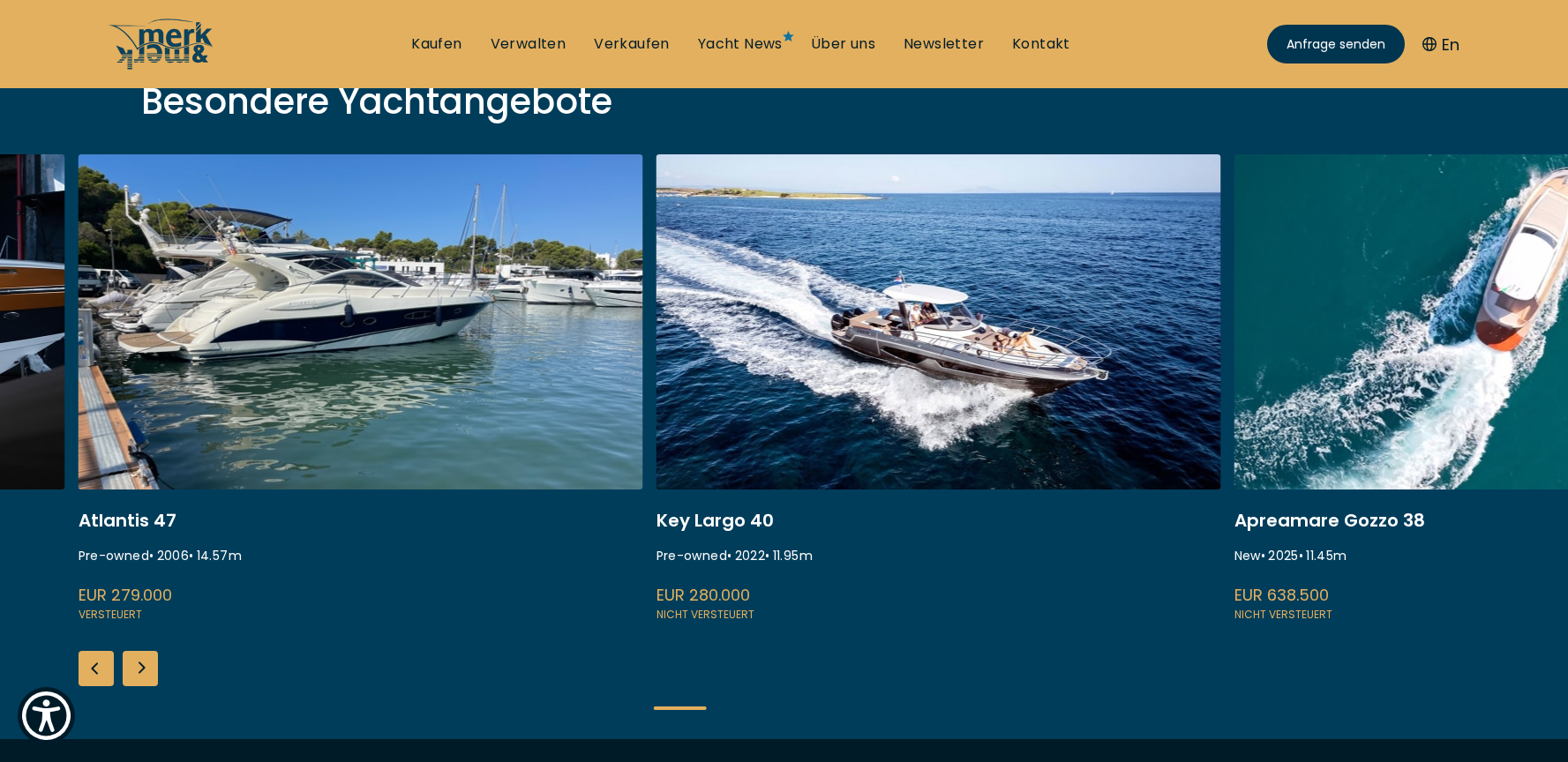
click at [142, 666] on div "Next slide" at bounding box center [140, 668] width 35 height 35
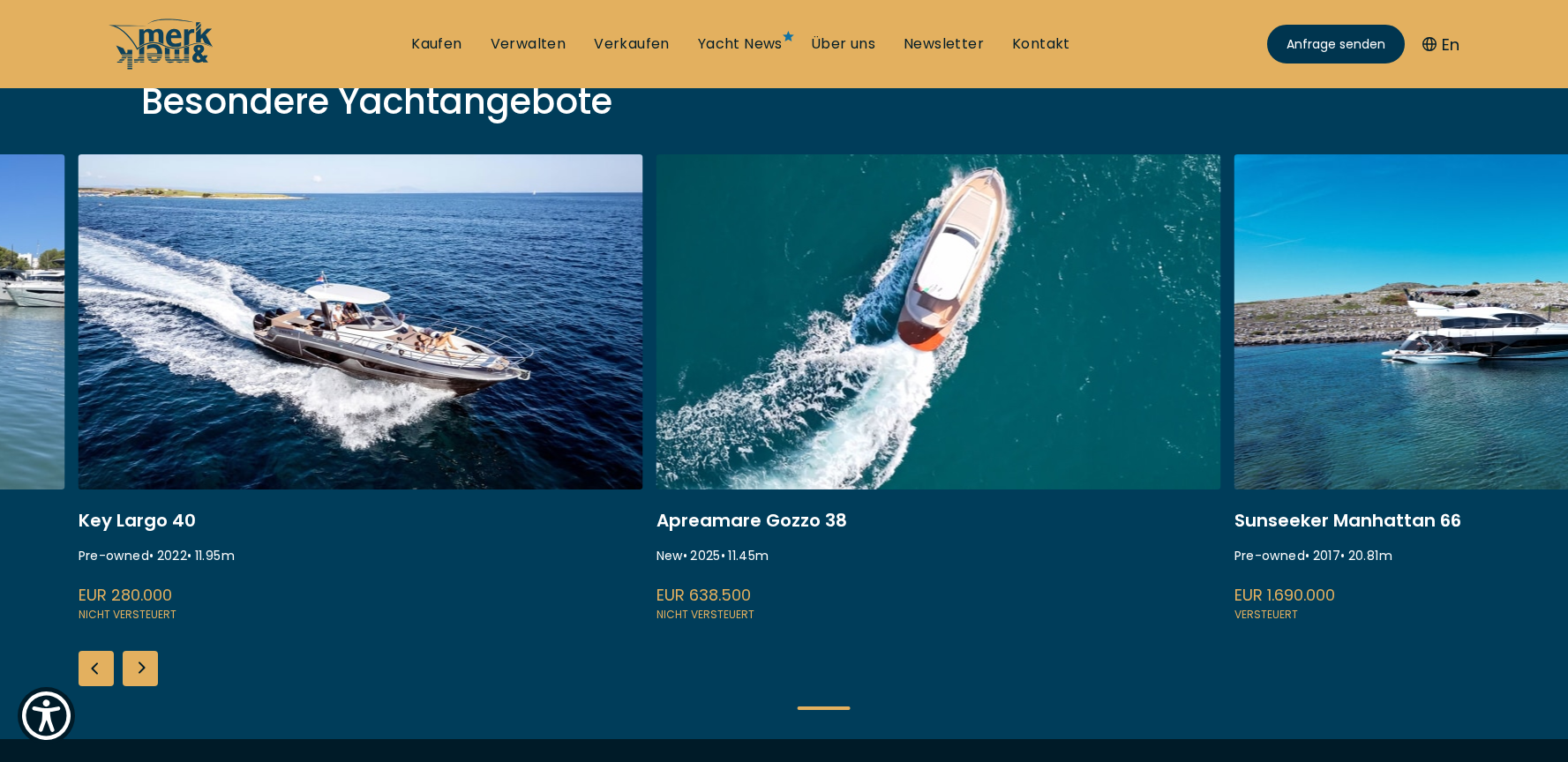
click at [142, 666] on div "Next slide" at bounding box center [140, 668] width 35 height 35
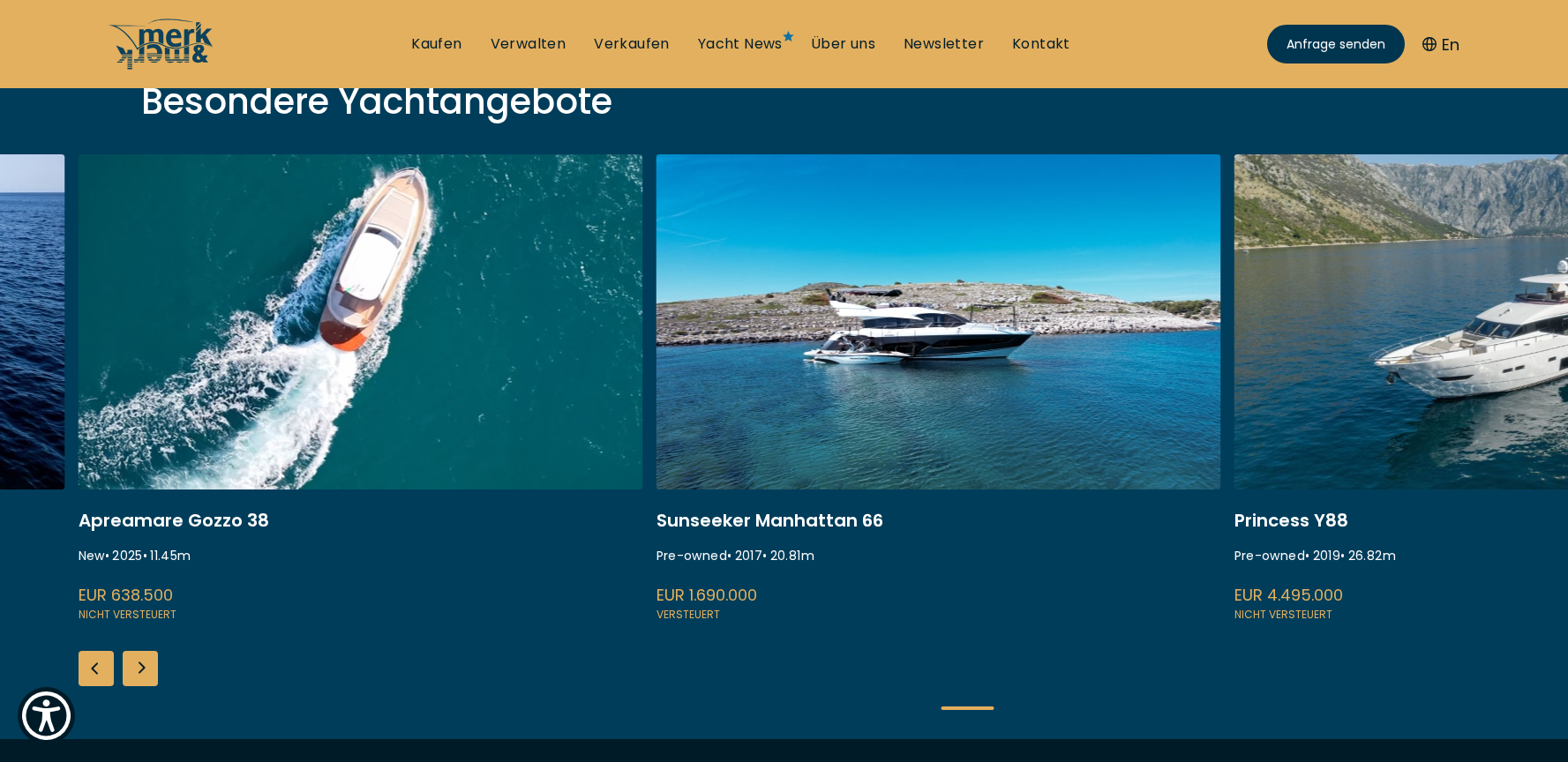
click at [142, 666] on div "Next slide" at bounding box center [140, 668] width 35 height 35
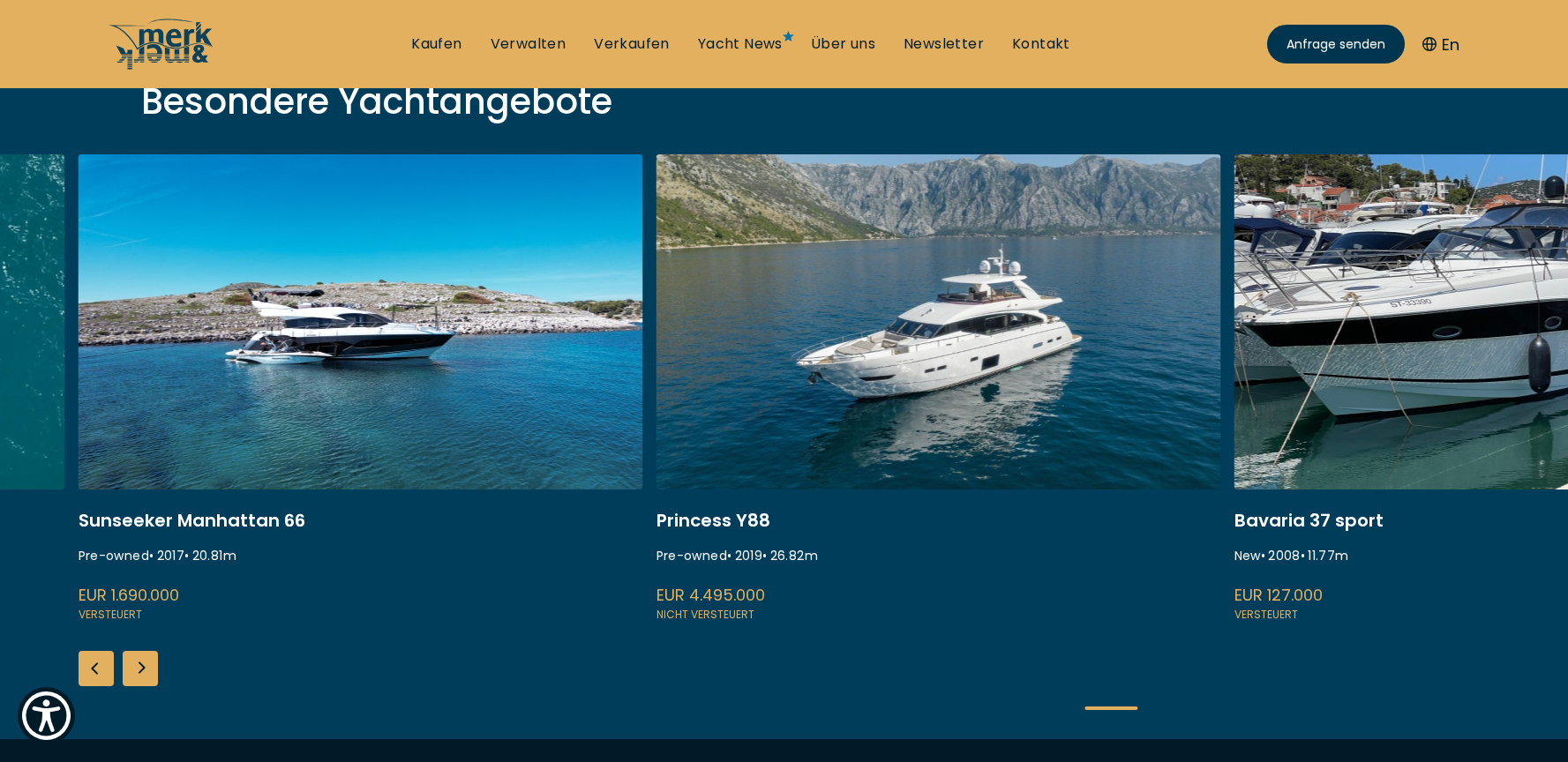
click at [142, 666] on div "Next slide" at bounding box center [140, 668] width 35 height 35
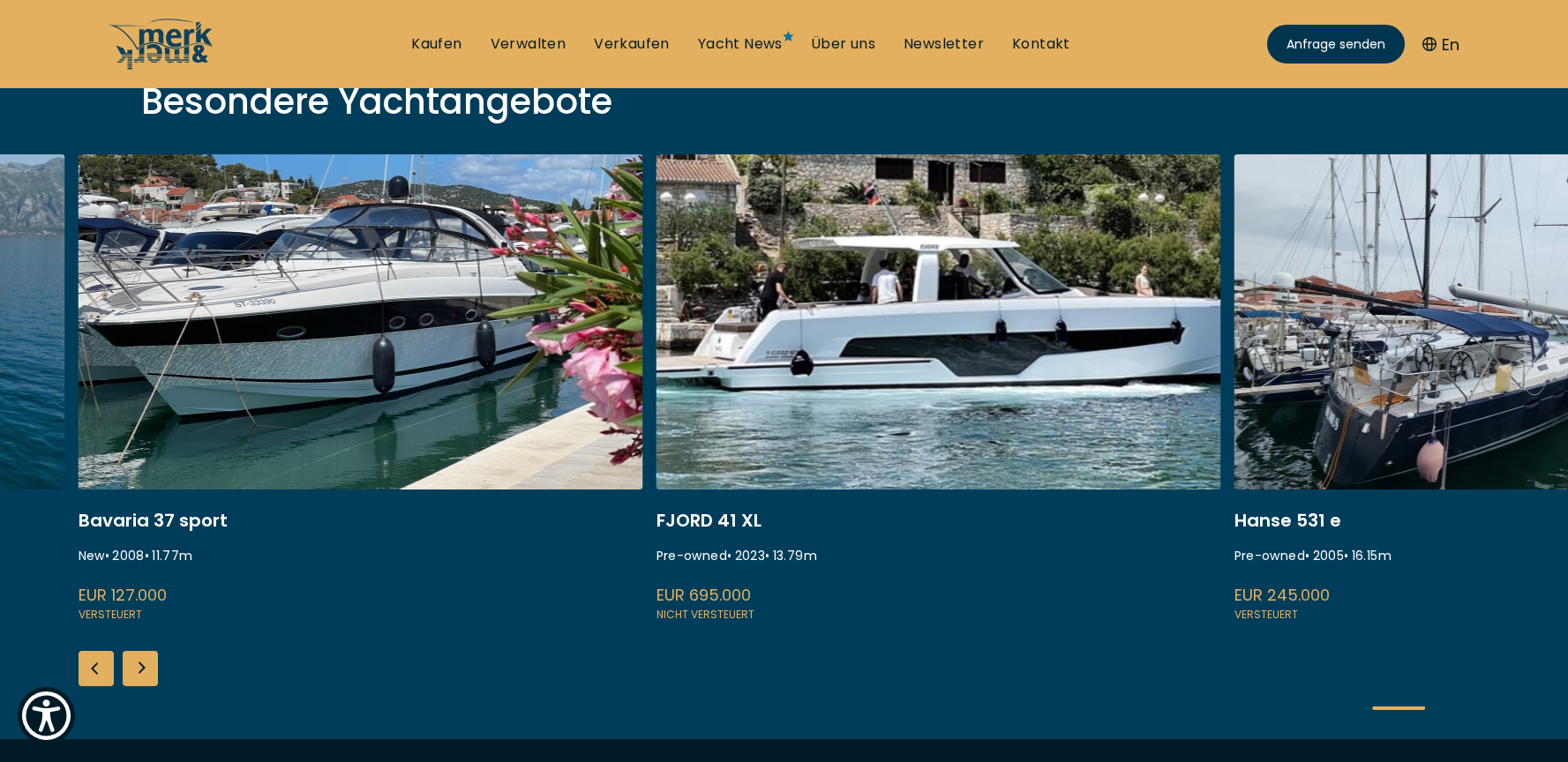
click at [142, 666] on div "Next slide" at bounding box center [140, 668] width 35 height 35
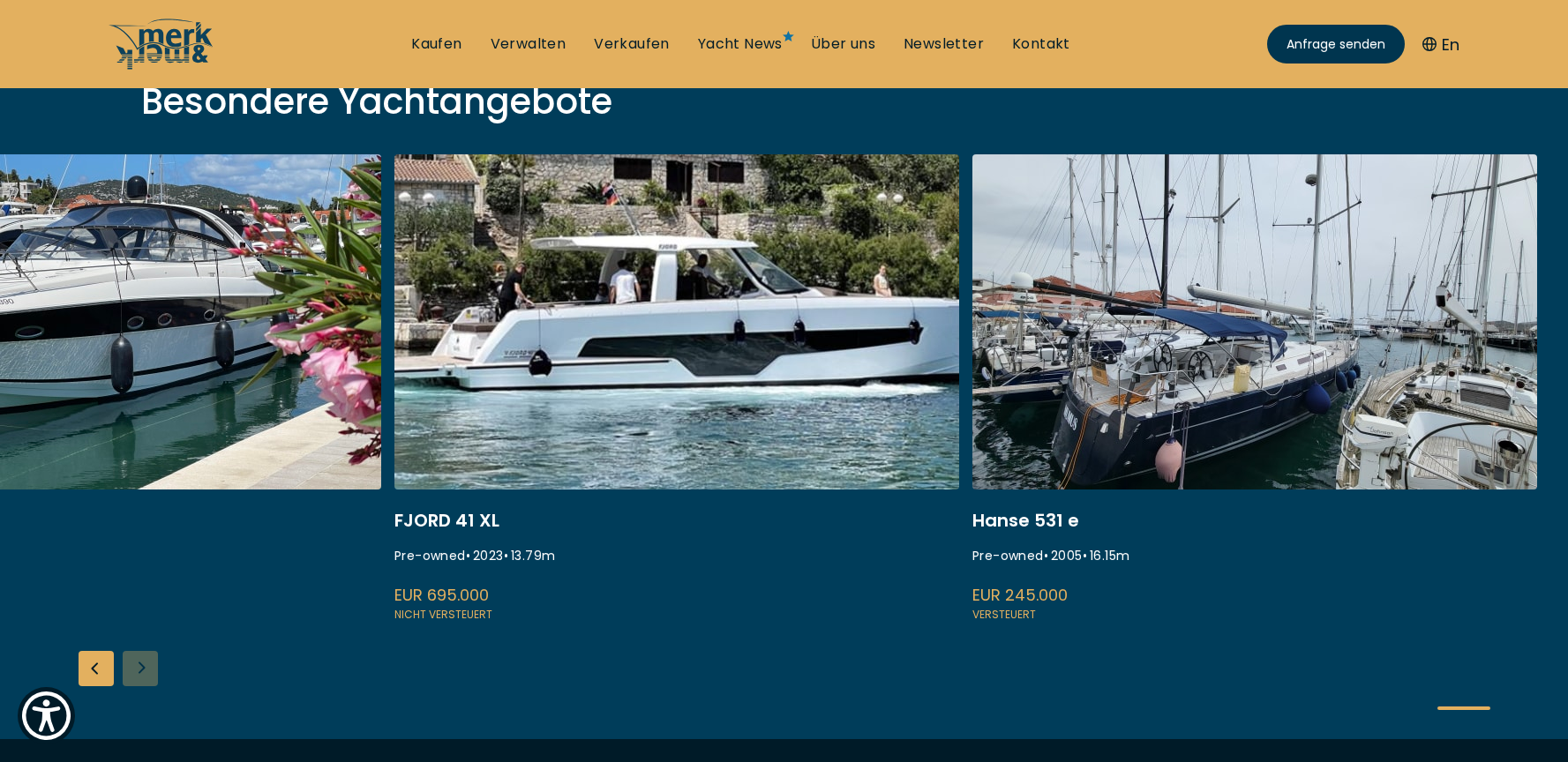
click at [142, 666] on div "ISA 120 Pre-owned • 2008 • 36.45 m EUR 3.850.000 Versteuert Fairline Squadron 7…" at bounding box center [784, 446] width 1568 height 585
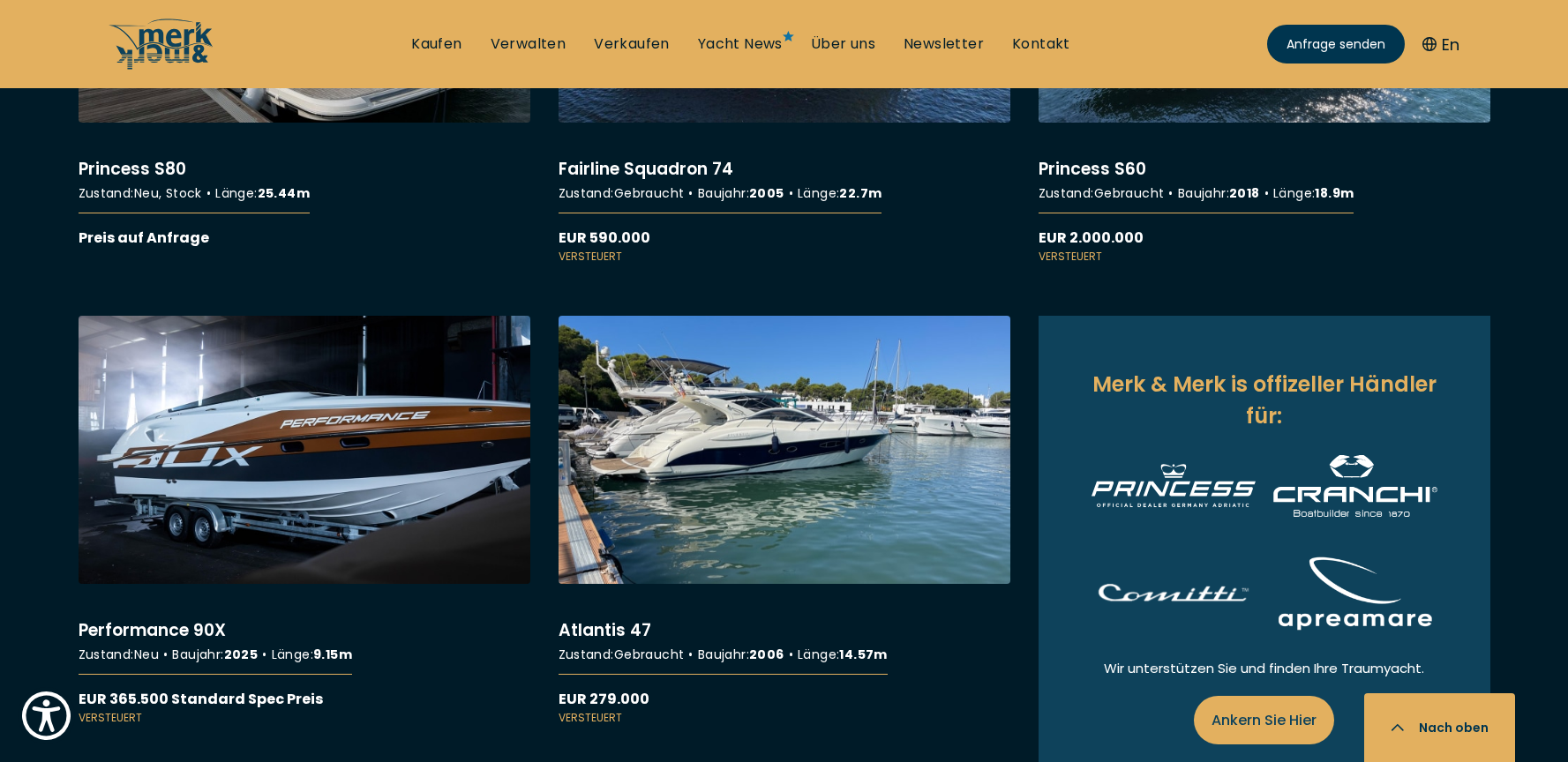
scroll to position [2538, 0]
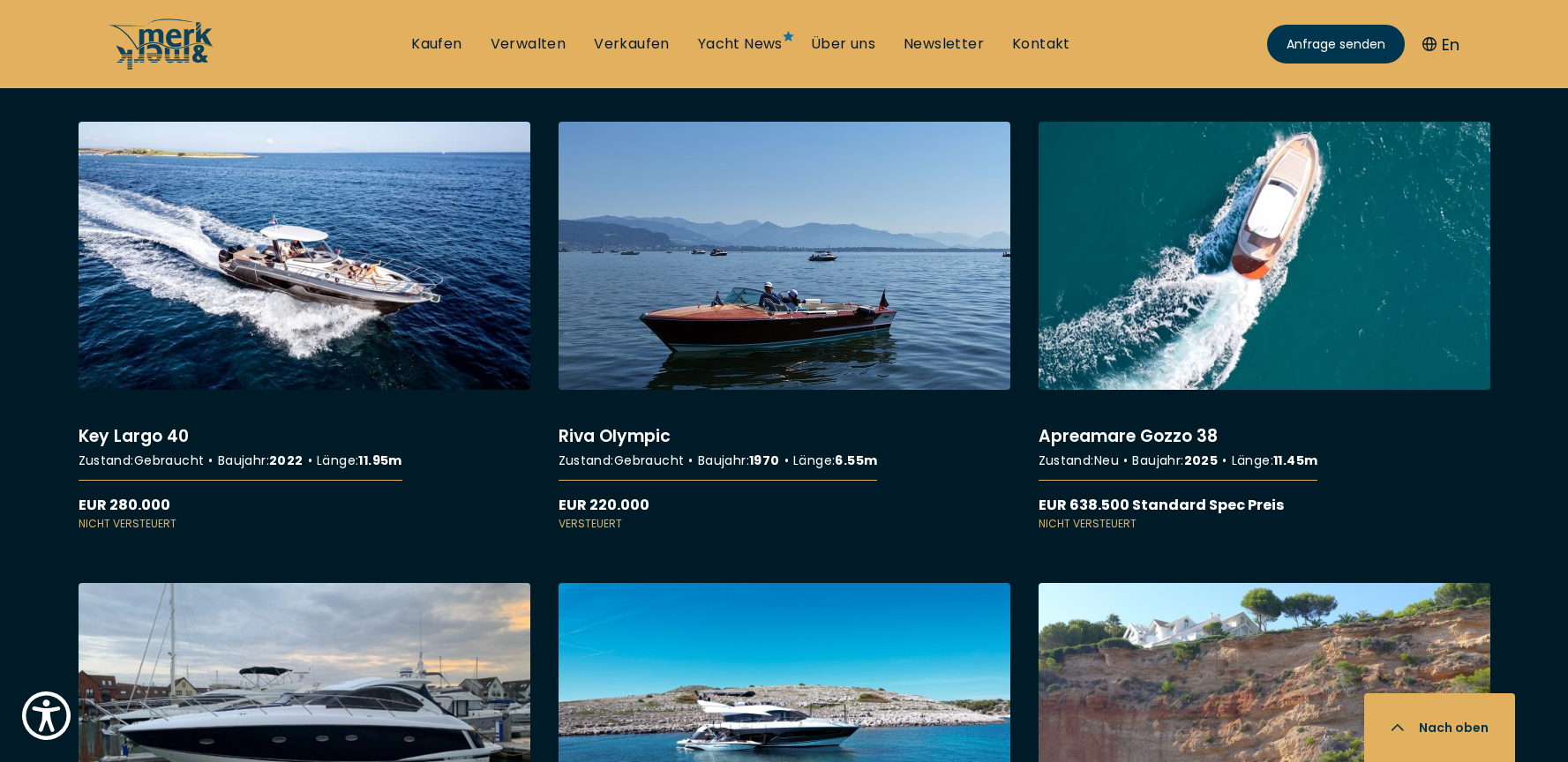
click at [846, 285] on link "More details about Riva Olympic" at bounding box center [784, 326] width 452 height 410
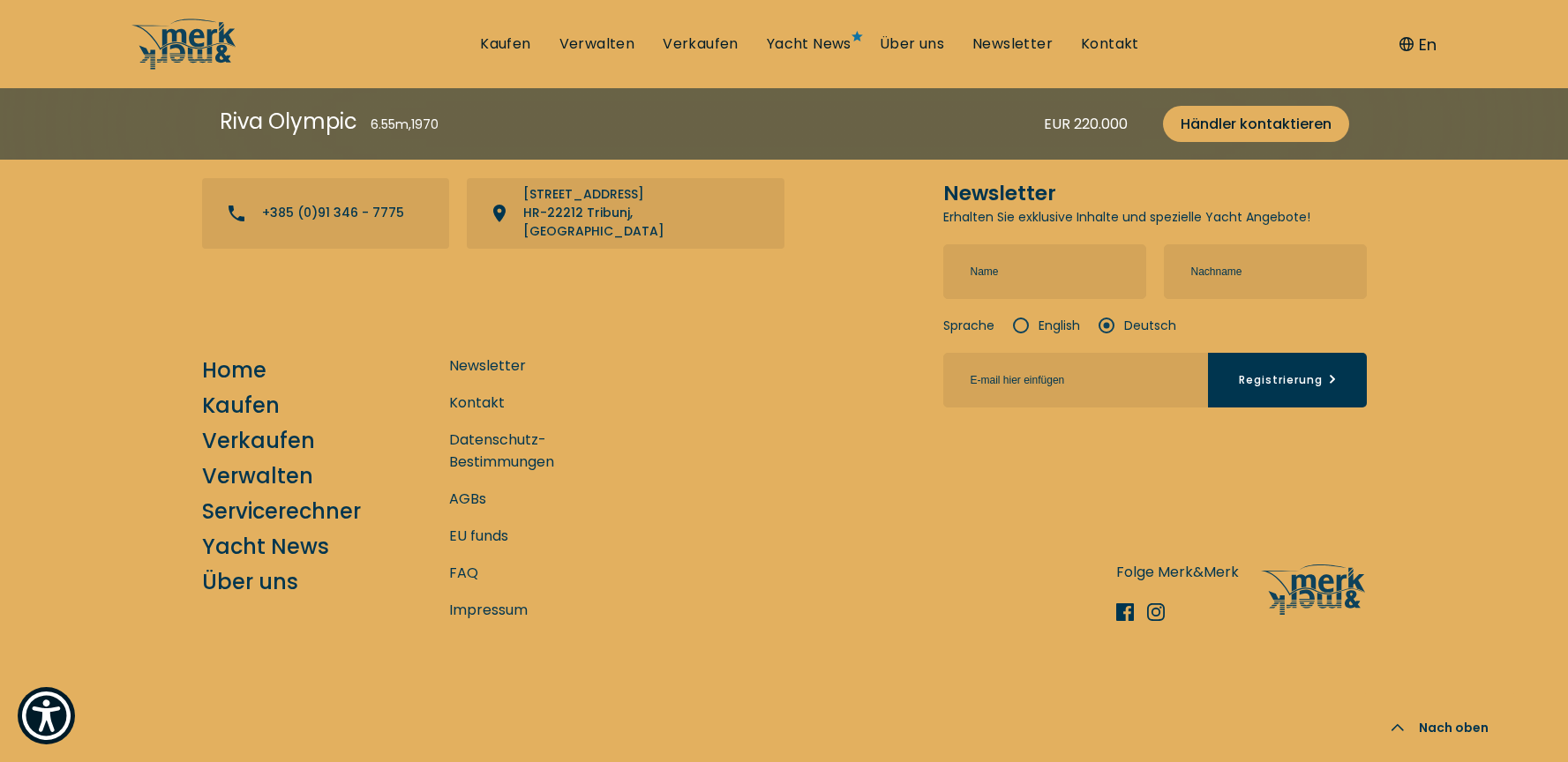
scroll to position [5265, 0]
click at [1161, 611] on icon at bounding box center [1154, 611] width 21 height 21
